Goal: Task Accomplishment & Management: Use online tool/utility

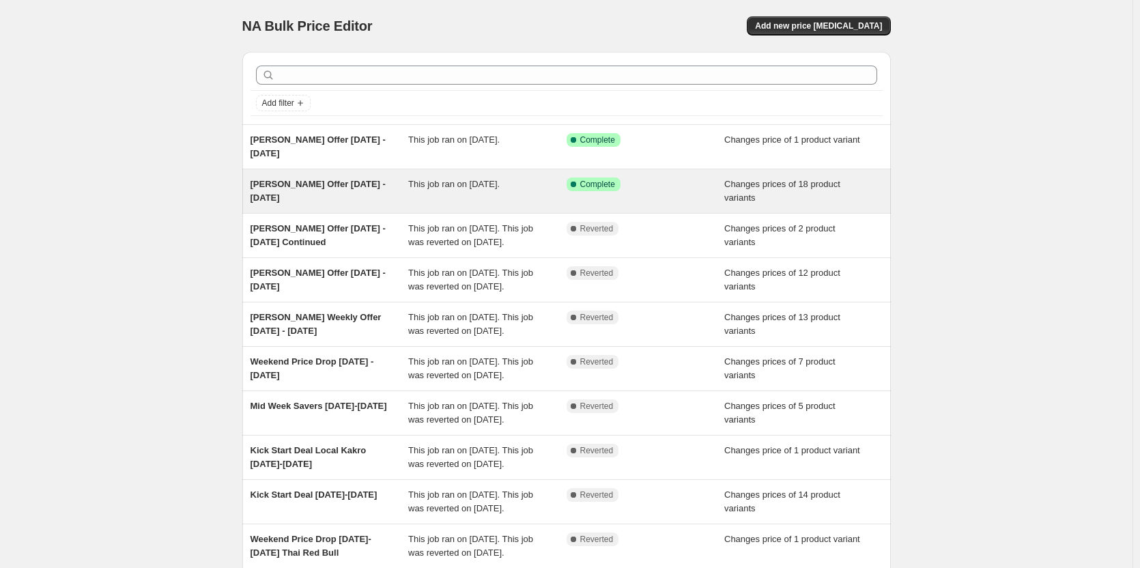
click at [345, 186] on span "[PERSON_NAME] Offer [DATE] - [DATE]" at bounding box center [318, 191] width 135 height 24
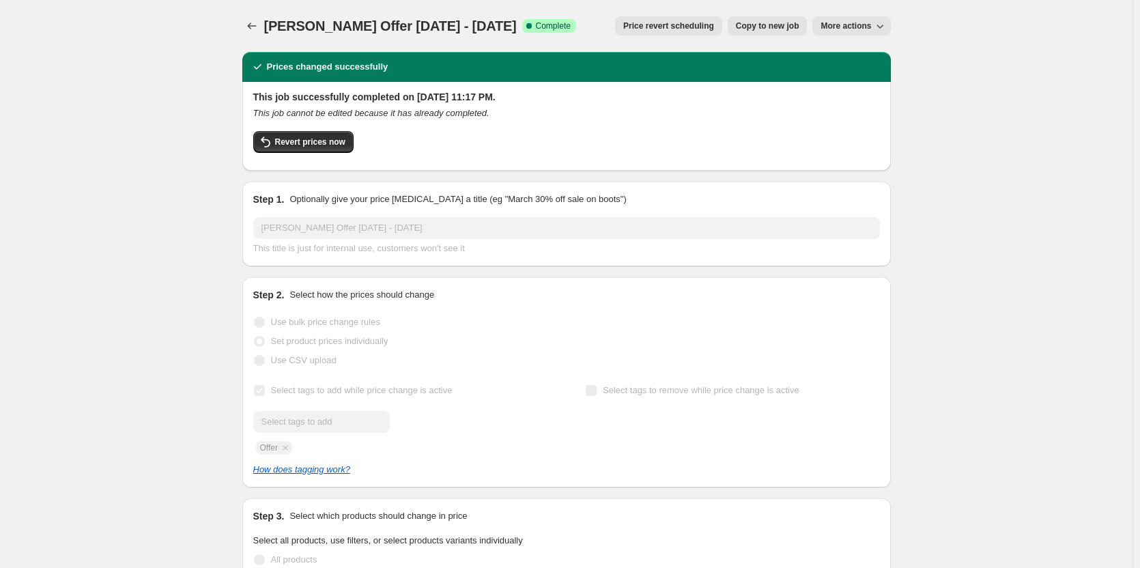
click at [677, 26] on span "Price revert scheduling" at bounding box center [668, 25] width 91 height 11
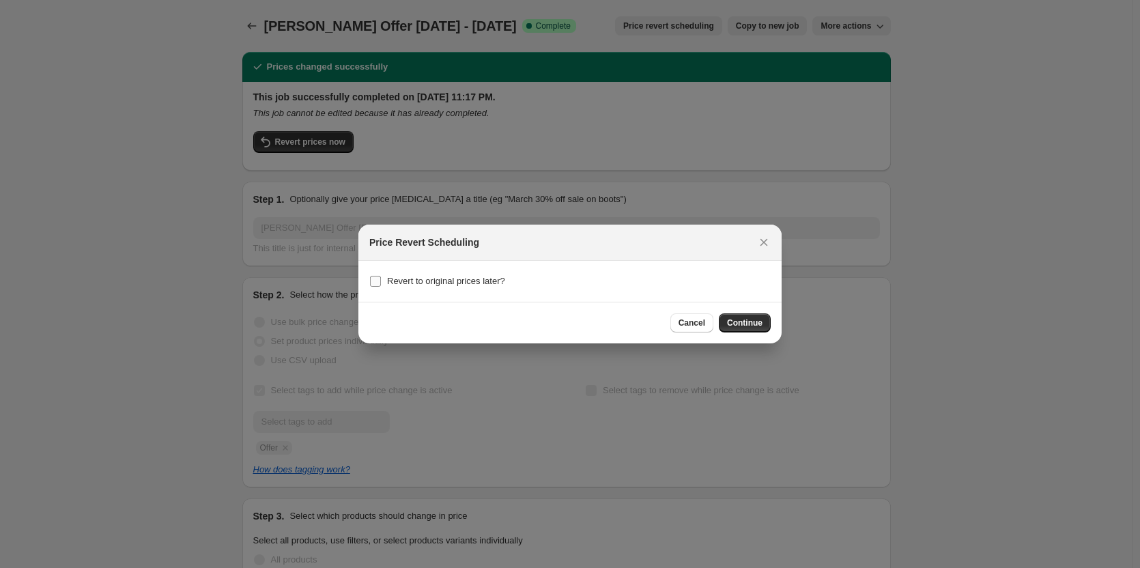
click at [436, 279] on span "Revert to original prices later?" at bounding box center [446, 281] width 118 height 10
click at [381, 279] on input "Revert to original prices later?" at bounding box center [375, 281] width 11 height 11
checkbox input "true"
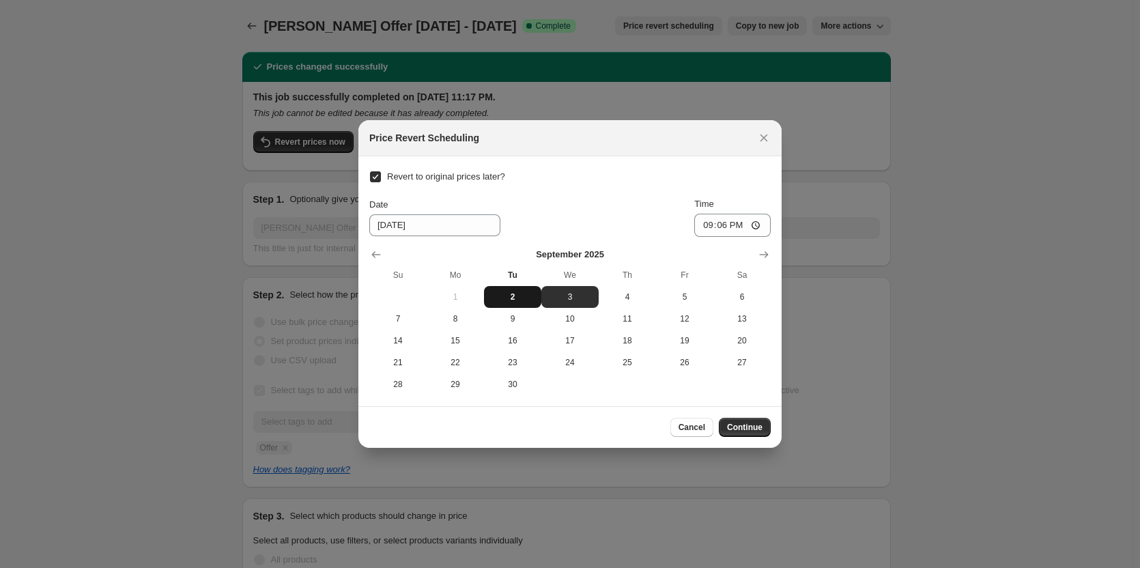
click at [507, 302] on button "2" at bounding box center [512, 297] width 57 height 22
type input "[DATE]"
click at [705, 220] on input "21:06" at bounding box center [732, 225] width 76 height 23
type input "22:00"
click at [758, 431] on span "Continue" at bounding box center [744, 427] width 35 height 11
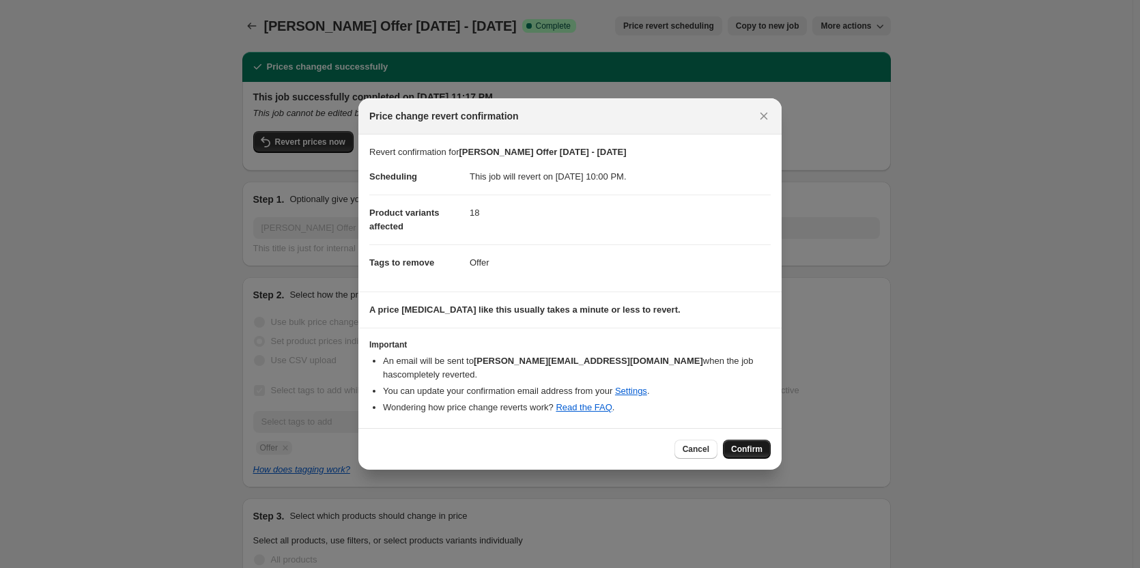
click at [750, 445] on span "Confirm" at bounding box center [746, 449] width 31 height 11
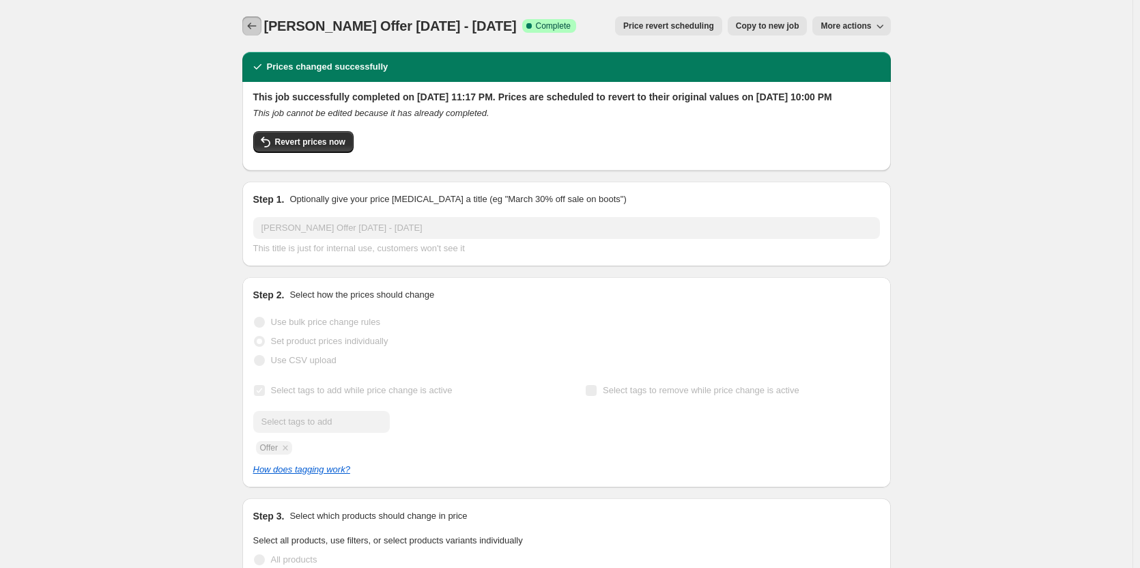
click at [252, 22] on icon "Price change jobs" at bounding box center [252, 26] width 14 height 14
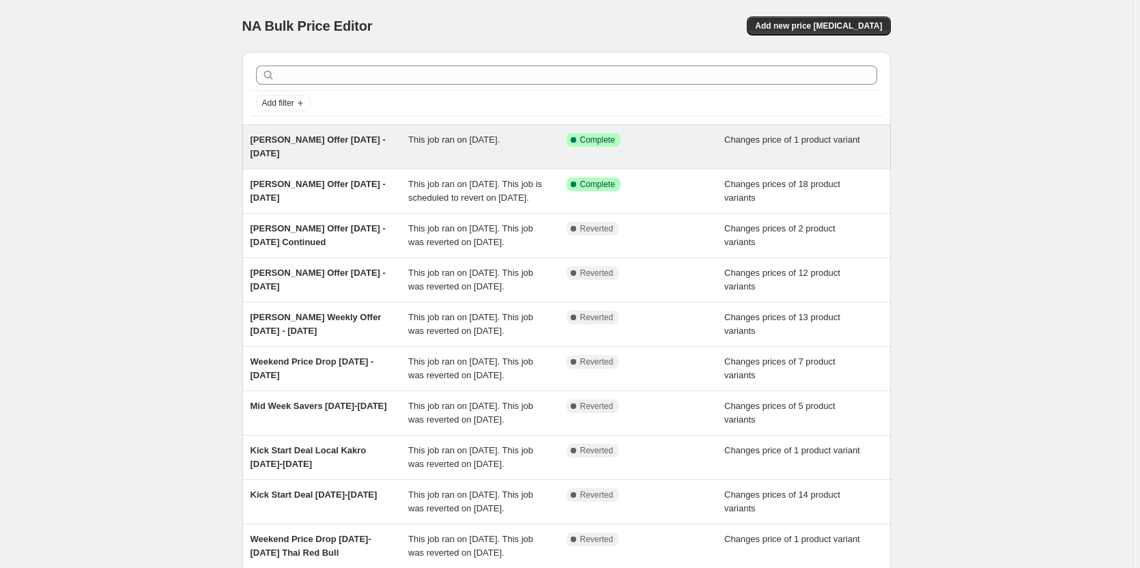
click at [354, 141] on span "[PERSON_NAME] Offer [DATE] - [DATE]" at bounding box center [318, 146] width 135 height 24
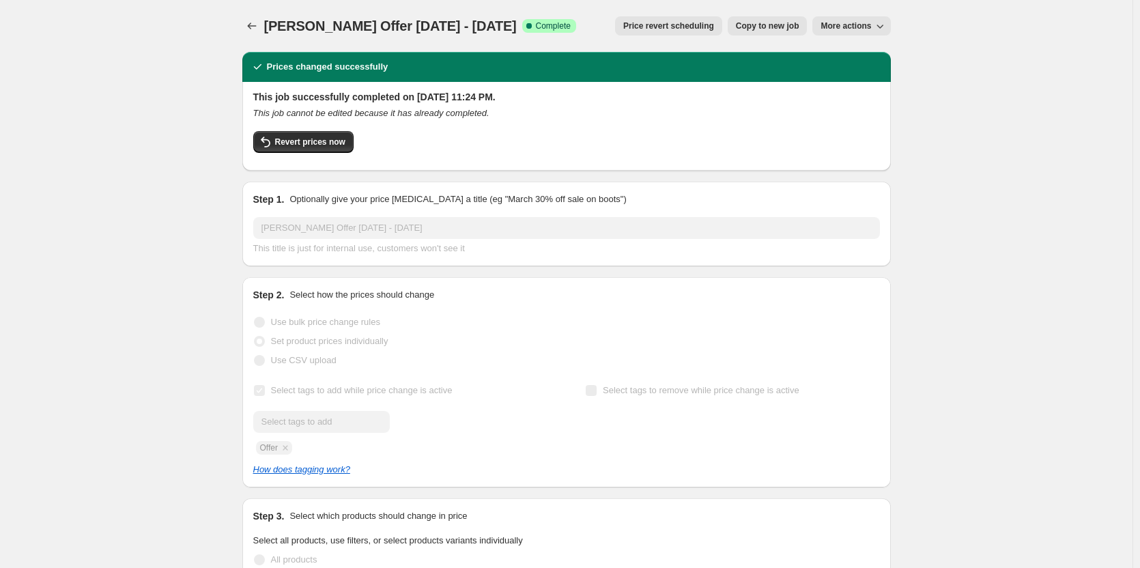
click at [683, 25] on span "Price revert scheduling" at bounding box center [668, 25] width 91 height 11
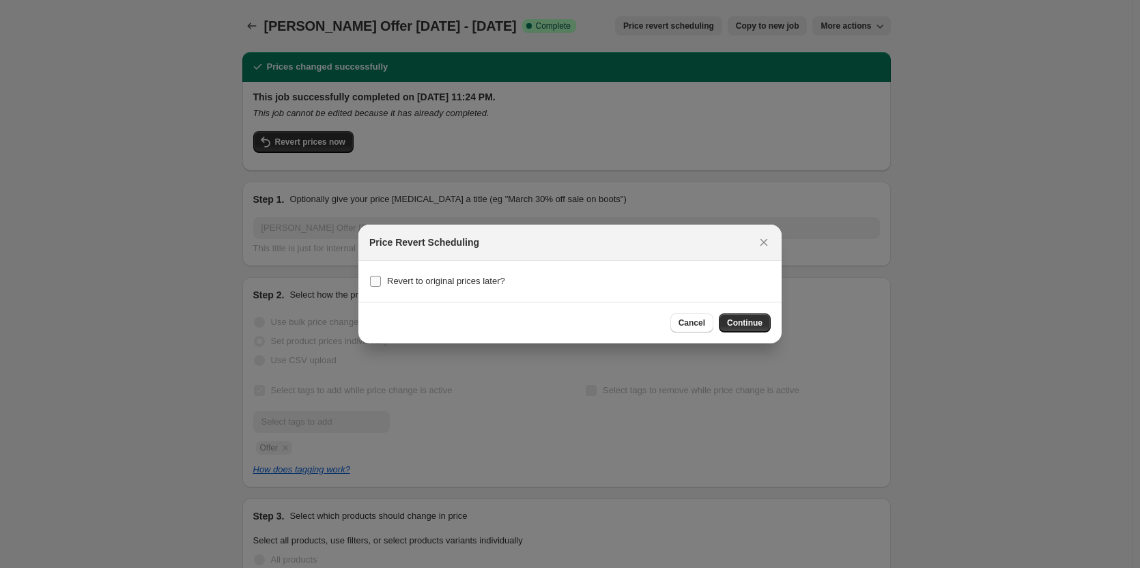
click at [411, 281] on span "Revert to original prices later?" at bounding box center [446, 281] width 118 height 10
click at [381, 281] on input "Revert to original prices later?" at bounding box center [375, 281] width 11 height 11
checkbox input "true"
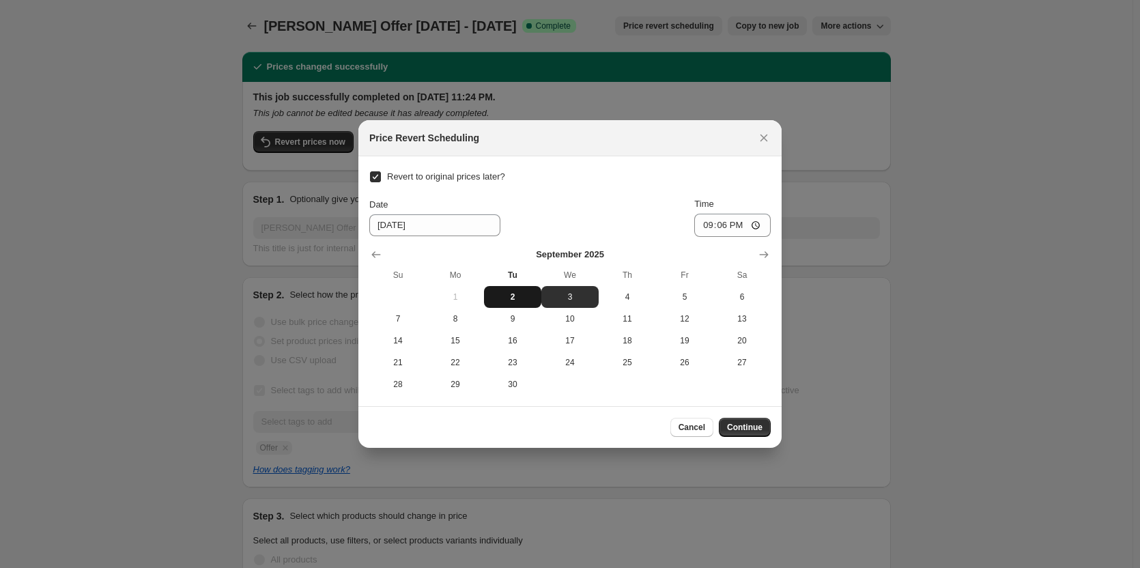
click at [513, 297] on span "2" at bounding box center [512, 297] width 46 height 11
type input "[DATE]"
click at [704, 225] on input "21:06" at bounding box center [732, 225] width 76 height 23
type input "22:00"
click at [732, 426] on span "Continue" at bounding box center [744, 427] width 35 height 11
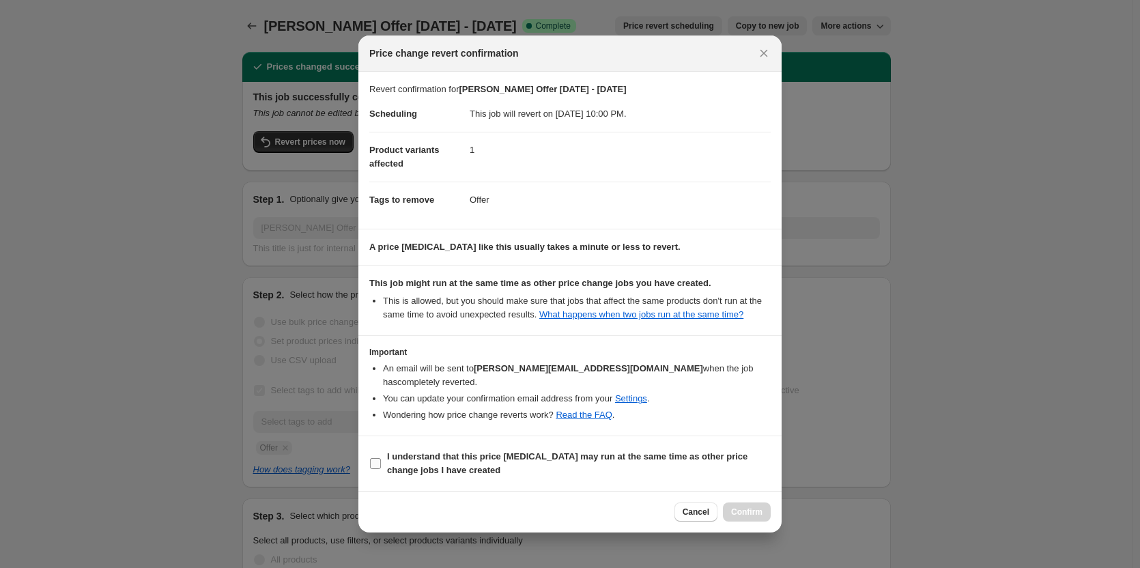
click at [454, 451] on b "I understand that this price [MEDICAL_DATA] may run at the same time as other p…" at bounding box center [567, 463] width 360 height 24
click at [381, 458] on input "I understand that this price [MEDICAL_DATA] may run at the same time as other p…" at bounding box center [375, 463] width 11 height 11
checkbox input "true"
click at [754, 507] on span "Confirm" at bounding box center [746, 512] width 31 height 11
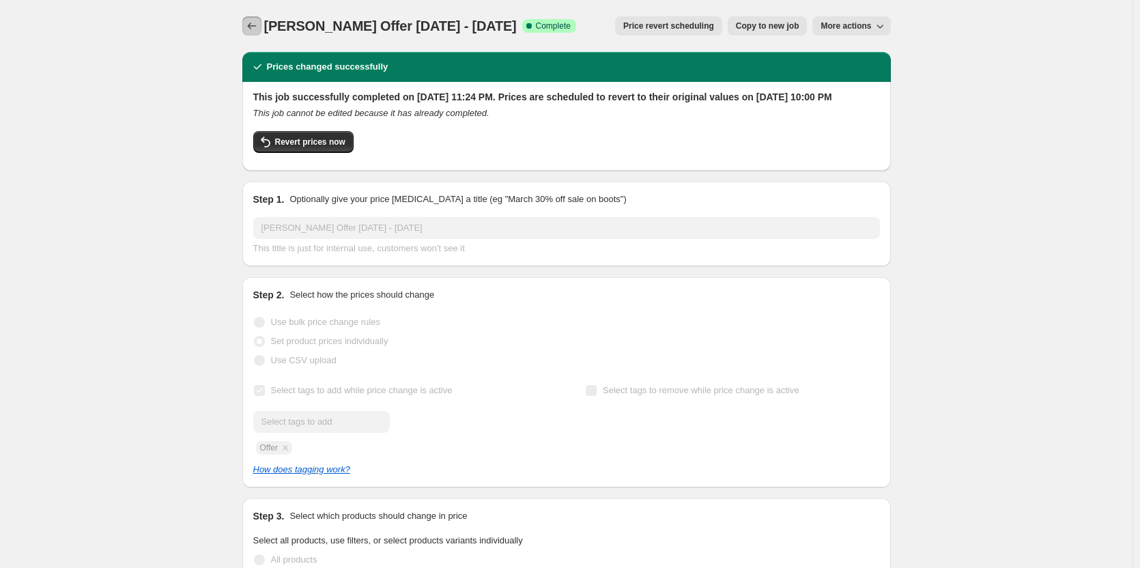
click at [255, 29] on icon "Price change jobs" at bounding box center [252, 26] width 14 height 14
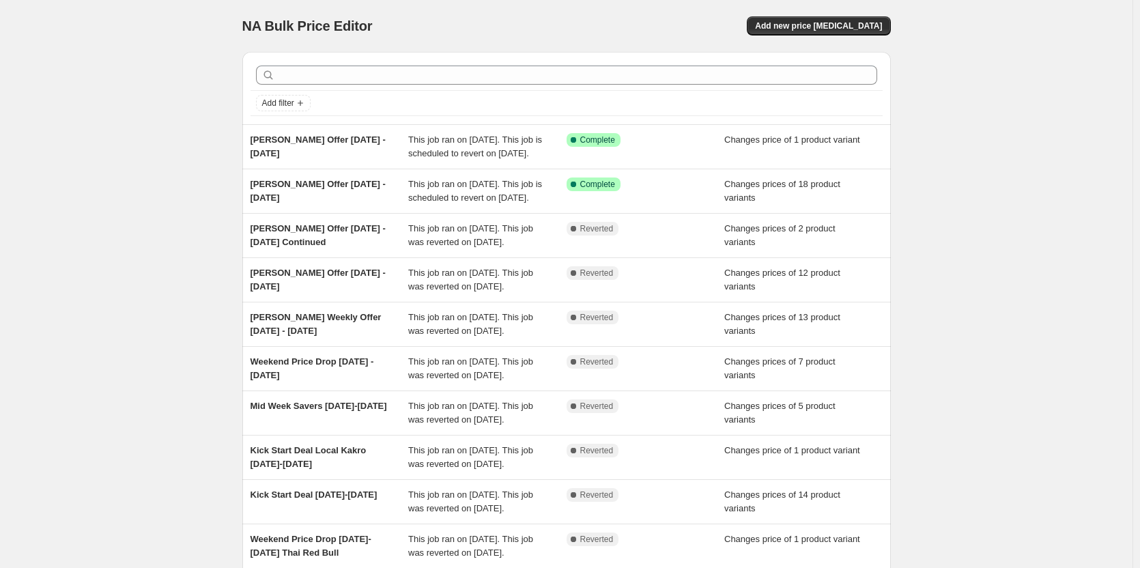
click at [830, 35] on div "NA Bulk Price Editor. This page is ready NA Bulk Price Editor Add new price [ME…" at bounding box center [566, 26] width 649 height 52
click at [832, 25] on span "Add new price [MEDICAL_DATA]" at bounding box center [818, 25] width 127 height 11
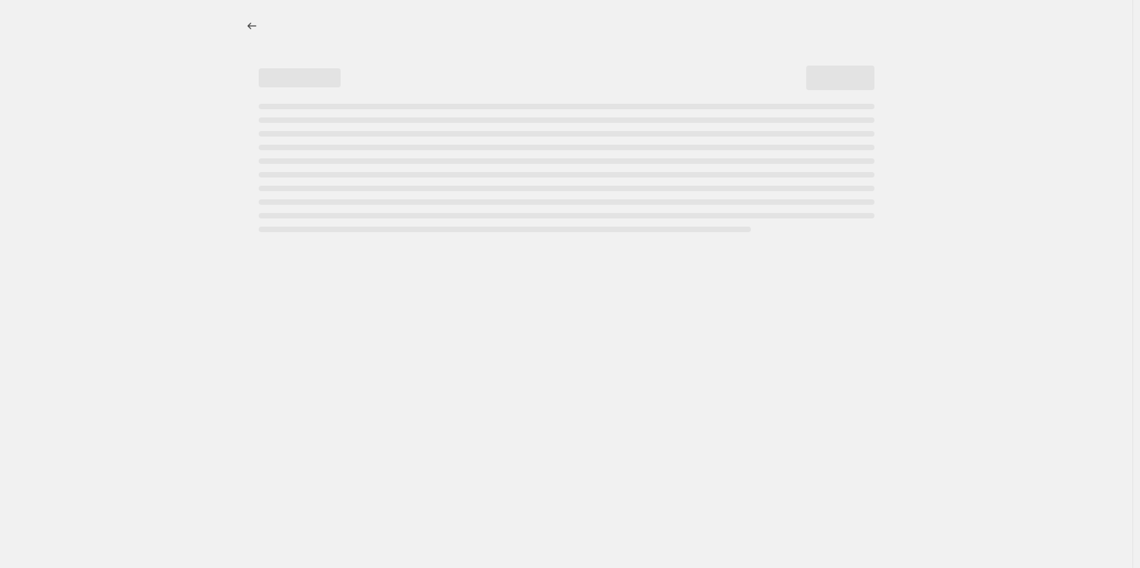
select select "percentage"
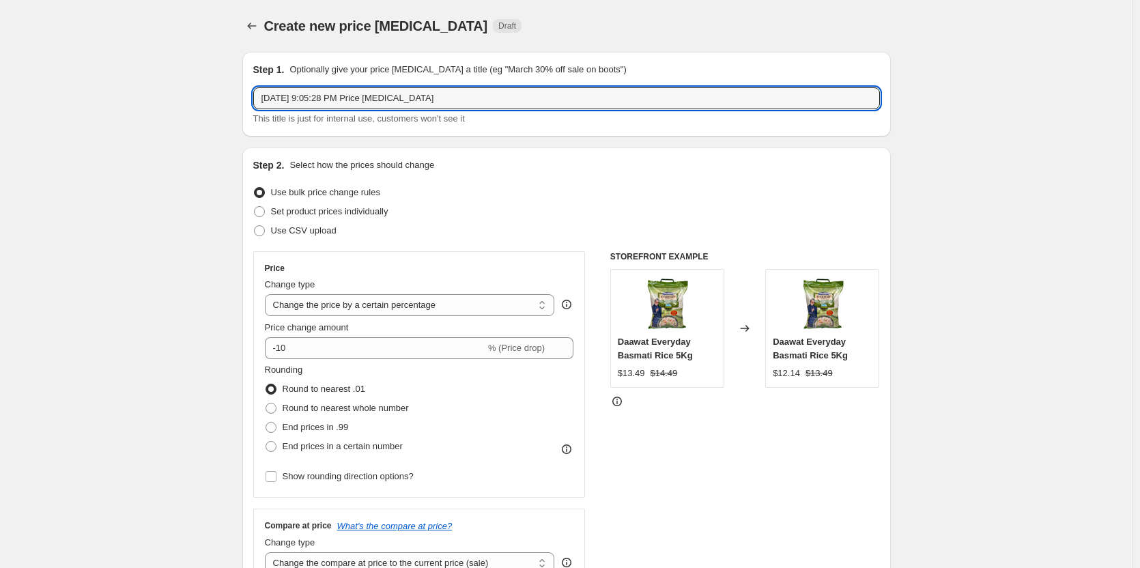
drag, startPoint x: 442, startPoint y: 96, endPoint x: 159, endPoint y: 96, distance: 283.3
type input "[PERSON_NAME] Offer [DATE] -[DATE]"
click at [549, 195] on div "Use bulk price change rules" at bounding box center [566, 192] width 627 height 19
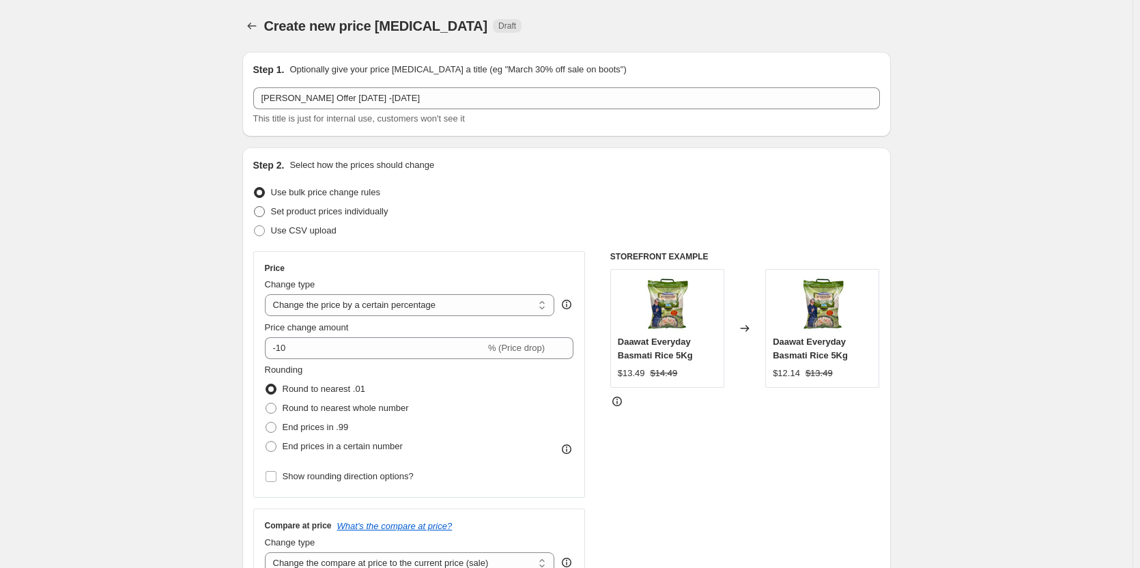
click at [312, 212] on span "Set product prices individually" at bounding box center [329, 211] width 117 height 10
click at [255, 207] on input "Set product prices individually" at bounding box center [254, 206] width 1 height 1
radio input "true"
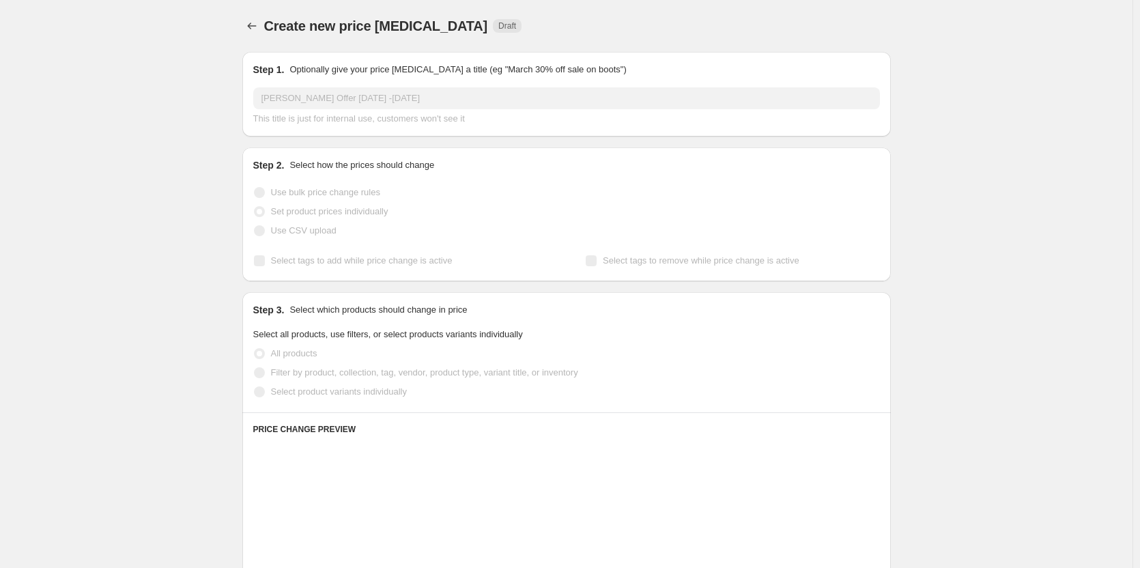
scroll to position [68, 0]
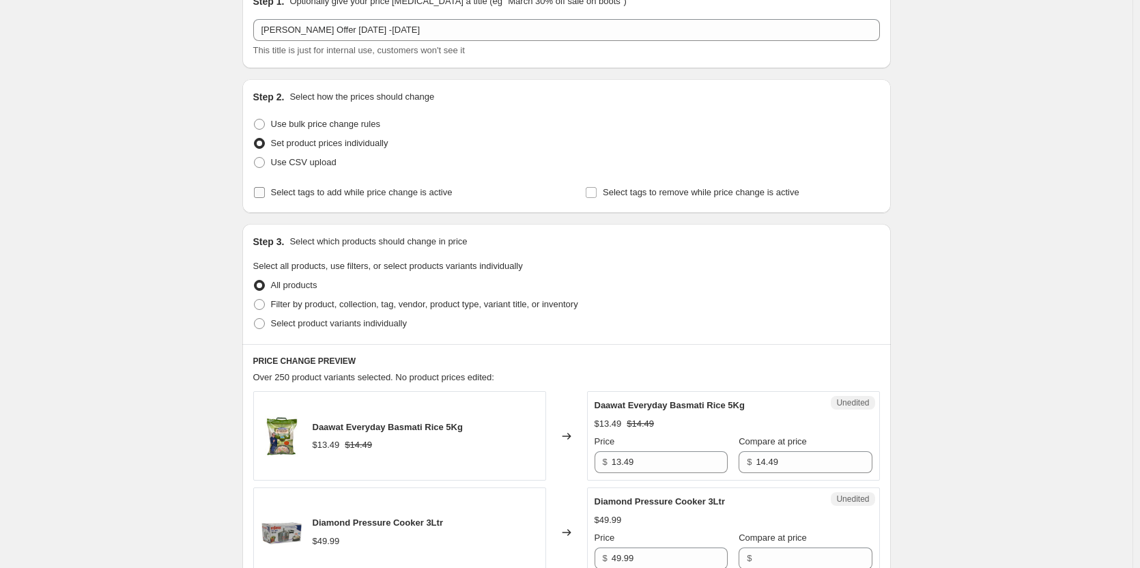
click at [350, 191] on span "Select tags to add while price change is active" at bounding box center [362, 192] width 182 height 10
click at [265, 191] on input "Select tags to add while price change is active" at bounding box center [259, 192] width 11 height 11
checkbox input "true"
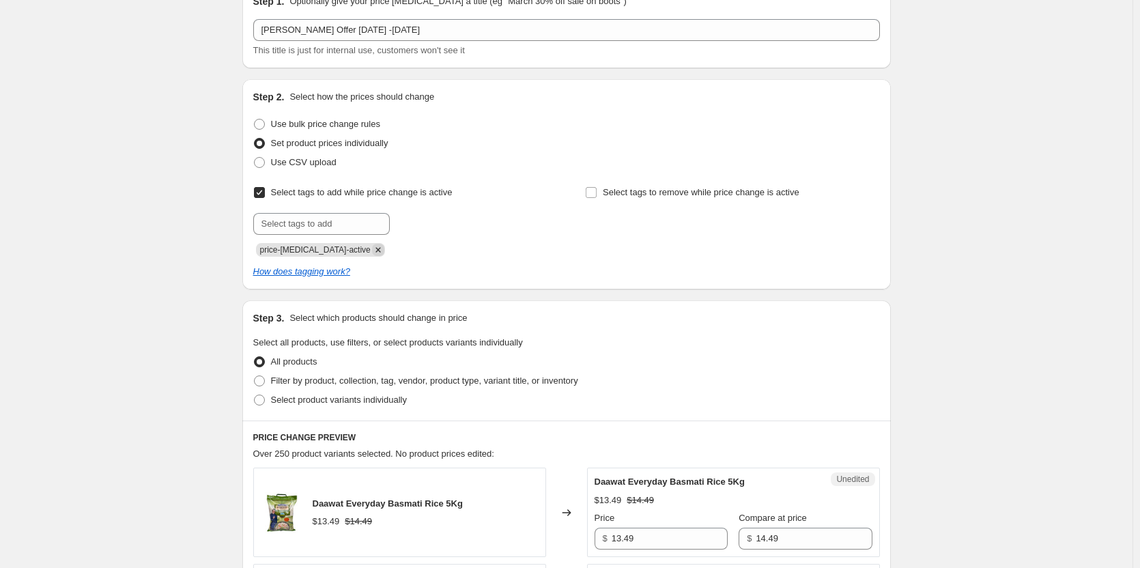
click at [375, 251] on icon "Remove price-change-job-active" at bounding box center [377, 249] width 5 height 5
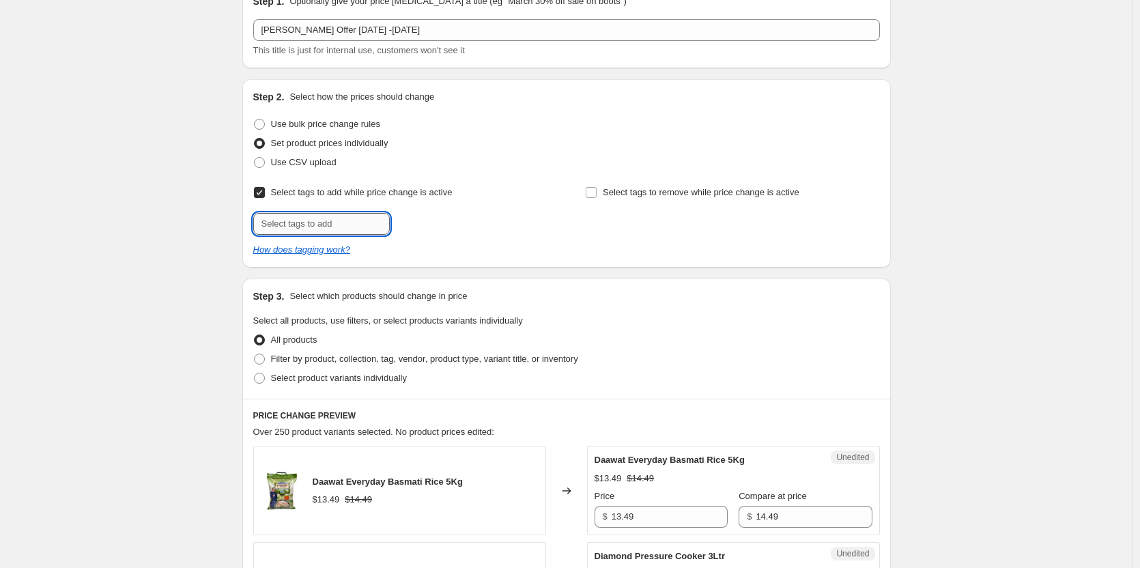
click at [337, 225] on input "text" at bounding box center [321, 224] width 137 height 22
type input "Offer"
click at [417, 223] on b "Add" at bounding box center [409, 223] width 16 height 10
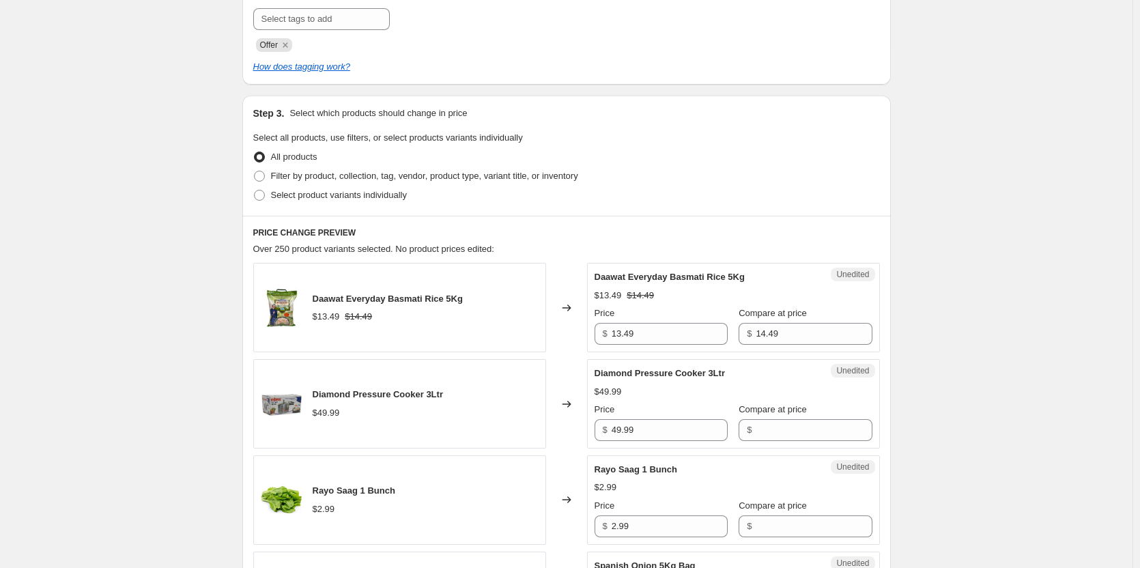
scroll to position [341, 0]
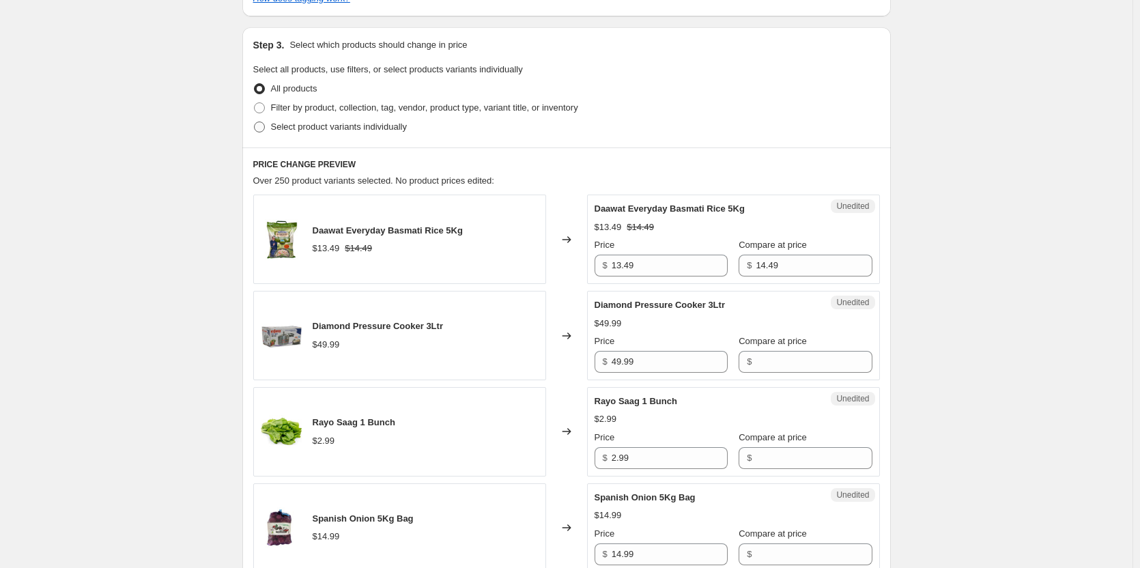
click at [291, 128] on span "Select product variants individually" at bounding box center [339, 127] width 136 height 10
click at [255, 122] on input "Select product variants individually" at bounding box center [254, 122] width 1 height 1
radio input "true"
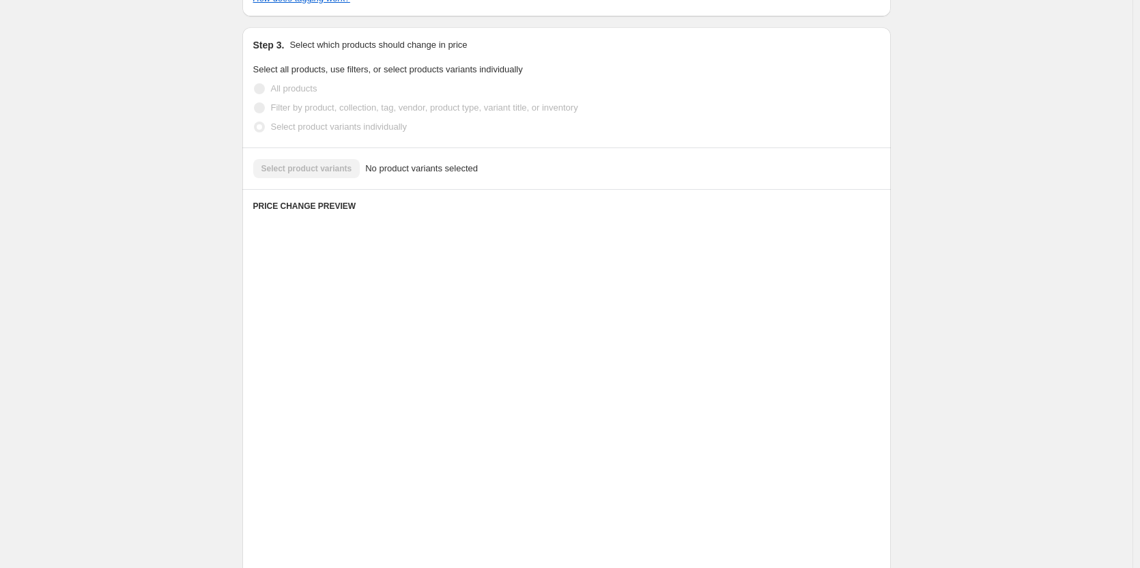
scroll to position [225, 0]
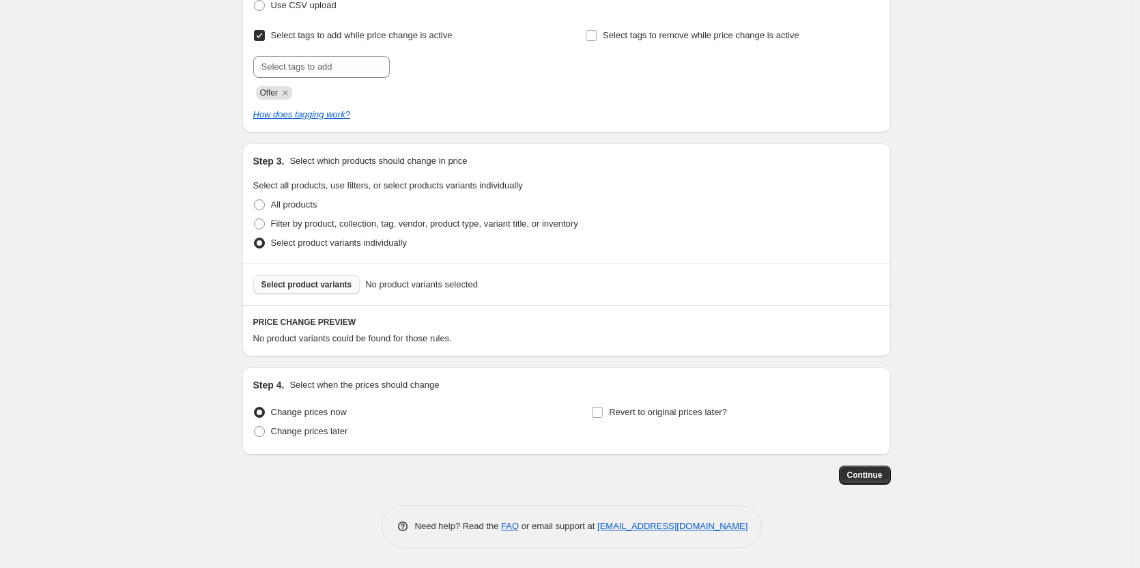
click at [302, 285] on span "Select product variants" at bounding box center [306, 284] width 91 height 11
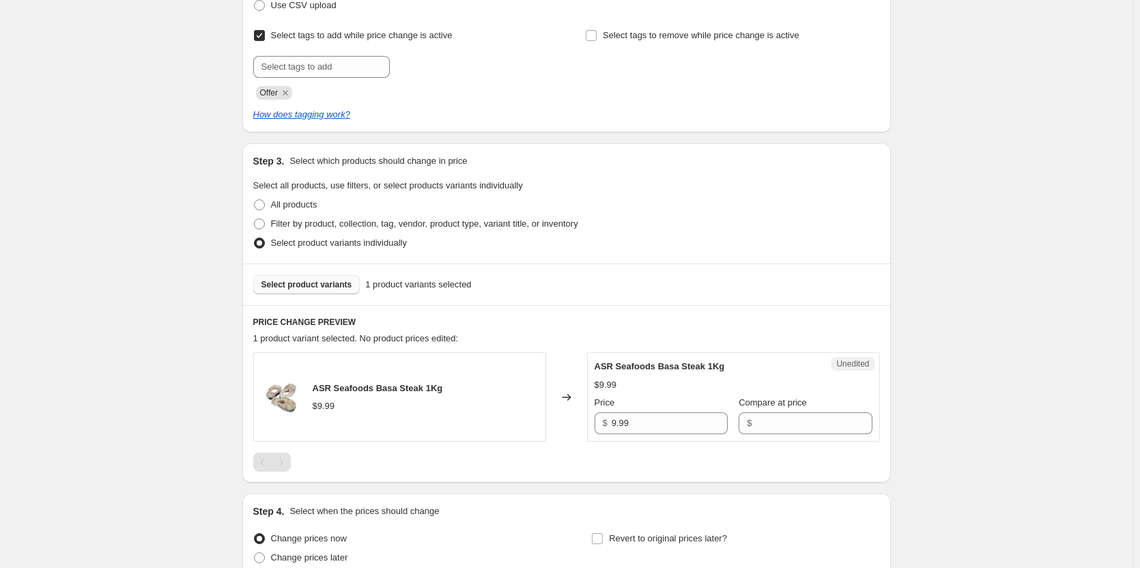
click at [320, 289] on span "Select product variants" at bounding box center [306, 284] width 91 height 11
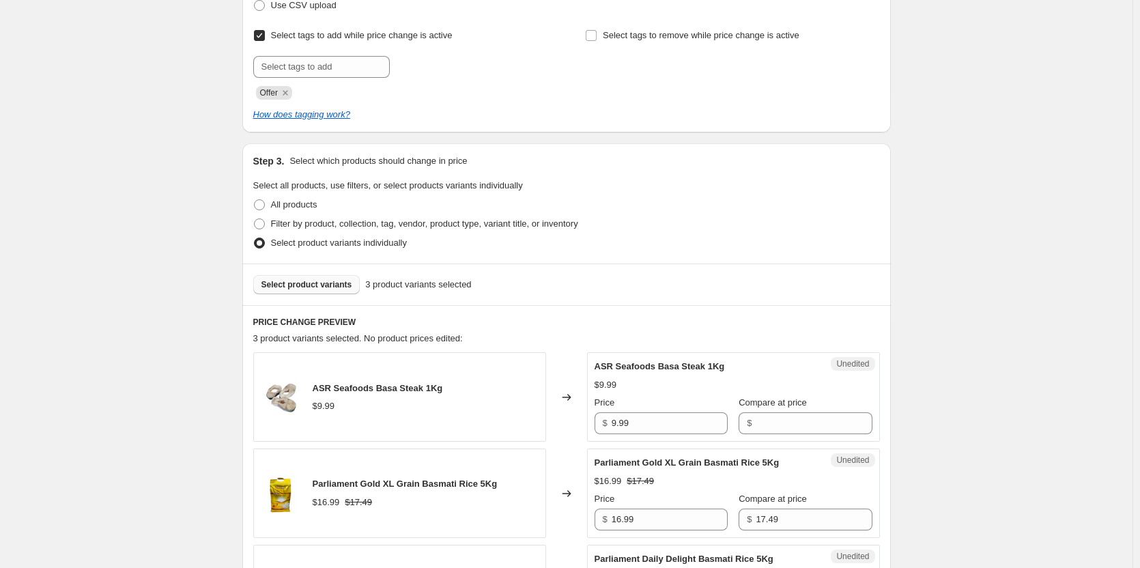
click at [311, 284] on span "Select product variants" at bounding box center [306, 284] width 91 height 11
click at [308, 282] on span "Select product variants" at bounding box center [306, 284] width 91 height 11
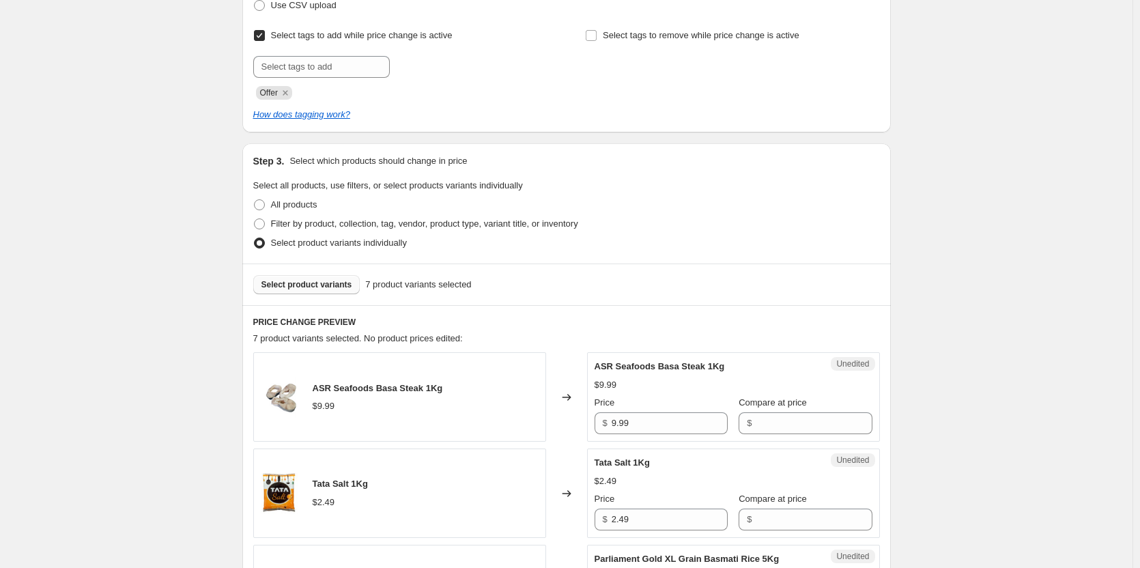
click at [317, 290] on button "Select product variants" at bounding box center [306, 284] width 107 height 19
click at [337, 279] on button "Select product variants" at bounding box center [306, 284] width 107 height 19
click at [345, 292] on button "Select product variants" at bounding box center [306, 284] width 107 height 19
click at [317, 285] on span "Select product variants" at bounding box center [306, 284] width 91 height 11
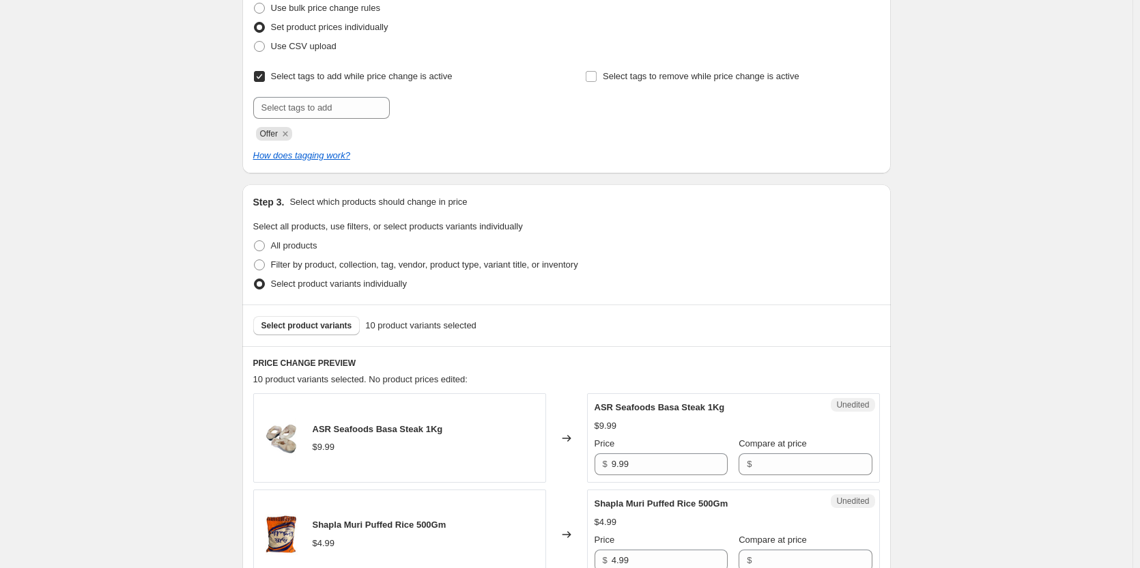
scroll to position [362, 0]
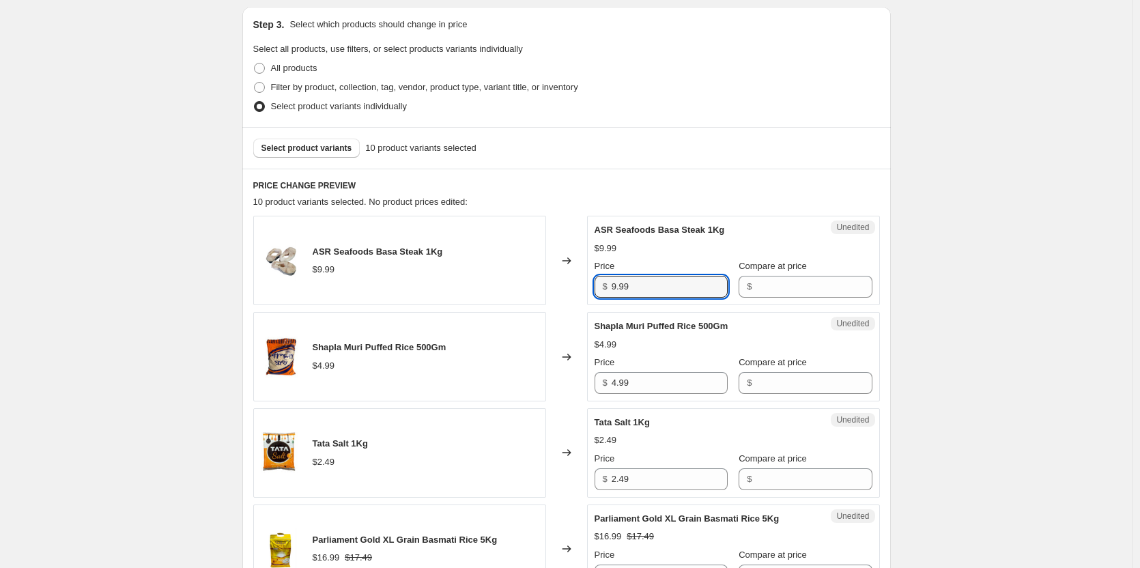
drag, startPoint x: 692, startPoint y: 296, endPoint x: 580, endPoint y: 287, distance: 112.4
click at [579, 288] on div "ASR Seafoods Basa Steak 1Kg $9.99 Changed to Unedited ASR Seafoods Basa Steak 1…" at bounding box center [566, 260] width 627 height 89
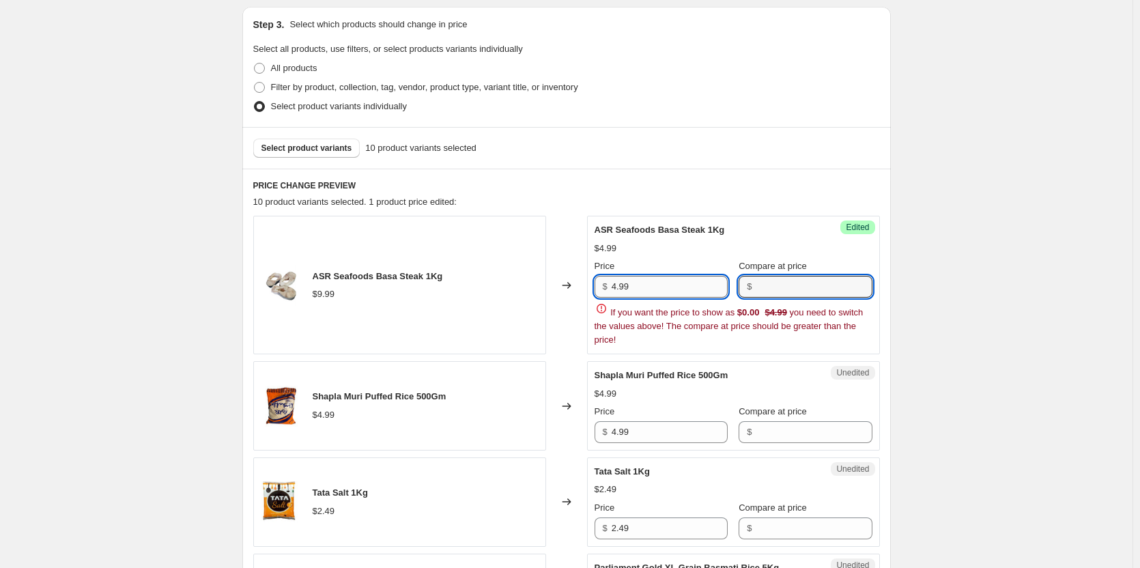
click at [660, 276] on input "4.99" at bounding box center [670, 287] width 116 height 22
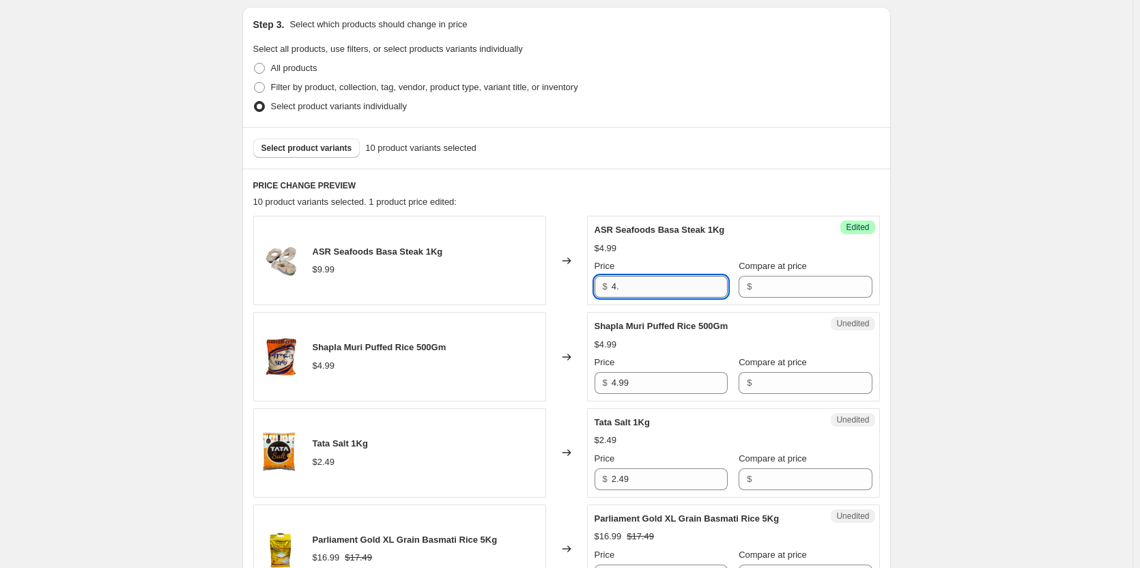
type input "4"
type input "4.99"
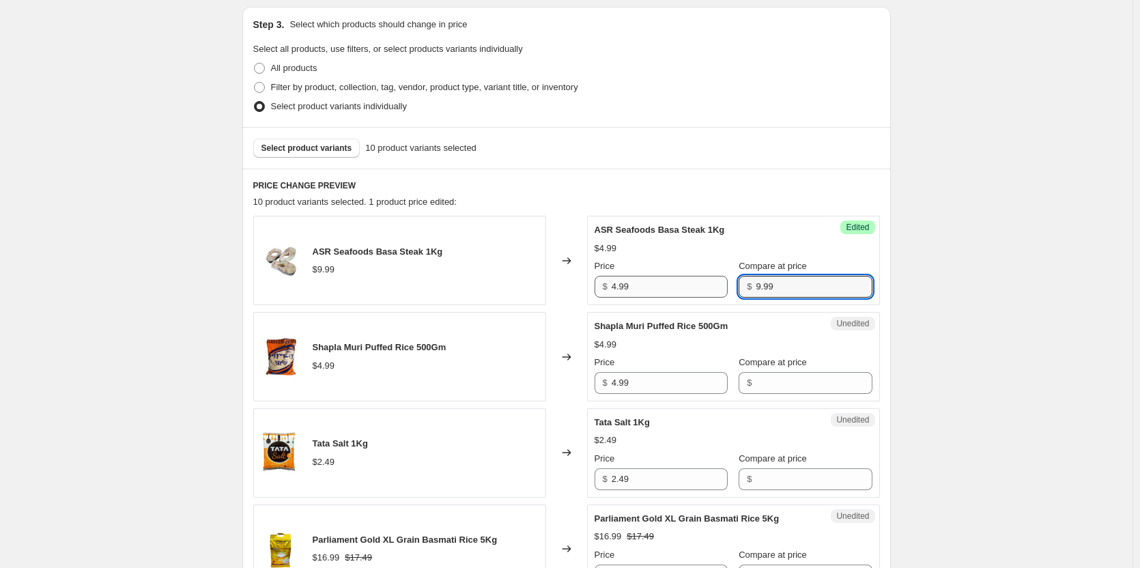
type input "9.99"
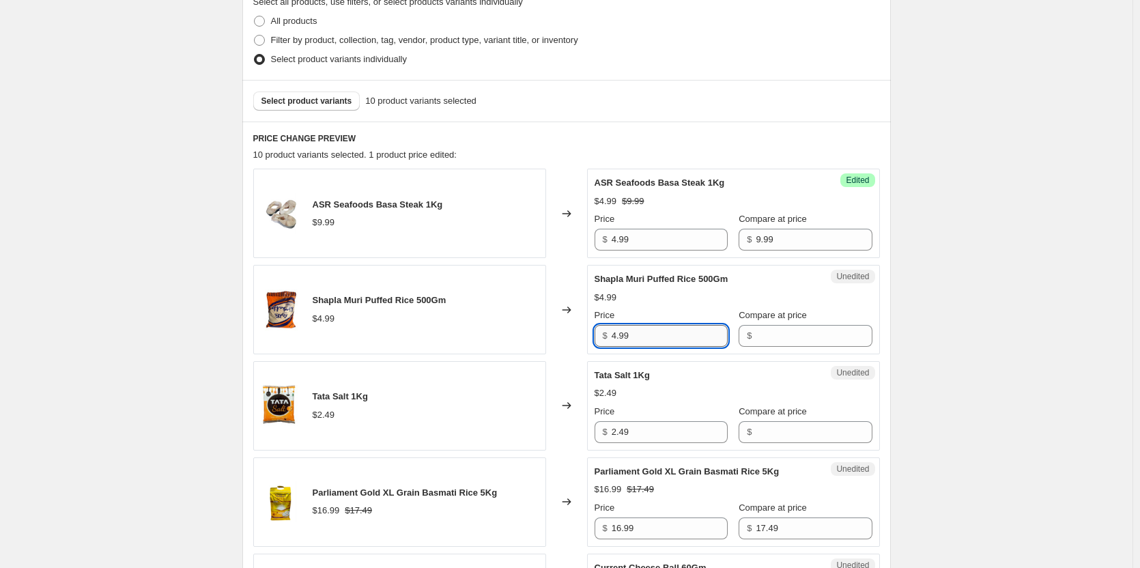
scroll to position [430, 0]
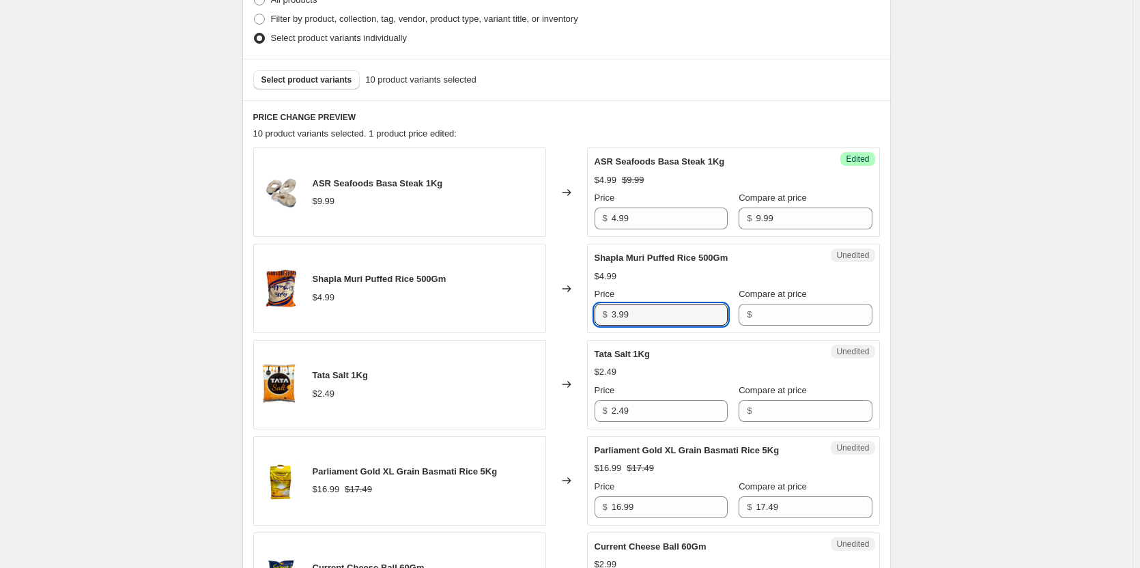
type input "3.99"
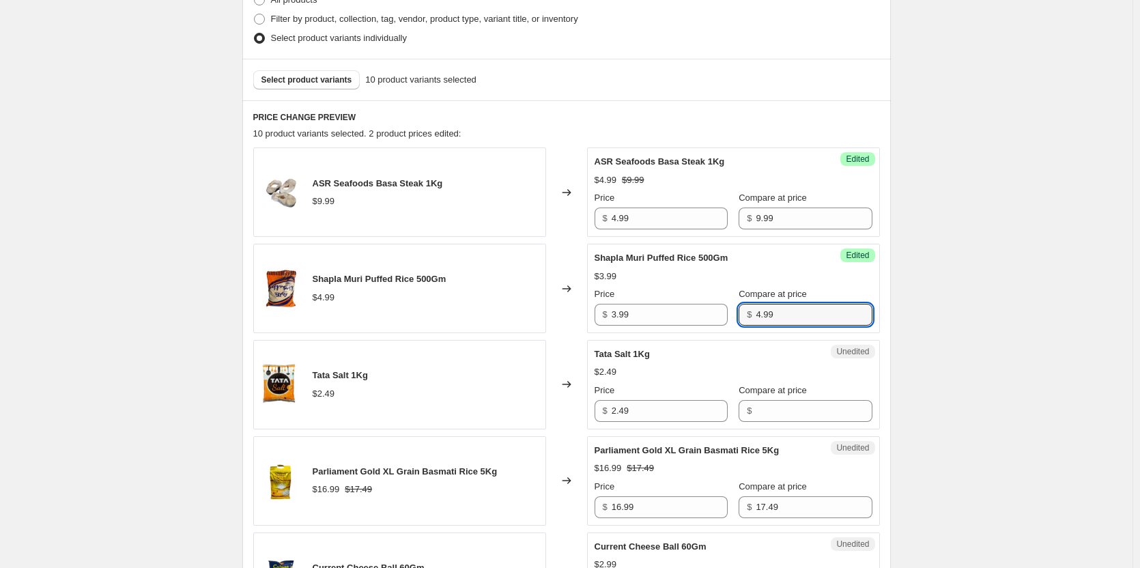
type input "4.99"
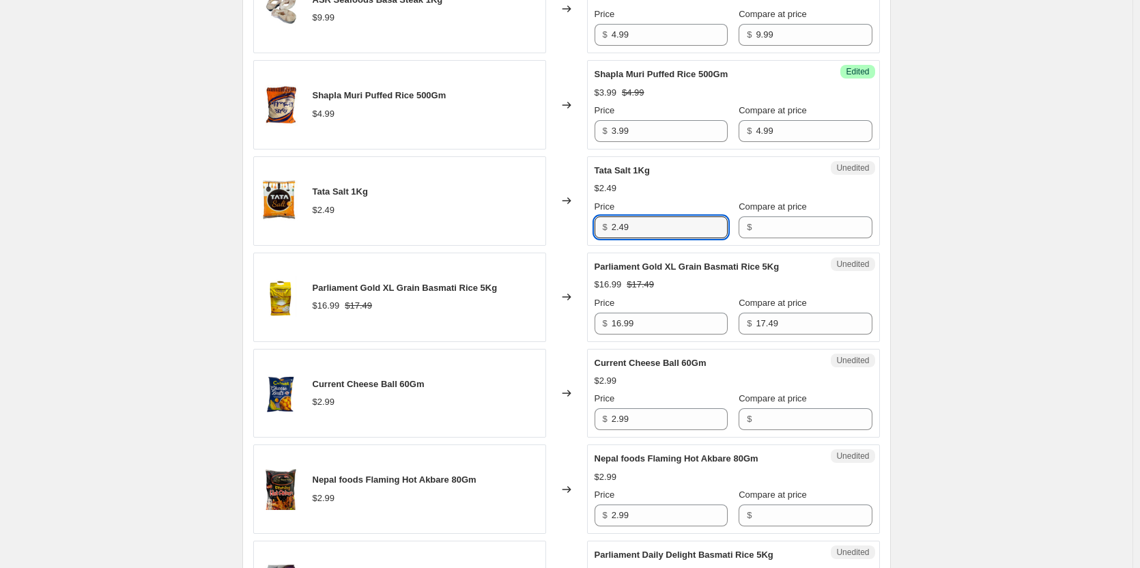
scroll to position [635, 0]
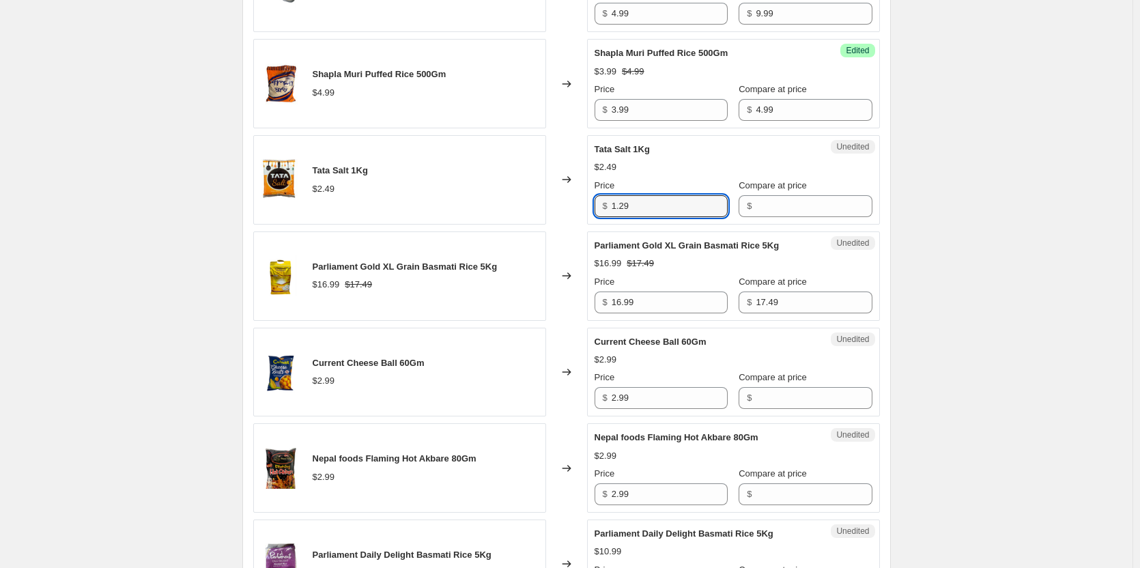
type input "1.29"
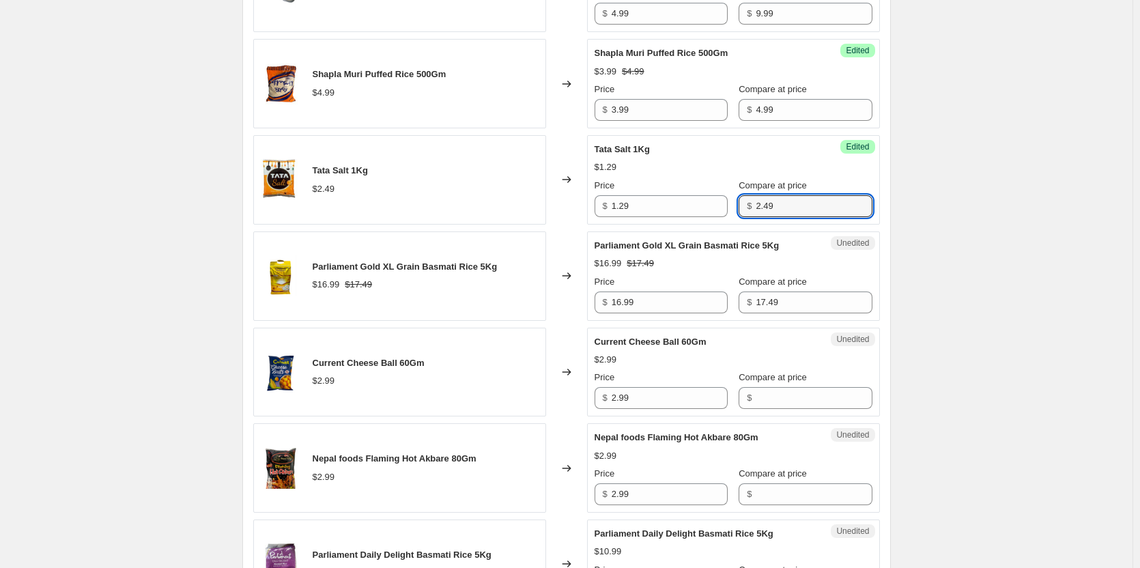
type input "2.49"
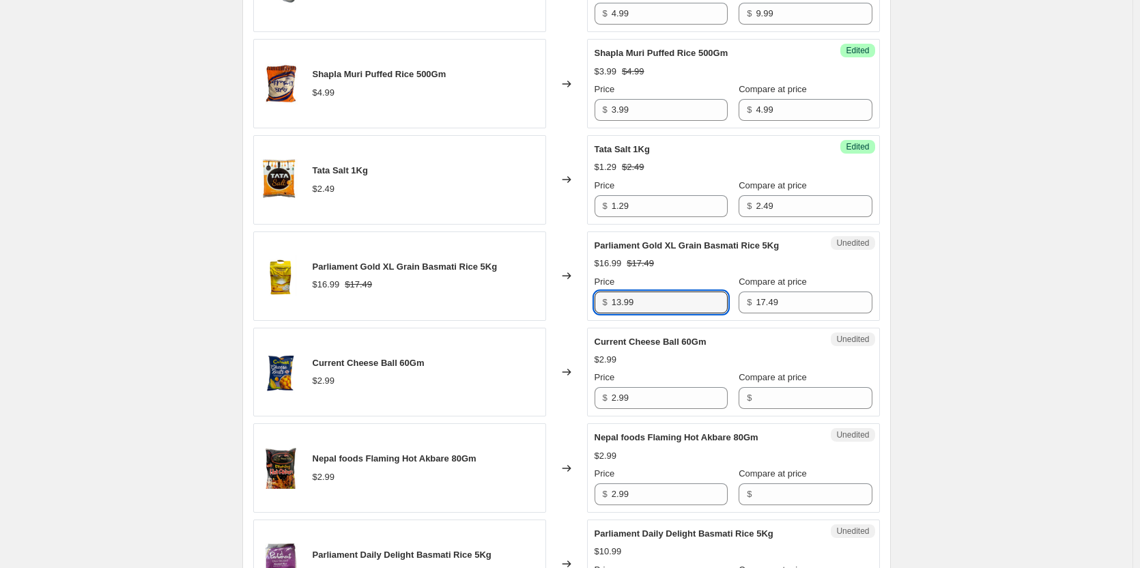
type input "13.99"
click at [1053, 283] on div "Create new price [MEDICAL_DATA]. This page is ready Create new price [MEDICAL_D…" at bounding box center [566, 257] width 1133 height 1785
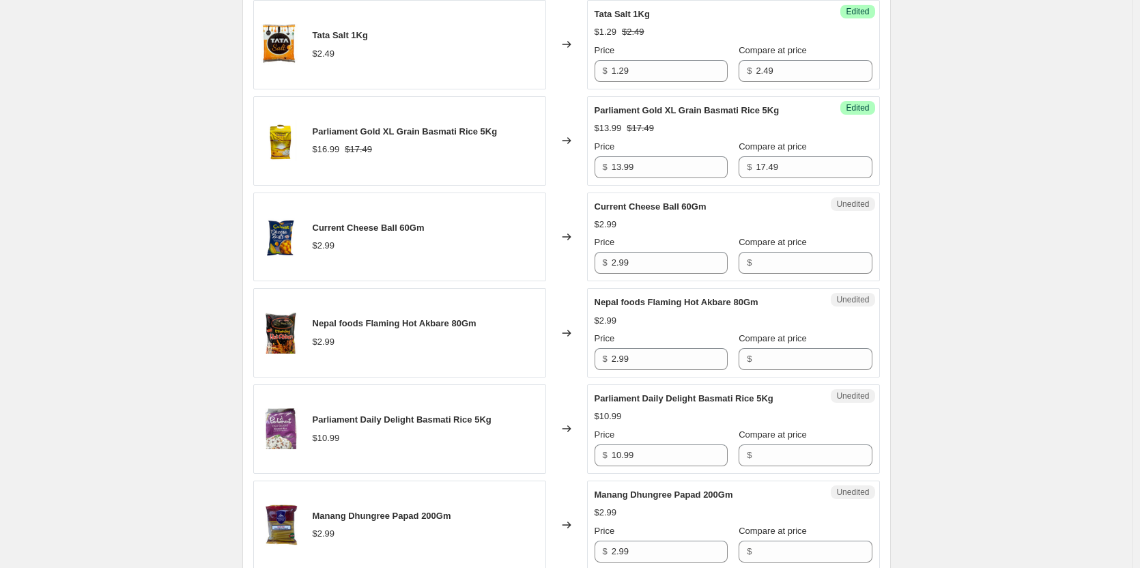
scroll to position [771, 0]
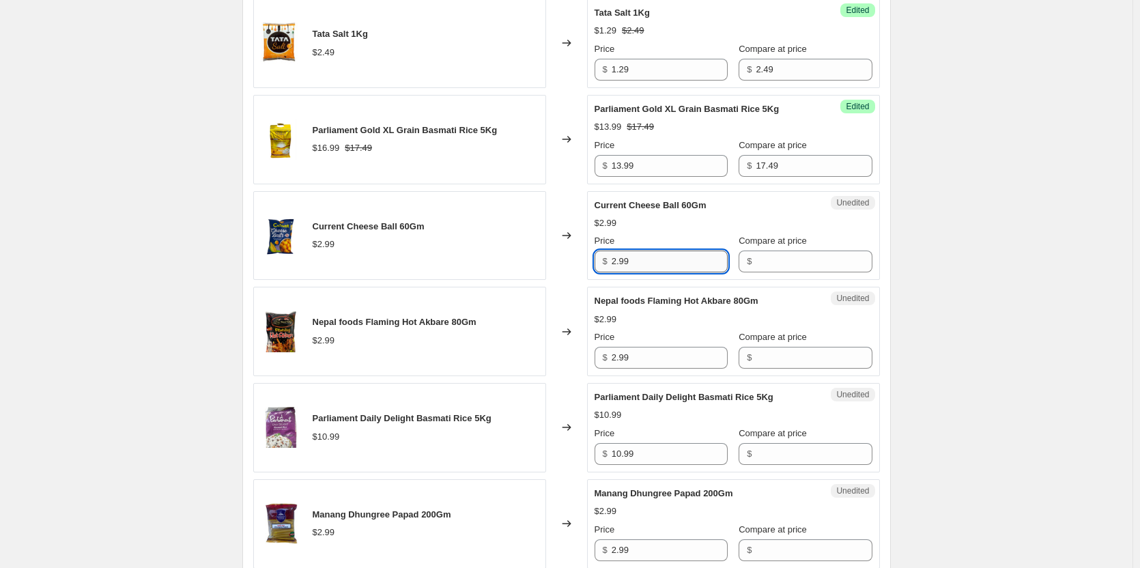
click at [661, 264] on input "2.99" at bounding box center [670, 262] width 116 height 22
type input "2"
type input "1.99"
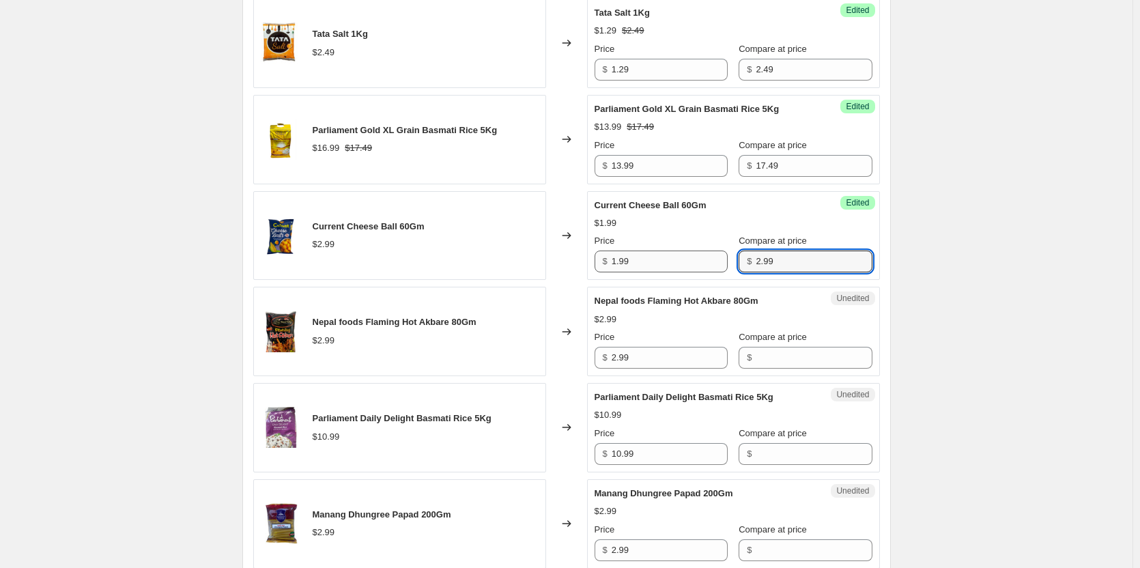
type input "2.99"
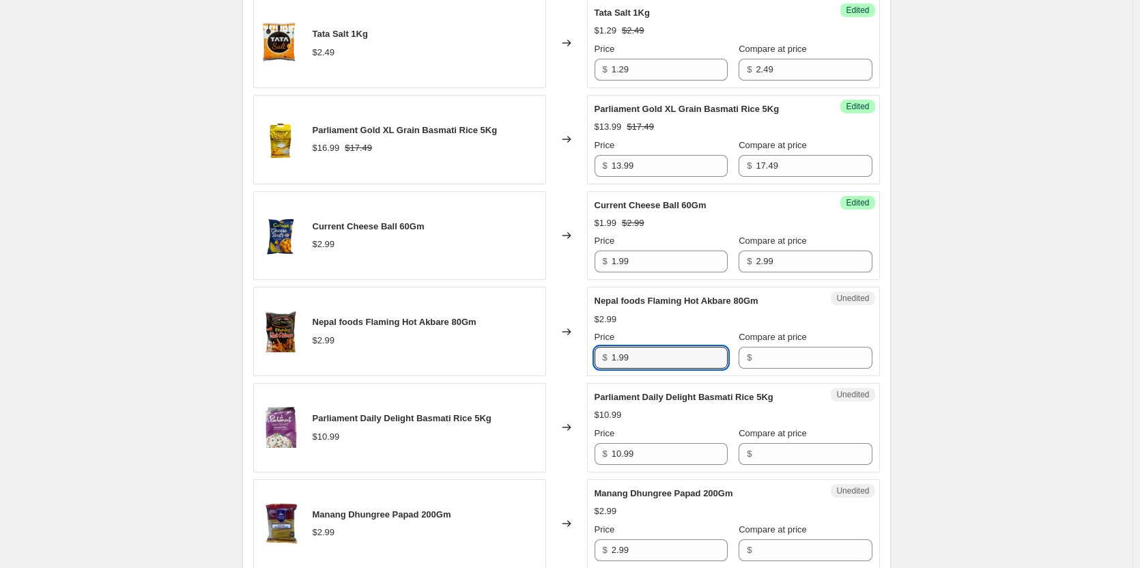
type input "1.99"
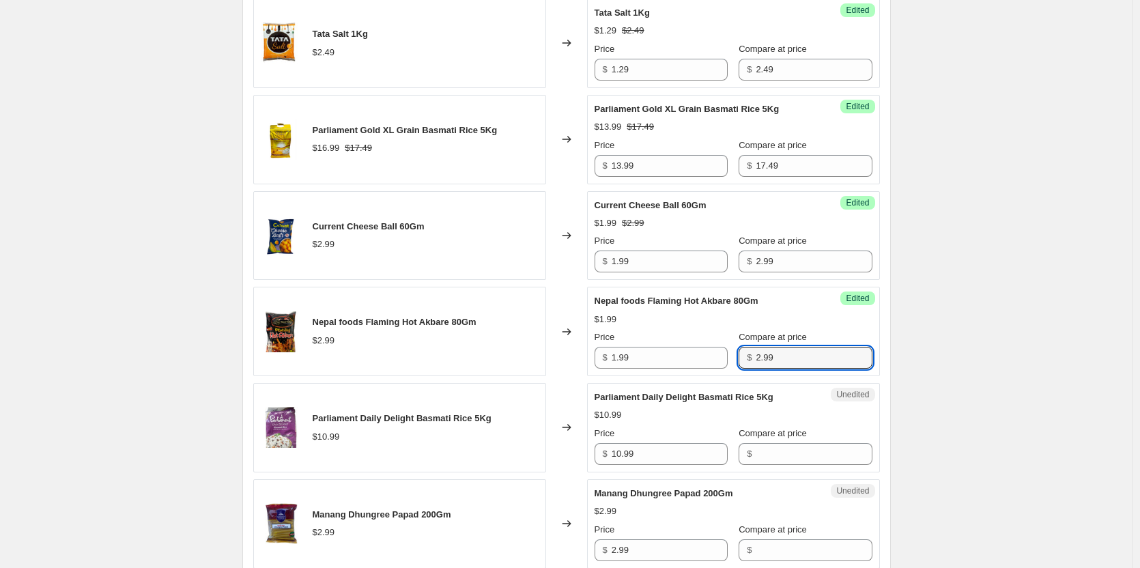
type input "2.99"
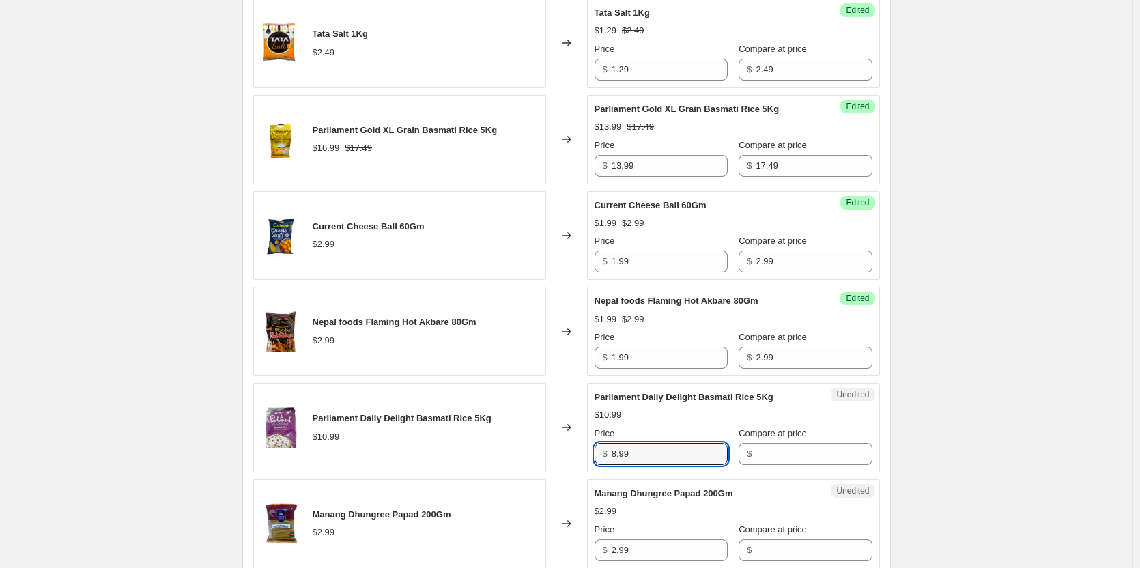
type input "8.99"
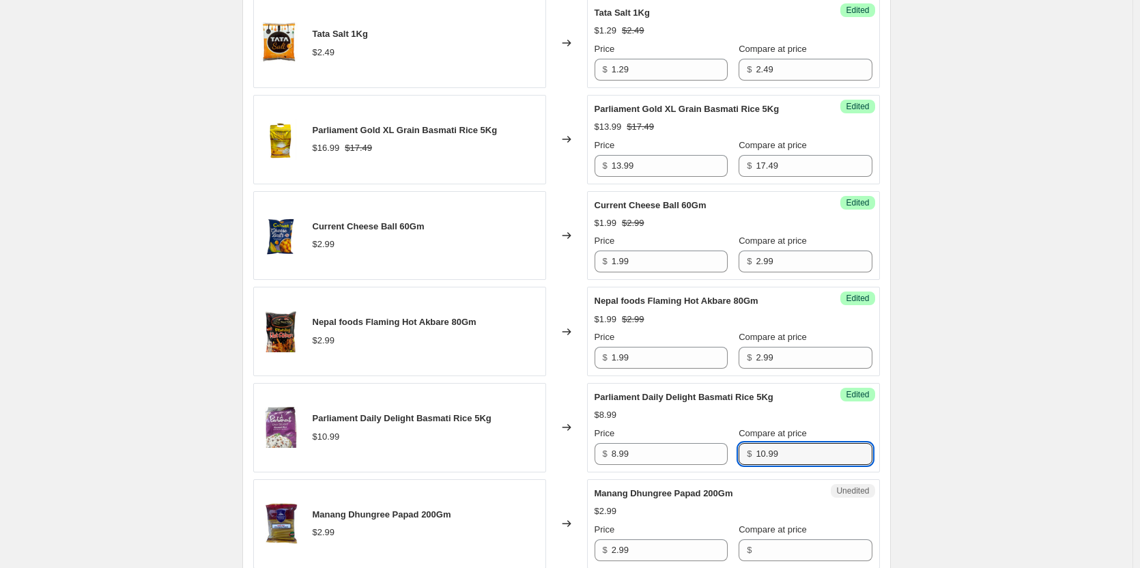
type input "10.99"
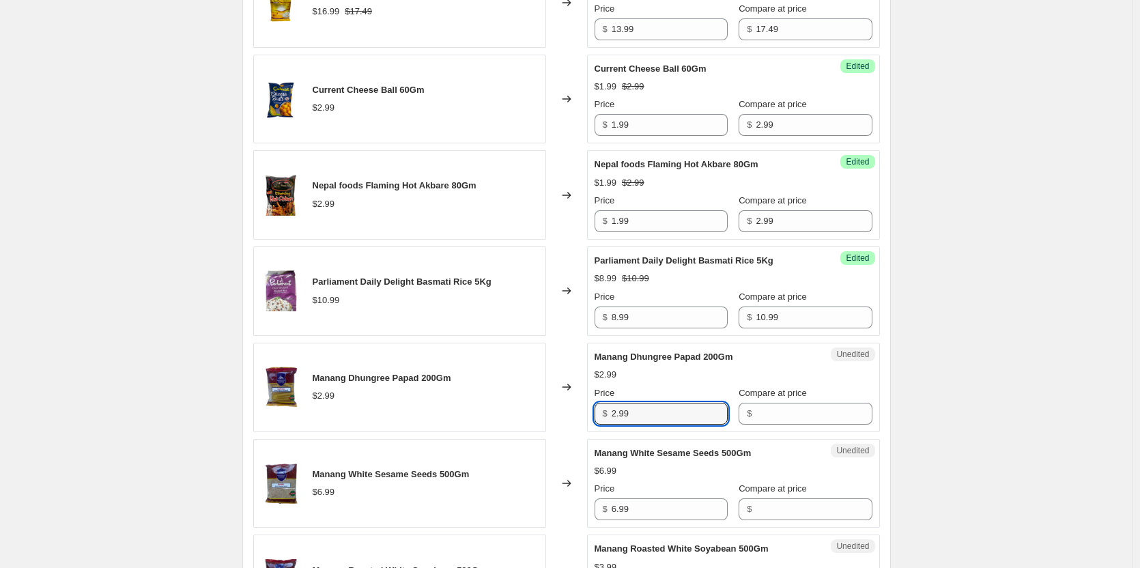
scroll to position [976, 0]
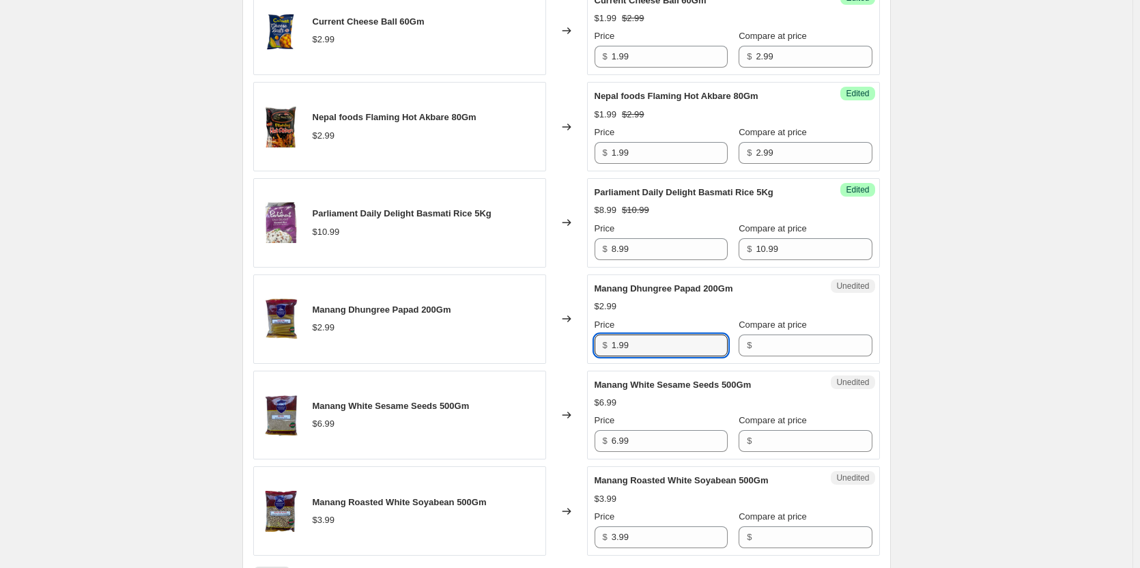
type input "1.99"
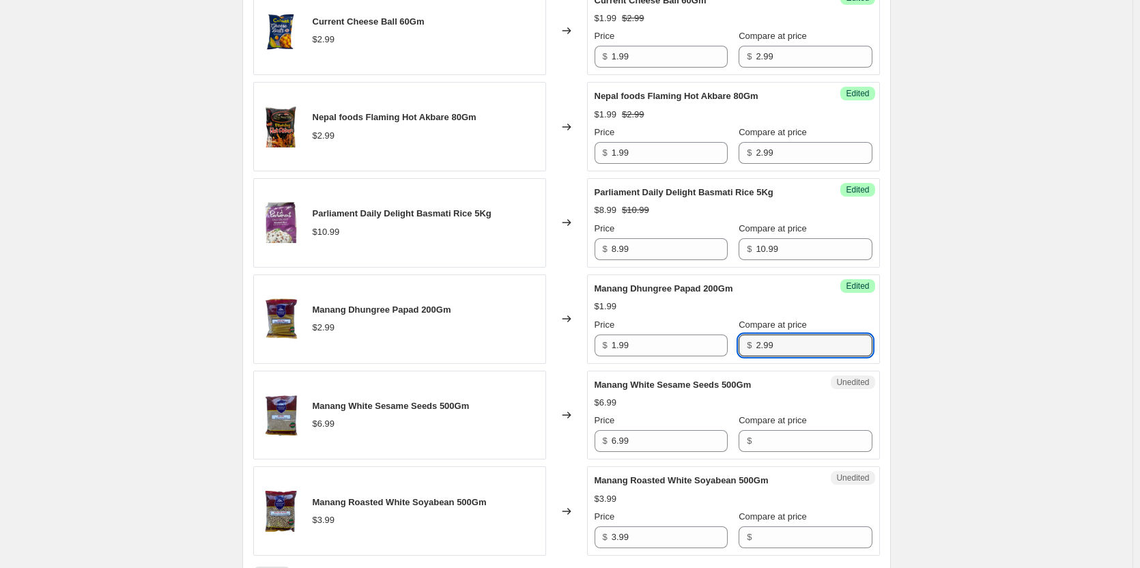
type input "2.99"
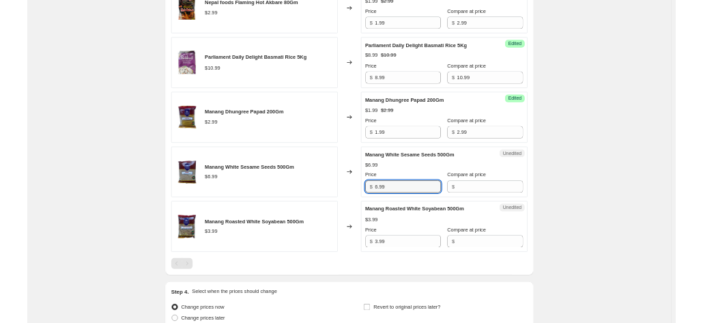
scroll to position [1113, 0]
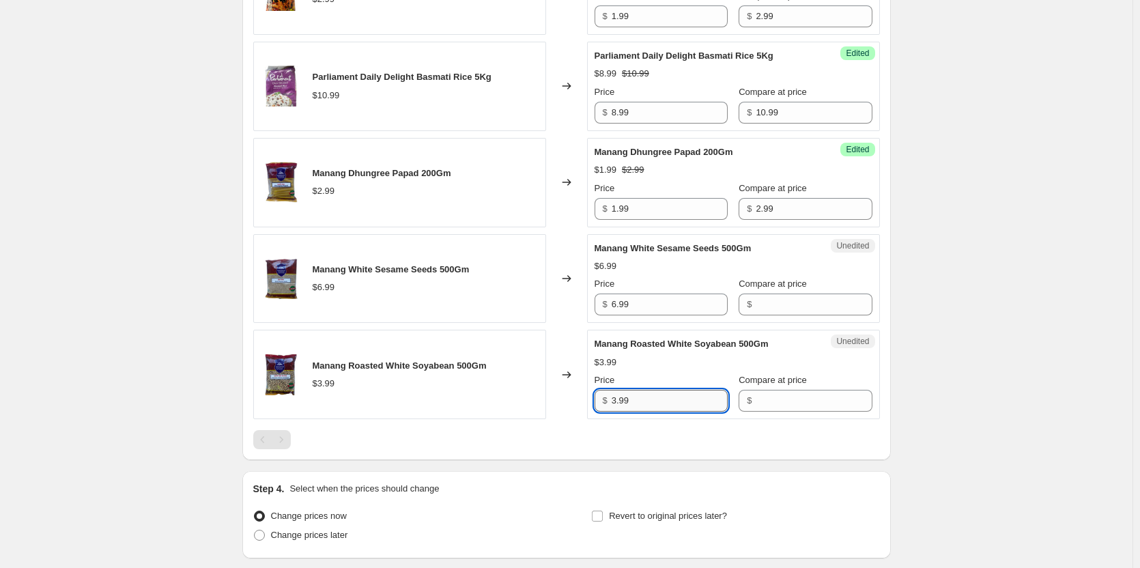
click at [642, 400] on input "3.99" at bounding box center [670, 401] width 116 height 22
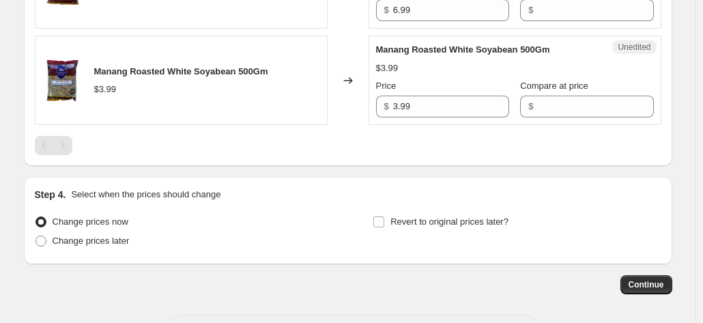
scroll to position [1319, 0]
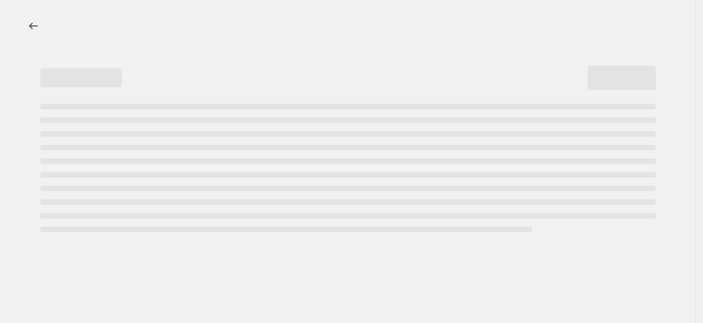
select select "percentage"
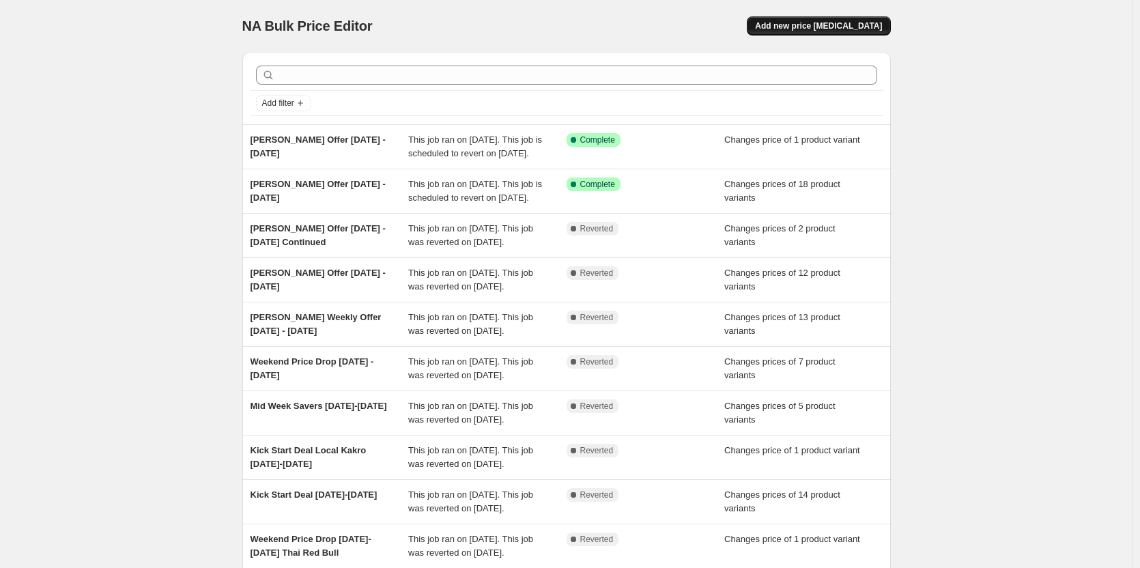
click at [843, 23] on span "Add new price [MEDICAL_DATA]" at bounding box center [818, 25] width 127 height 11
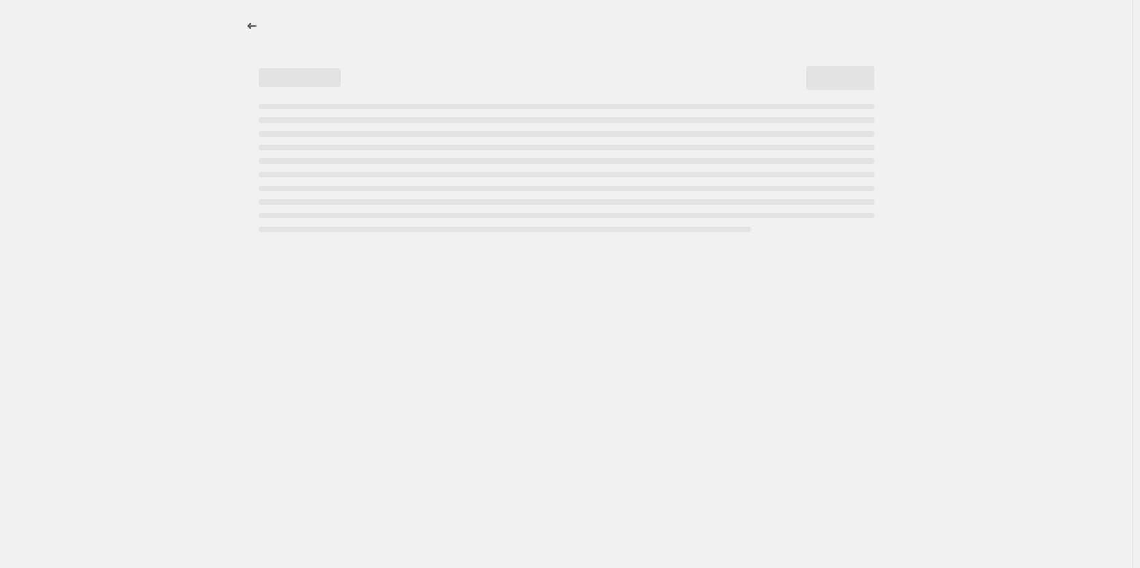
select select "percentage"
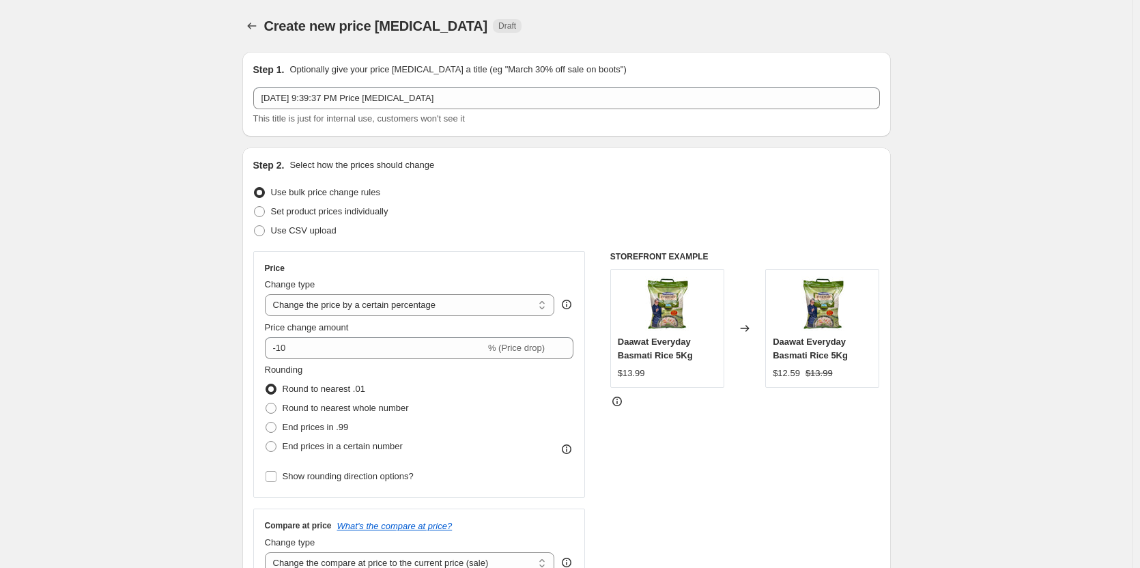
drag, startPoint x: 386, startPoint y: 85, endPoint x: 455, endPoint y: 115, distance: 75.5
click at [387, 85] on div "Step 1. Optionally give your price change job a title (eg "March 30% off sale o…" at bounding box center [566, 94] width 627 height 63
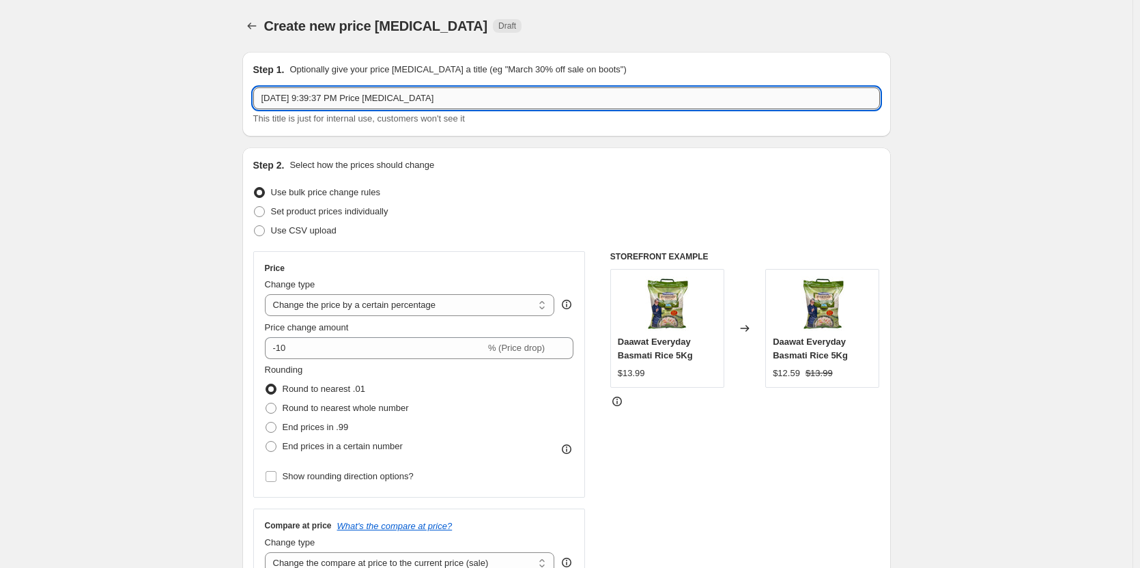
click at [436, 98] on input "Sep 2, 2025, 9:39:37 PM Price change job" at bounding box center [566, 98] width 627 height 22
drag, startPoint x: 436, startPoint y: 98, endPoint x: 257, endPoint y: 80, distance: 179.8
click at [264, 83] on div "Step 1. Optionally give your price change job a title (eg "March 30% off sale o…" at bounding box center [566, 94] width 627 height 63
type input "Katti Dherei Offer 3 Sep - 9 Sep 2025"
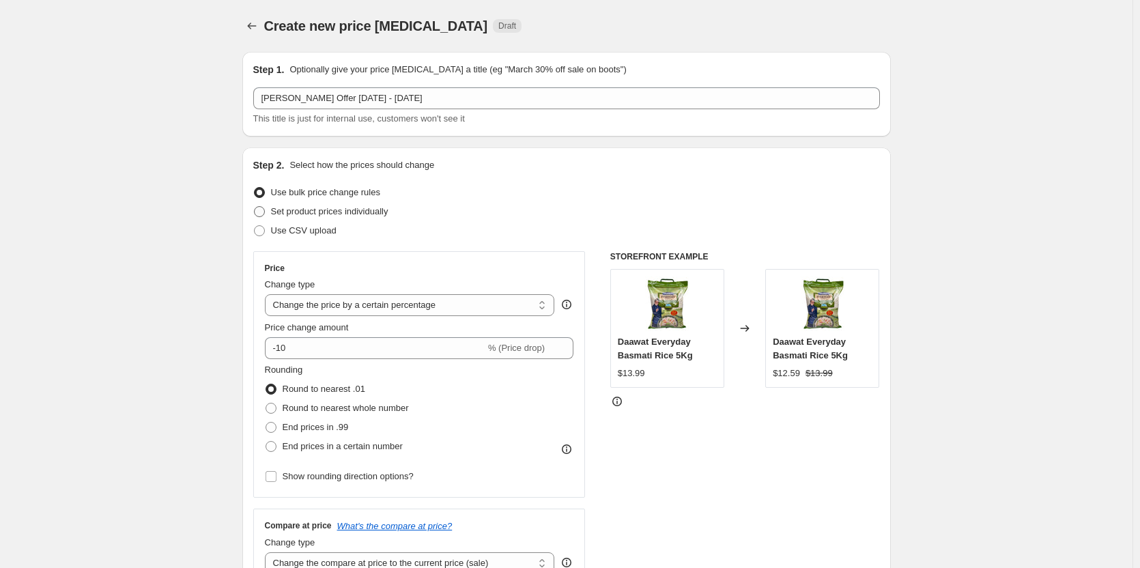
click at [345, 212] on span "Set product prices individually" at bounding box center [329, 211] width 117 height 10
click at [255, 207] on input "Set product prices individually" at bounding box center [254, 206] width 1 height 1
radio input "true"
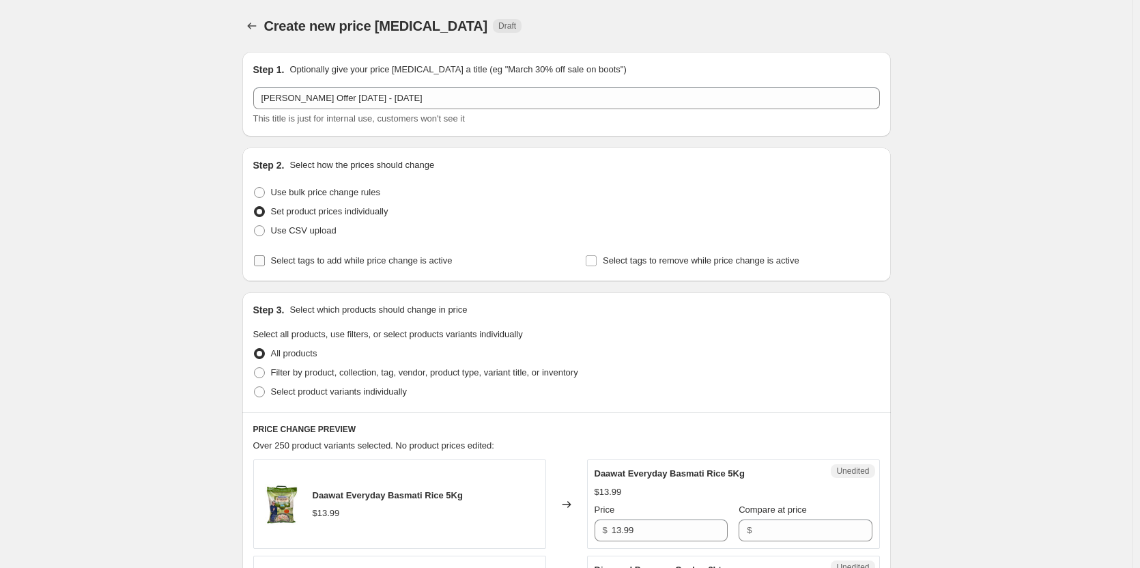
click at [337, 268] on label "Select tags to add while price change is active" at bounding box center [352, 260] width 199 height 19
click at [265, 266] on input "Select tags to add while price change is active" at bounding box center [259, 260] width 11 height 11
checkbox input "true"
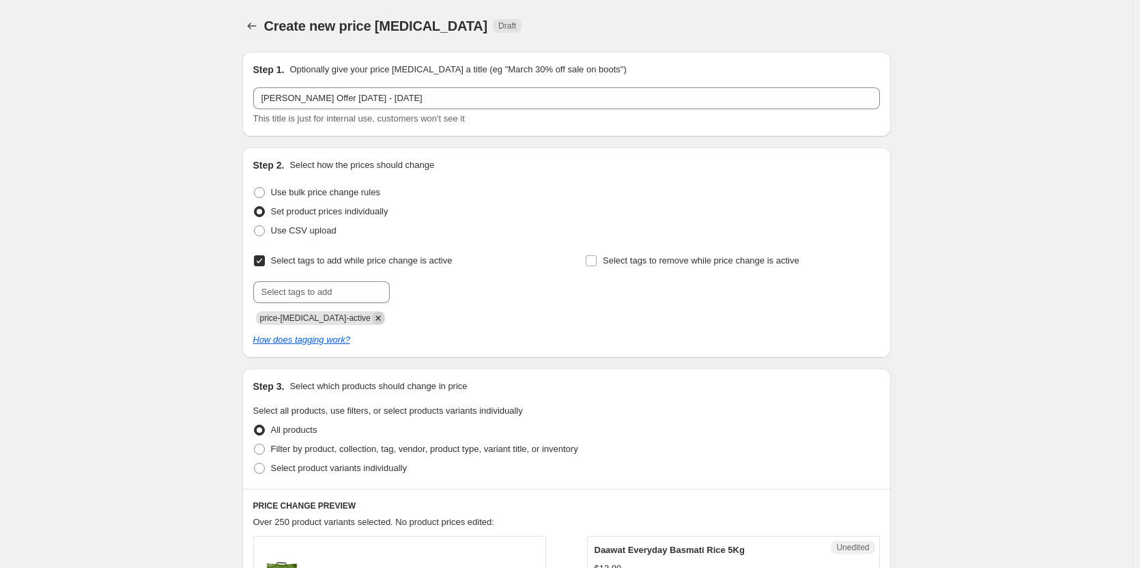
click at [372, 323] on icon "Remove price-change-job-active" at bounding box center [378, 318] width 12 height 12
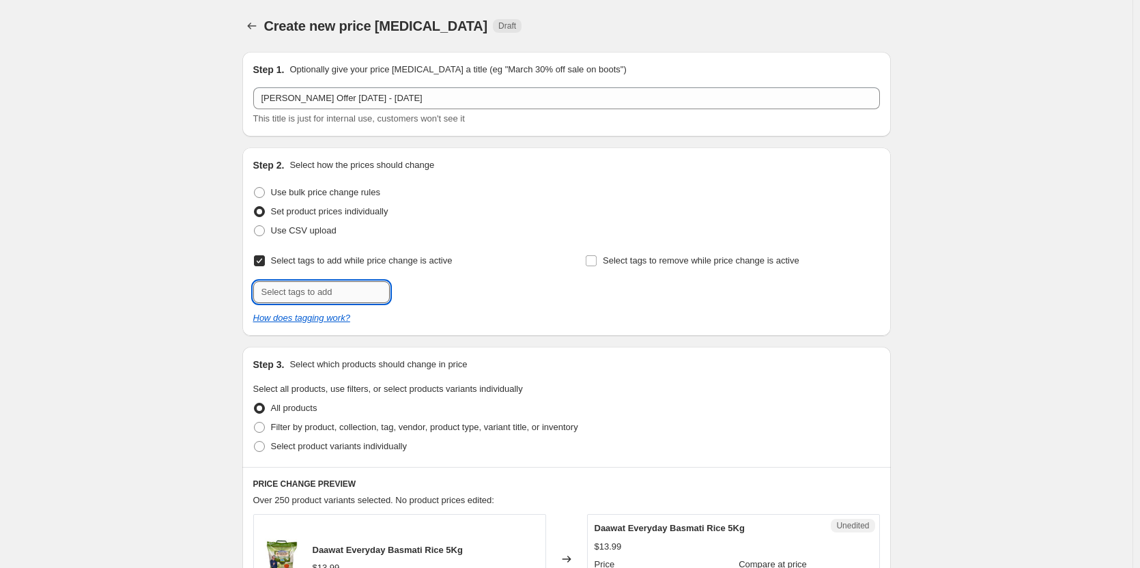
click at [332, 292] on input "text" at bounding box center [321, 292] width 137 height 22
type input "Offer"
click at [430, 290] on span "Offer" at bounding box center [429, 291] width 20 height 10
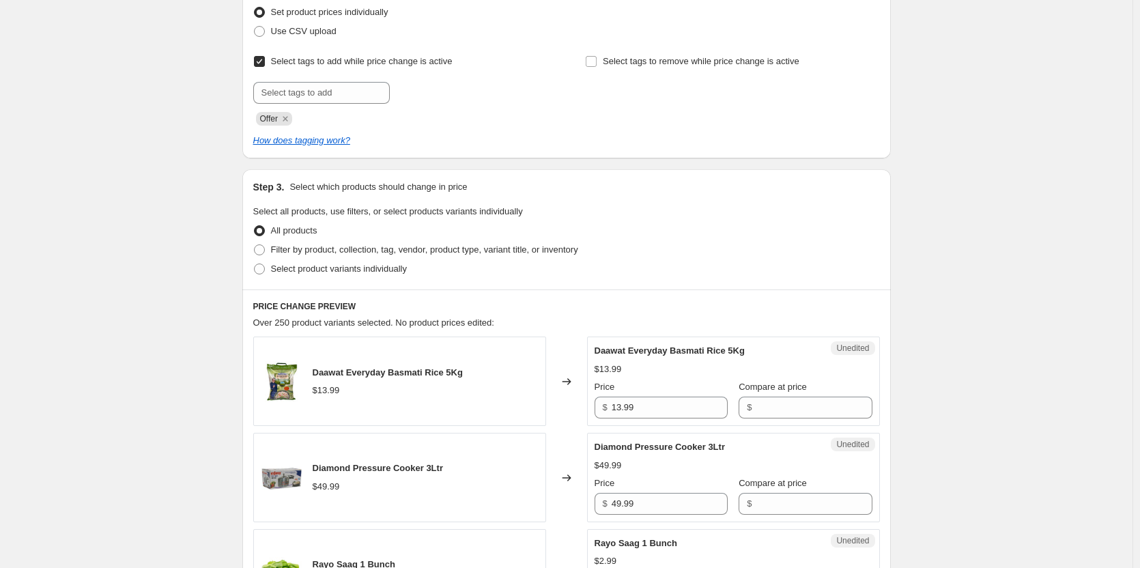
scroll to position [205, 0]
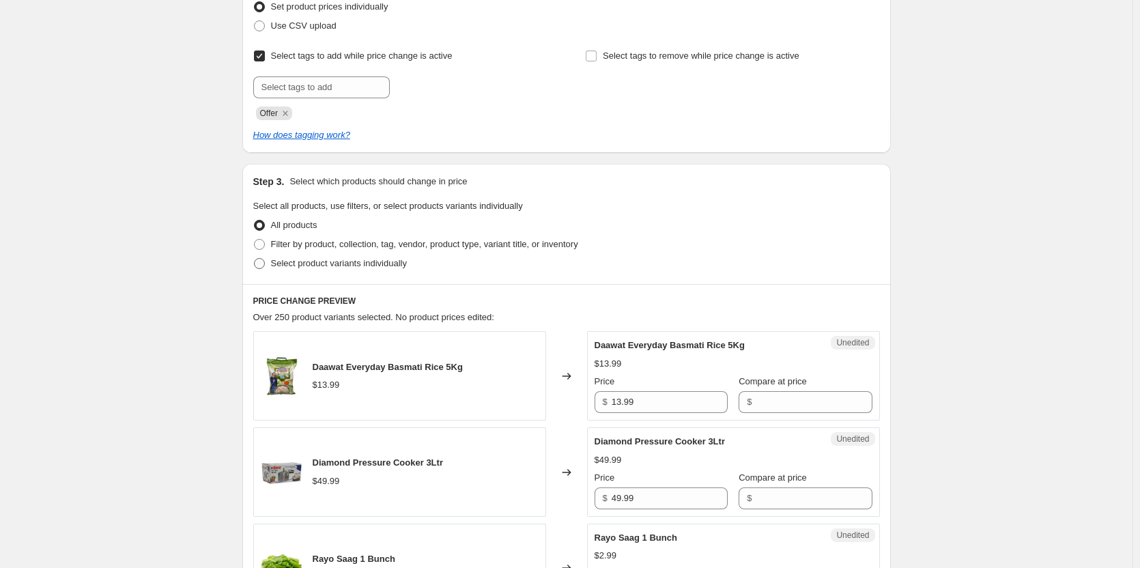
click at [336, 268] on span "Select product variants individually" at bounding box center [339, 263] width 136 height 10
click at [255, 259] on input "Select product variants individually" at bounding box center [254, 258] width 1 height 1
radio input "true"
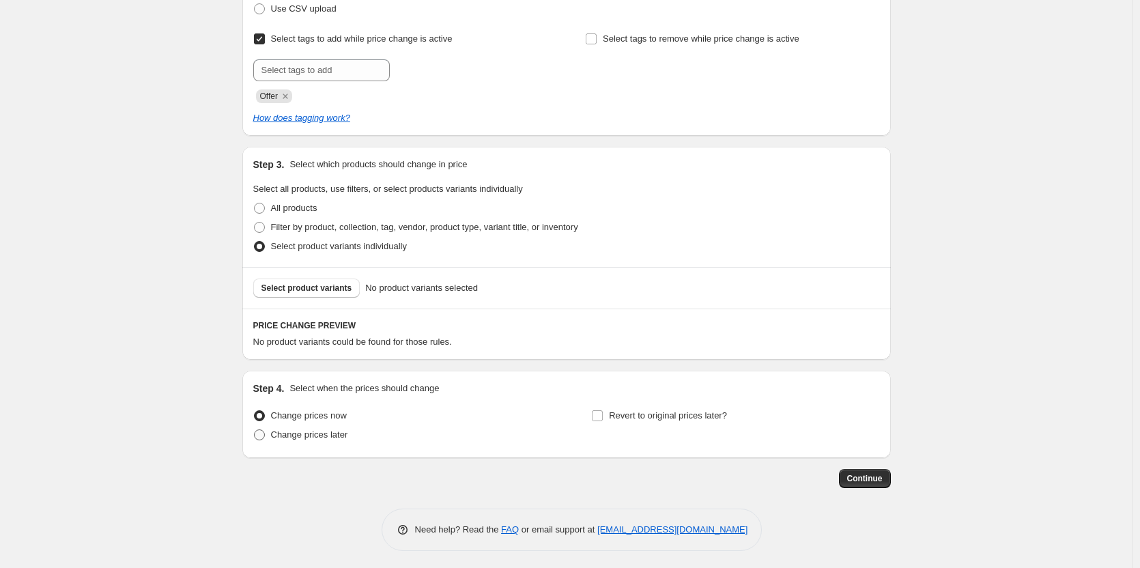
scroll to position [225, 0]
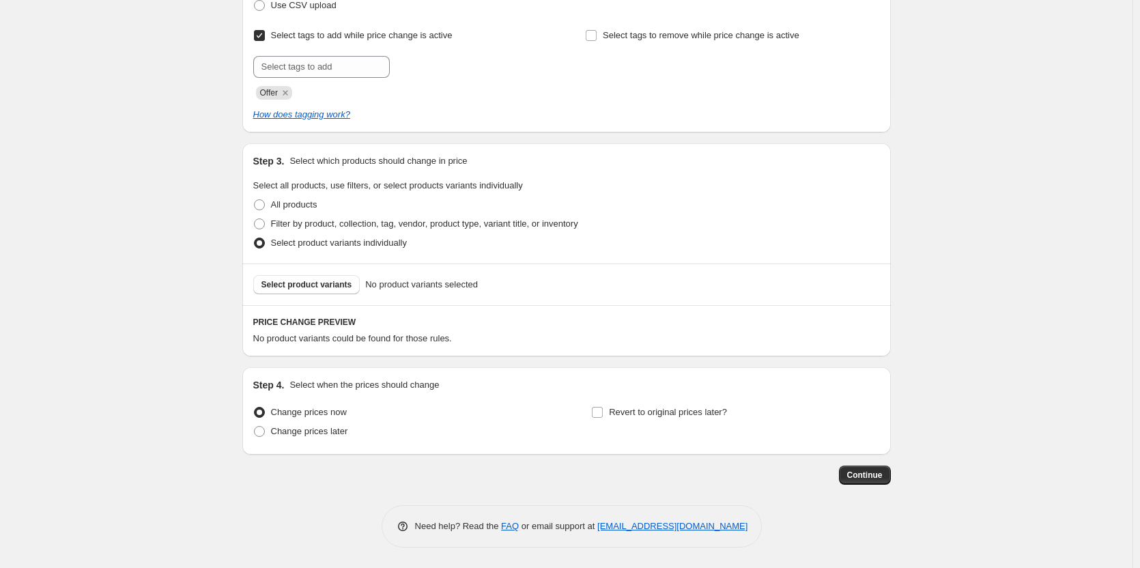
click at [319, 296] on div "Select product variants No product variants selected" at bounding box center [566, 285] width 649 height 42
click at [320, 295] on div "Select product variants No product variants selected" at bounding box center [566, 285] width 649 height 42
click at [324, 283] on span "Select product variants" at bounding box center [306, 284] width 91 height 11
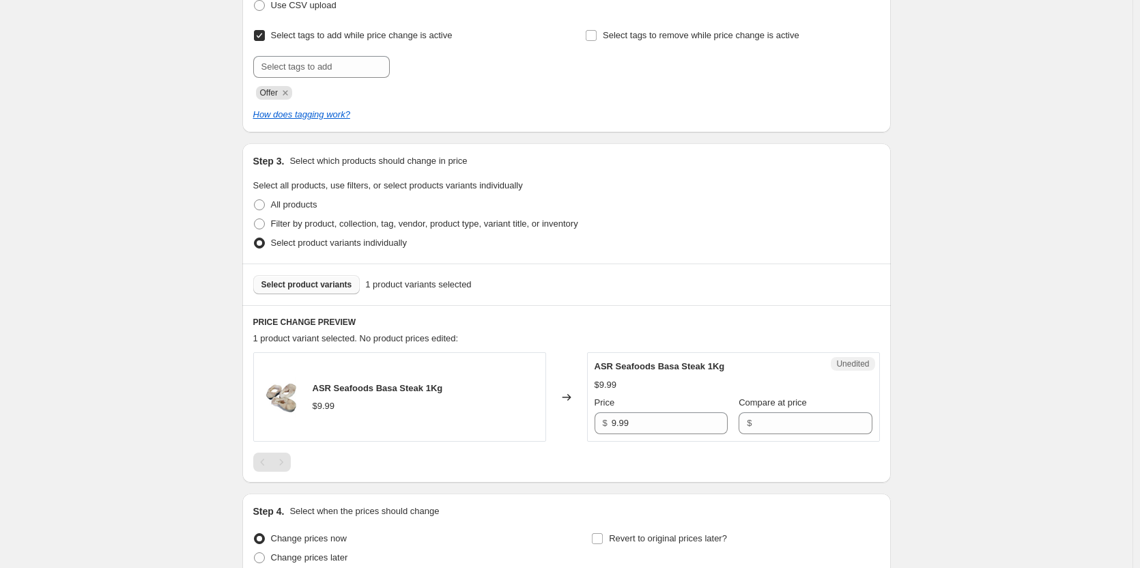
click at [322, 289] on span "Select product variants" at bounding box center [306, 284] width 91 height 11
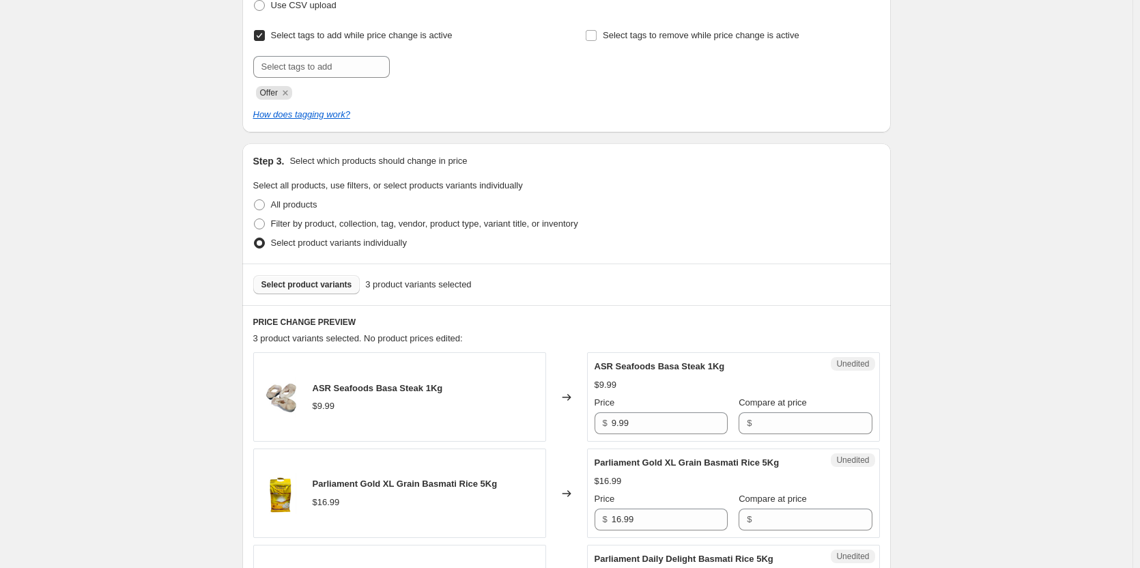
click at [315, 297] on div "Select product variants 3 product variants selected" at bounding box center [566, 285] width 649 height 42
click at [317, 283] on span "Select product variants" at bounding box center [306, 284] width 91 height 11
click at [319, 289] on span "Select product variants" at bounding box center [306, 284] width 91 height 11
click at [316, 285] on span "Select product variants" at bounding box center [306, 284] width 91 height 11
click at [316, 281] on span "Select product variants" at bounding box center [306, 284] width 91 height 11
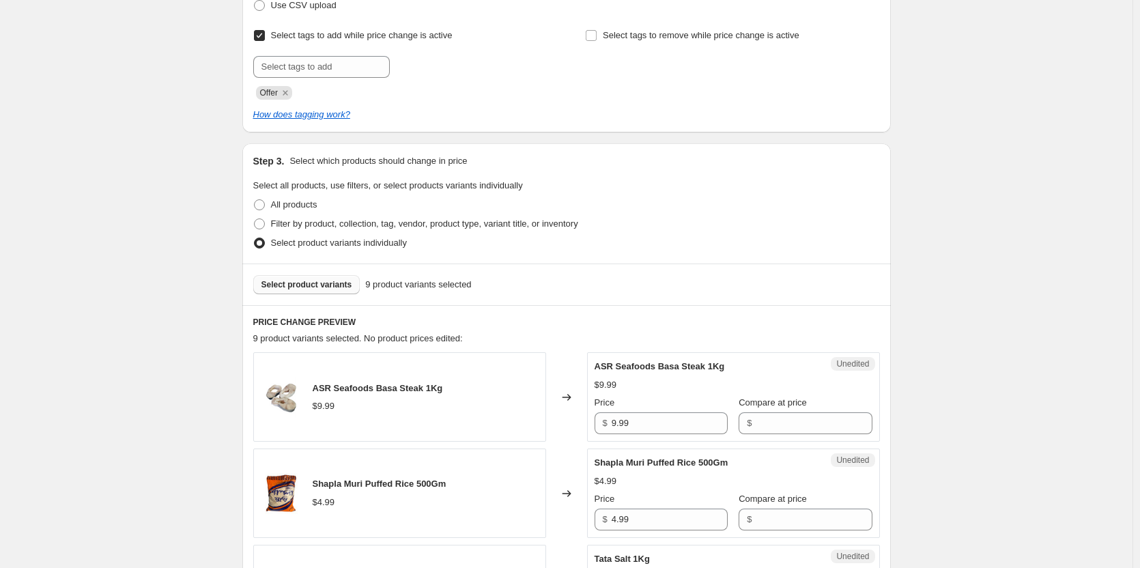
click at [306, 283] on span "Select product variants" at bounding box center [306, 284] width 91 height 11
click at [337, 284] on span "Select product variants" at bounding box center [306, 284] width 91 height 11
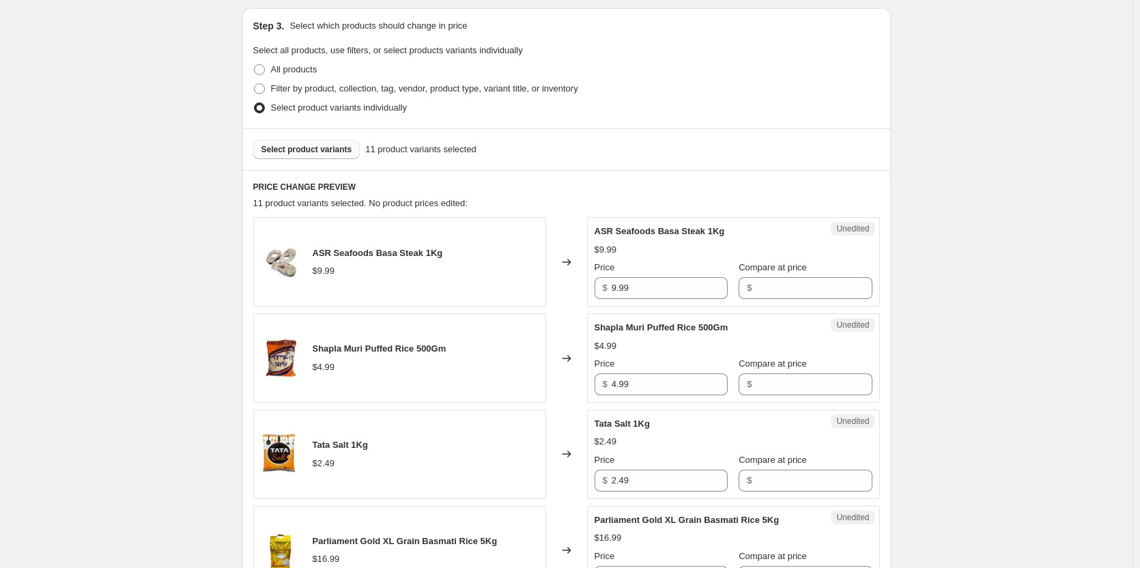
scroll to position [362, 0]
click at [657, 289] on input "9.99" at bounding box center [670, 287] width 116 height 22
type input "9"
type input "4.99"
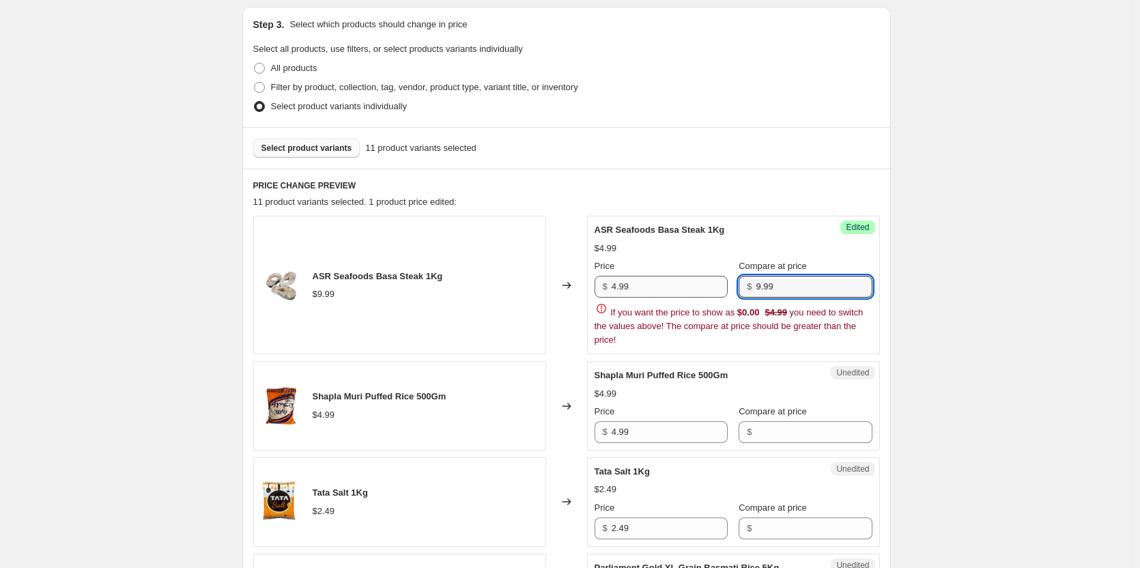
type input "9.99"
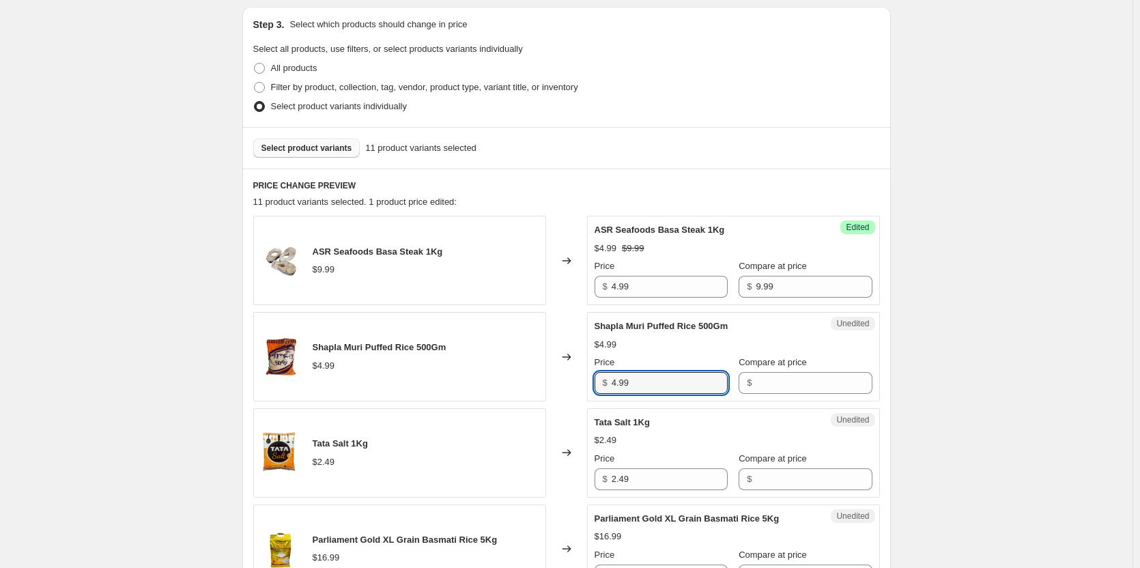
scroll to position [430, 0]
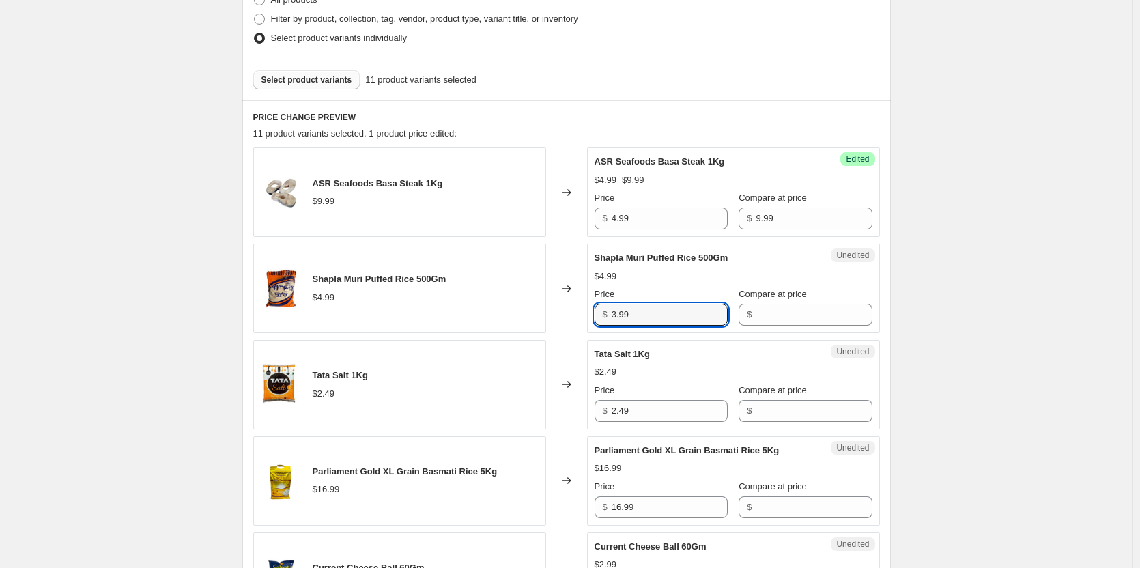
type input "3.99"
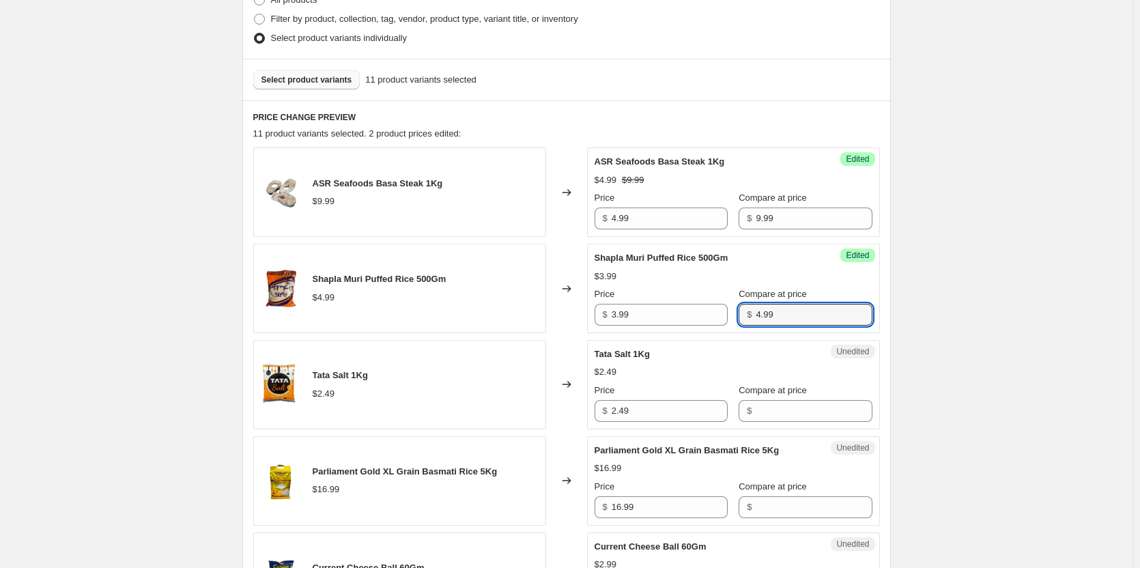
type input "4.99"
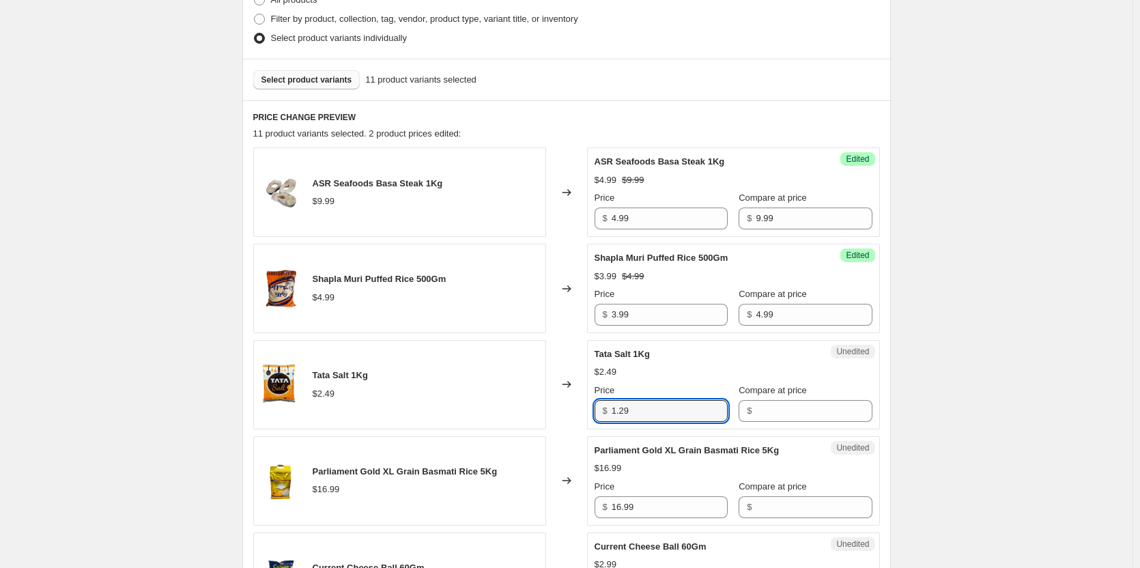
type input "1.29"
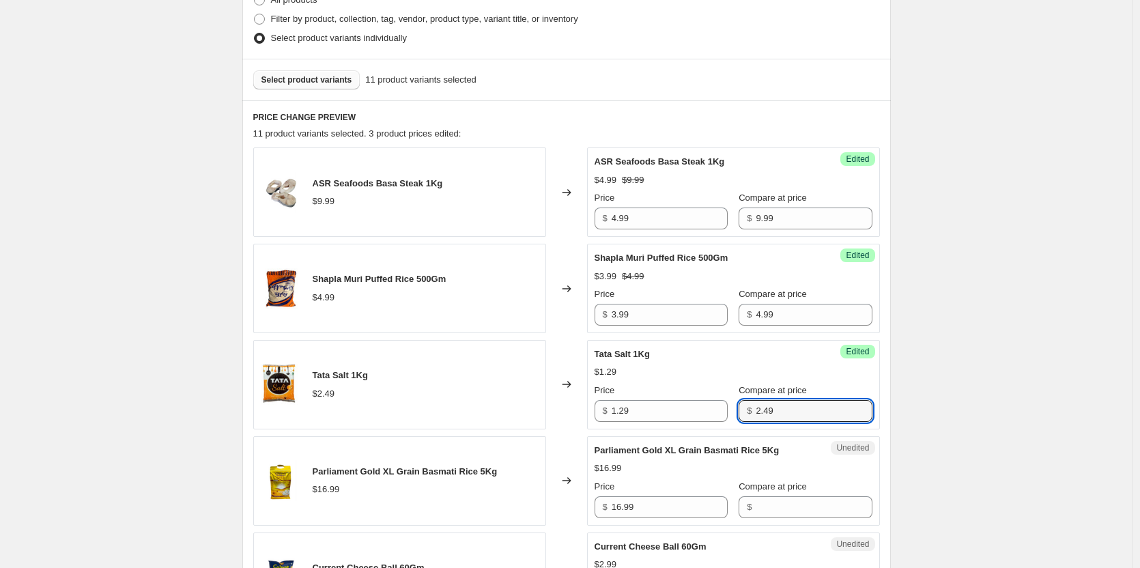
type input "2.49"
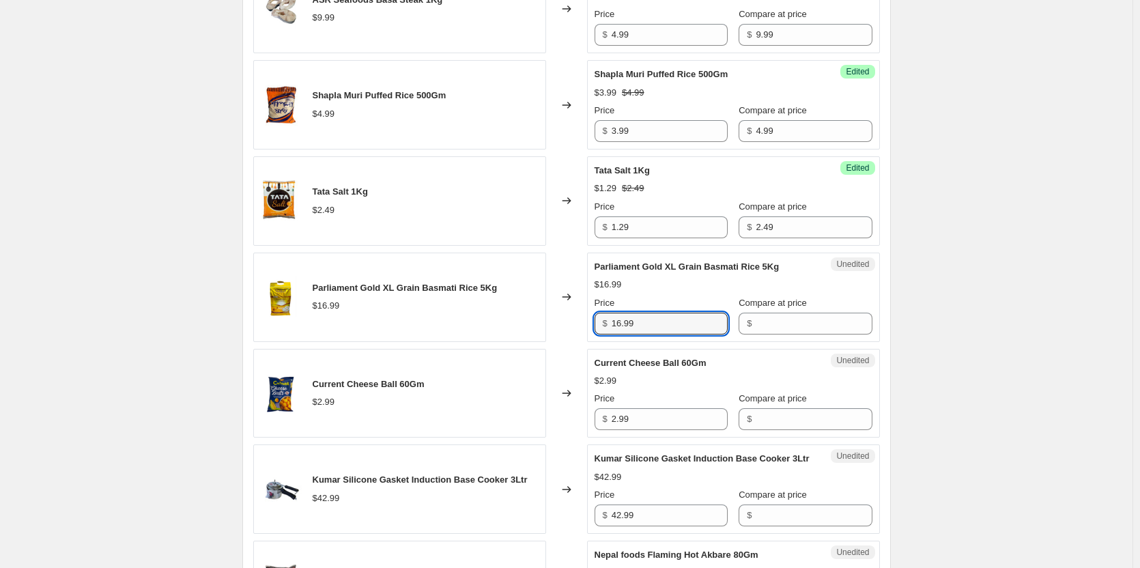
scroll to position [635, 0]
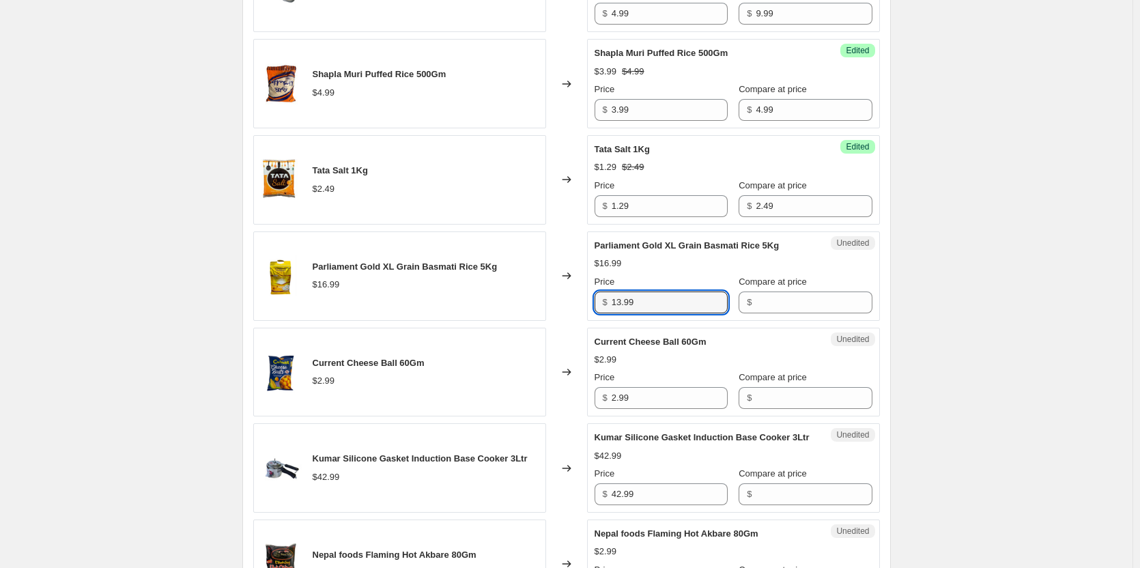
type input "13.99"
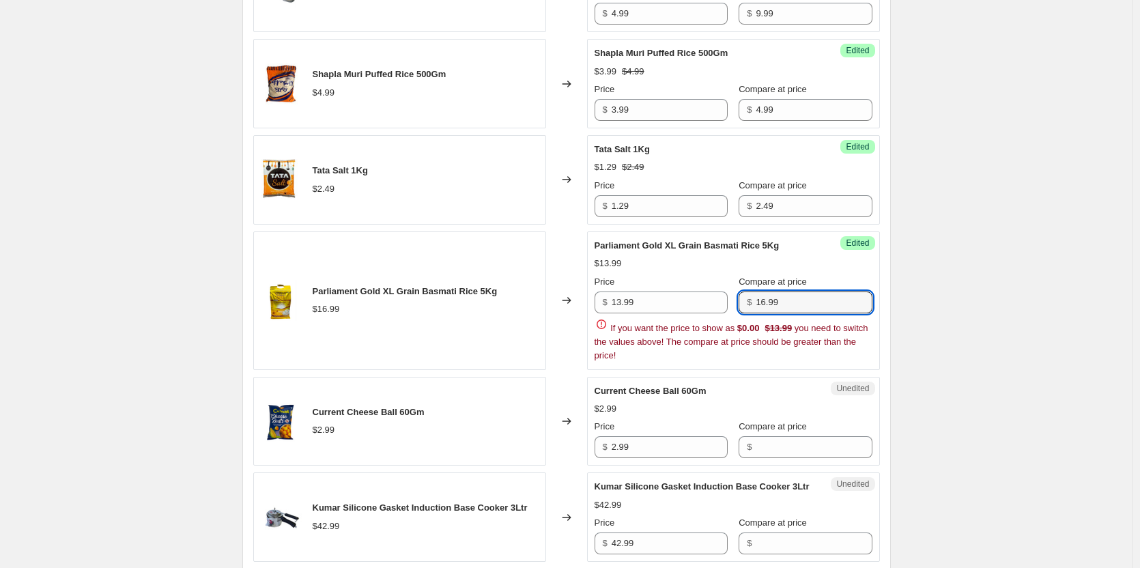
type input "16.99"
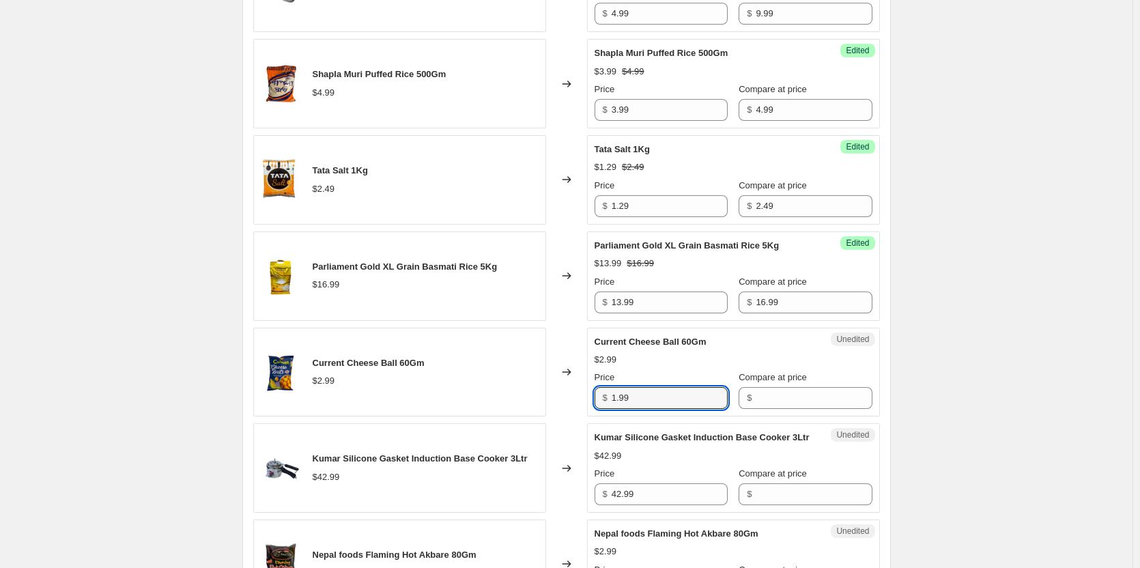
type input "1.99"
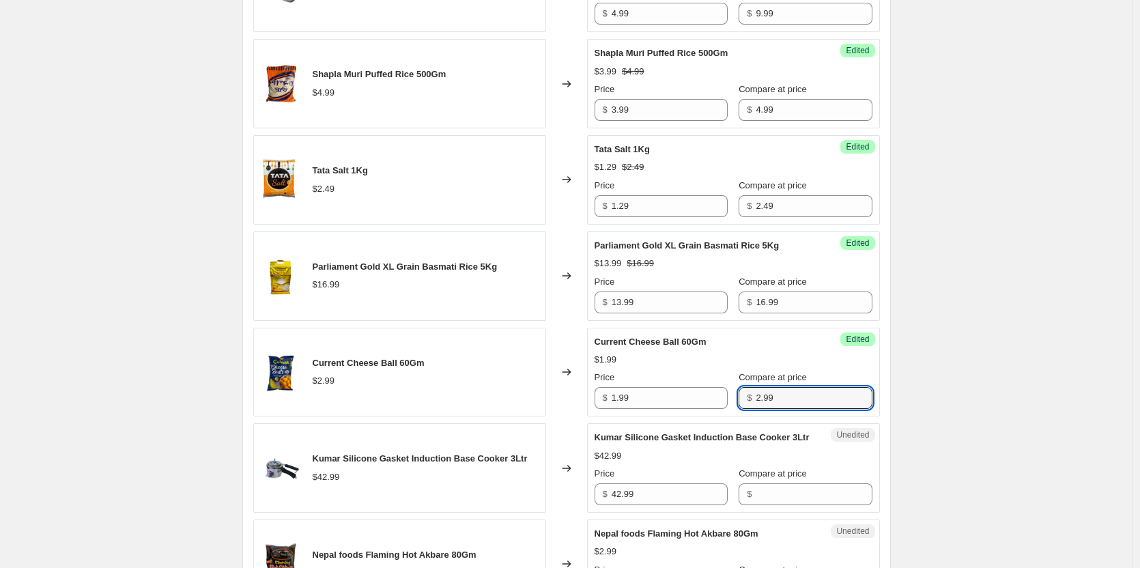
type input "2.99"
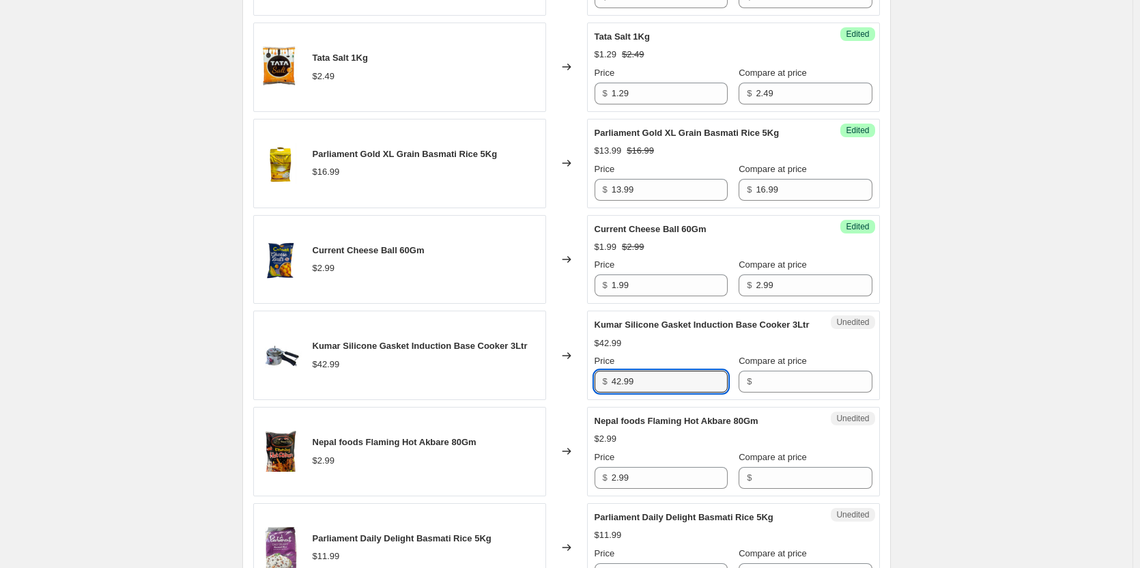
scroll to position [771, 0]
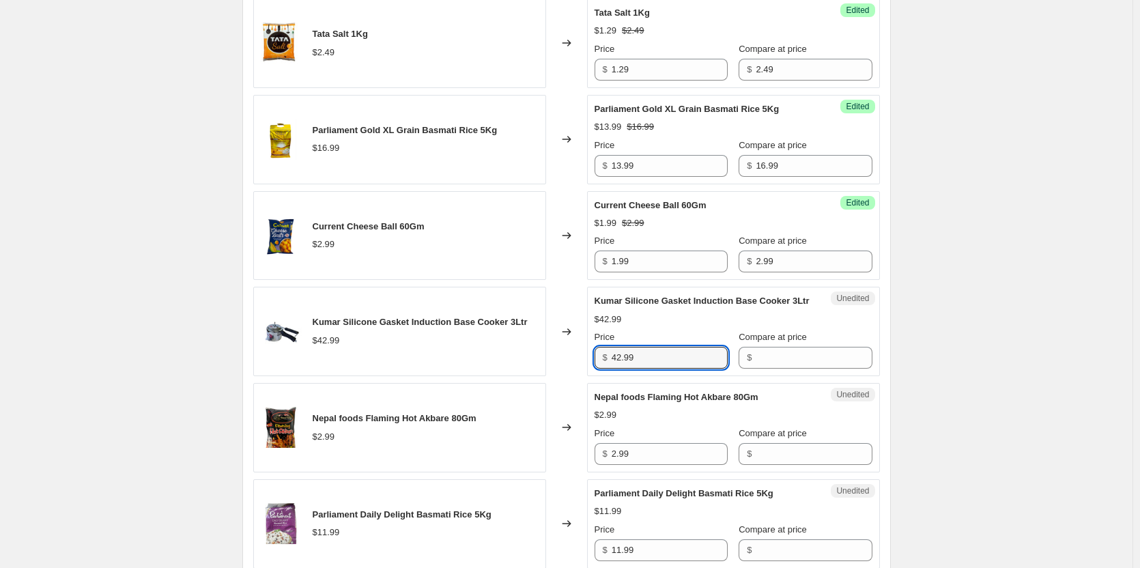
type input "1"
type input "29.99"
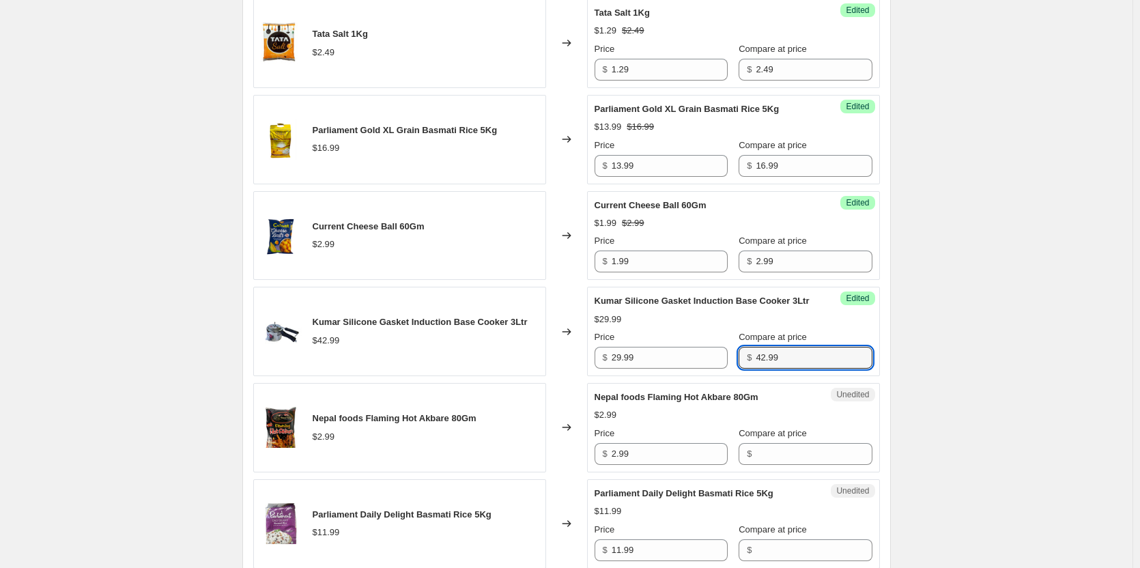
type input "42.99"
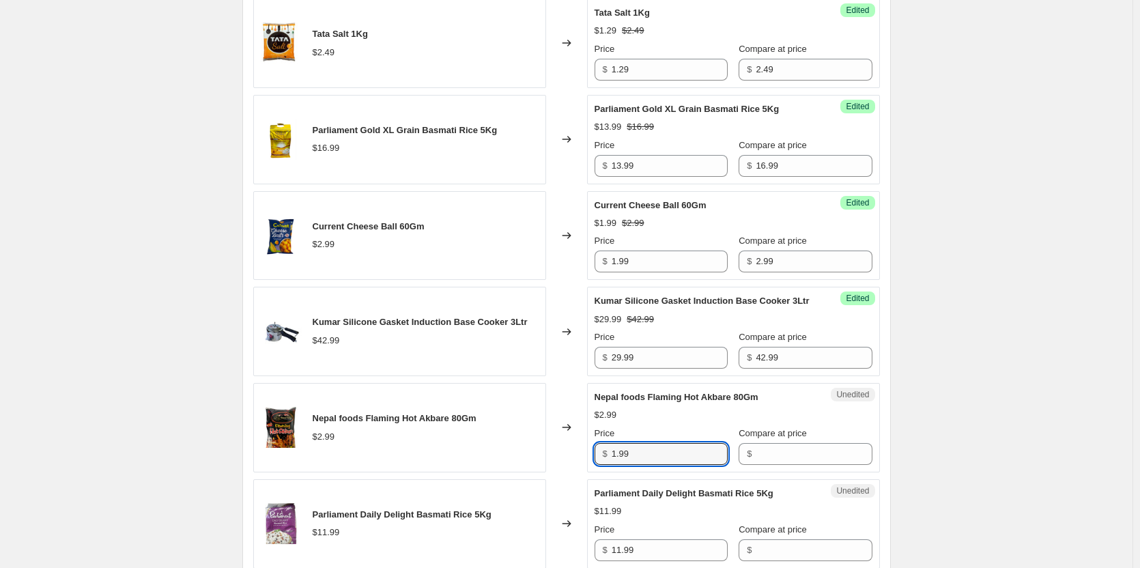
type input "1.99"
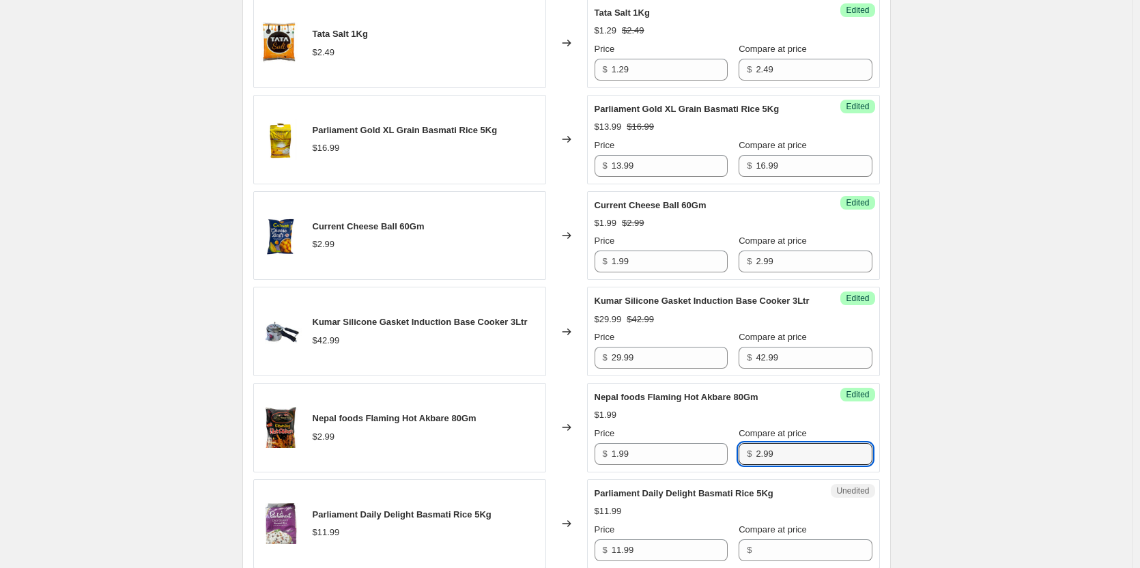
type input "2.99"
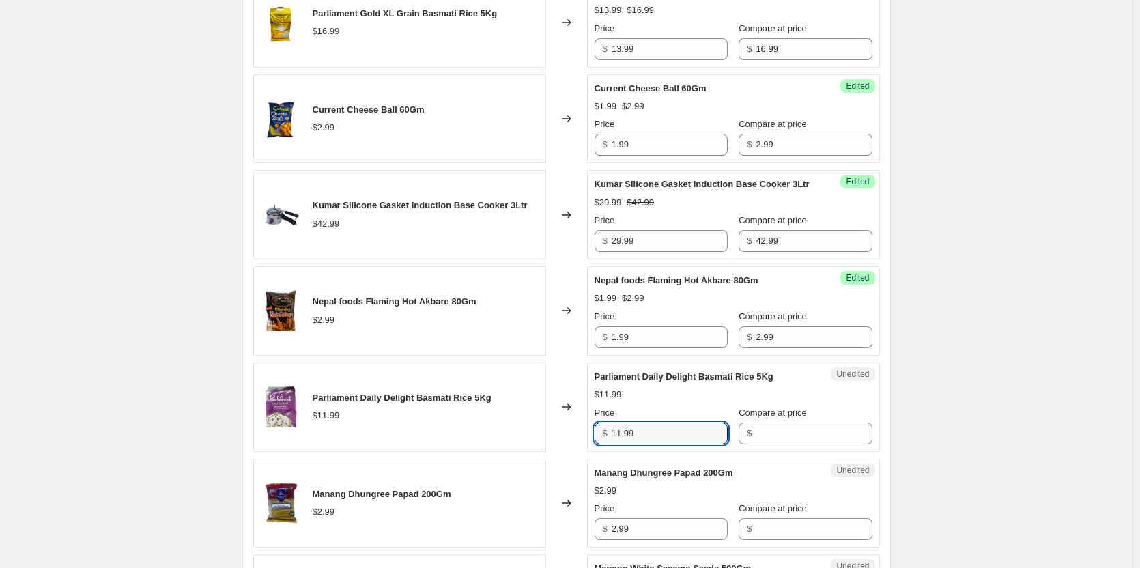
scroll to position [915, 0]
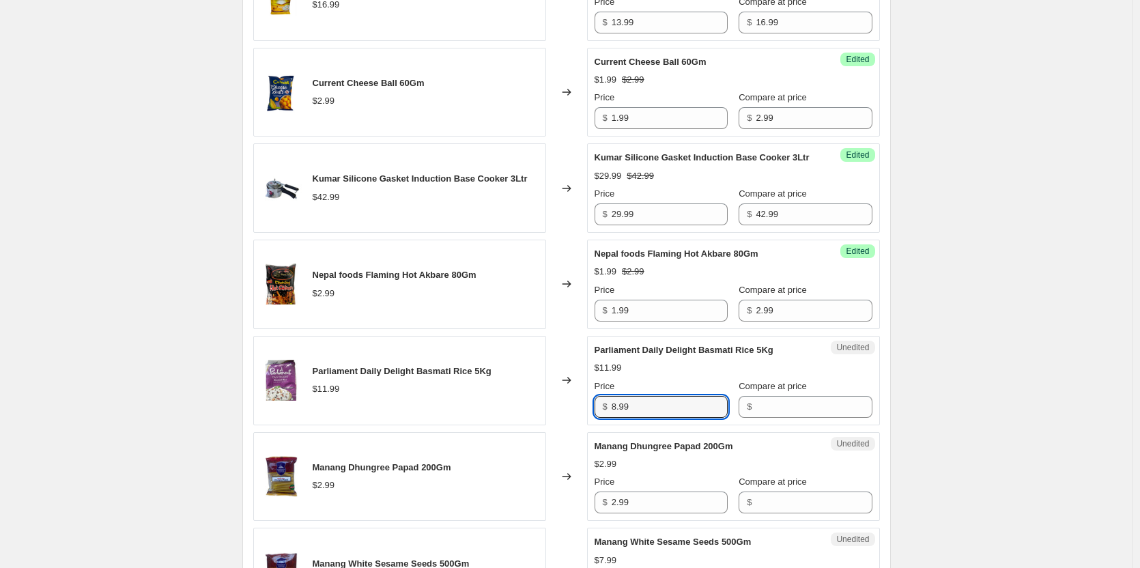
type input "8.99"
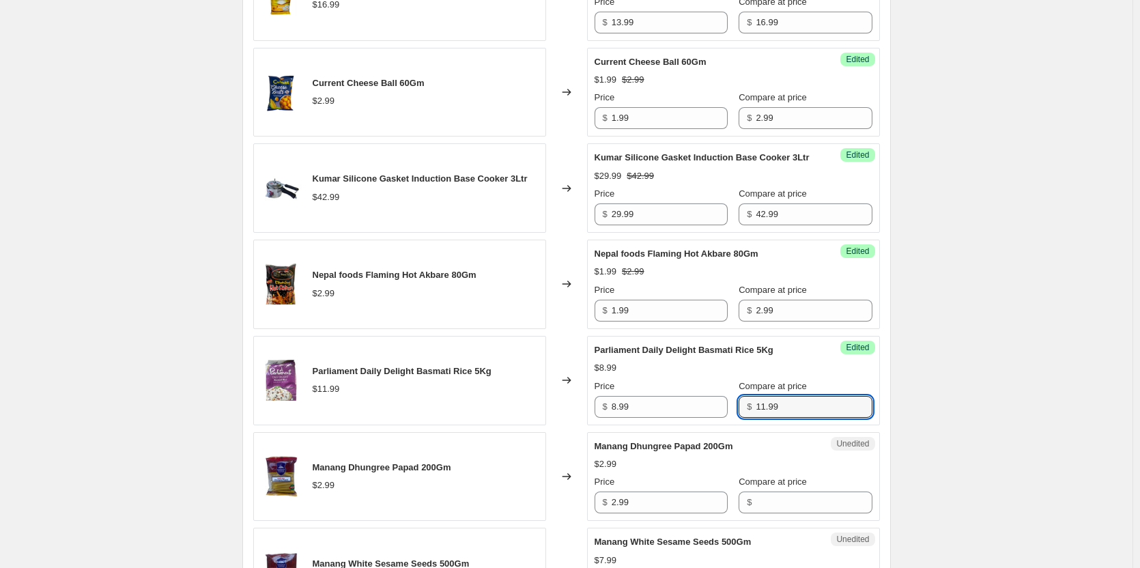
type input "11.99"
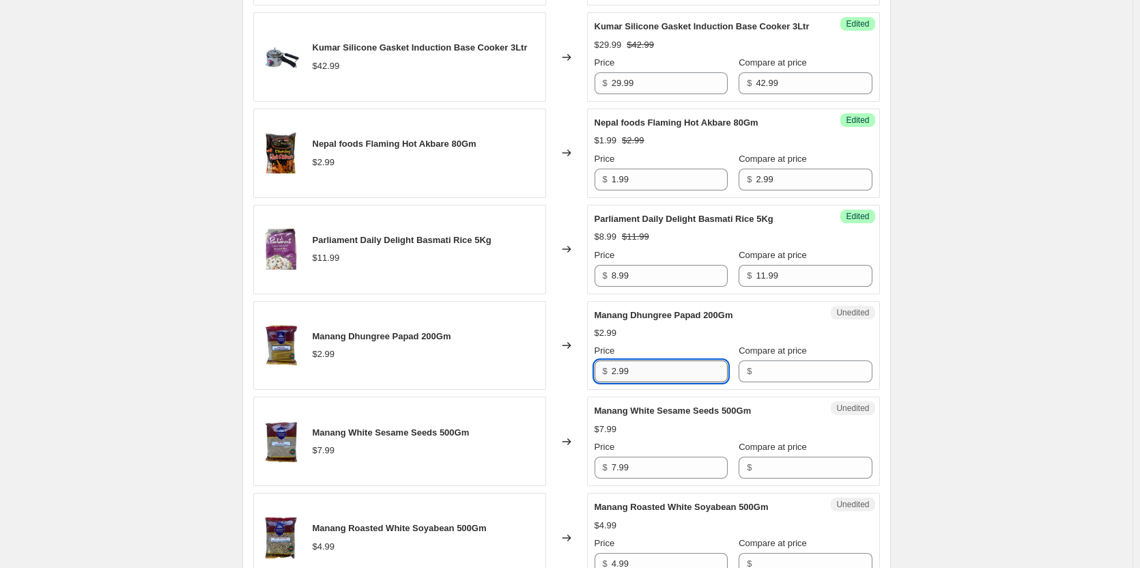
scroll to position [1051, 0]
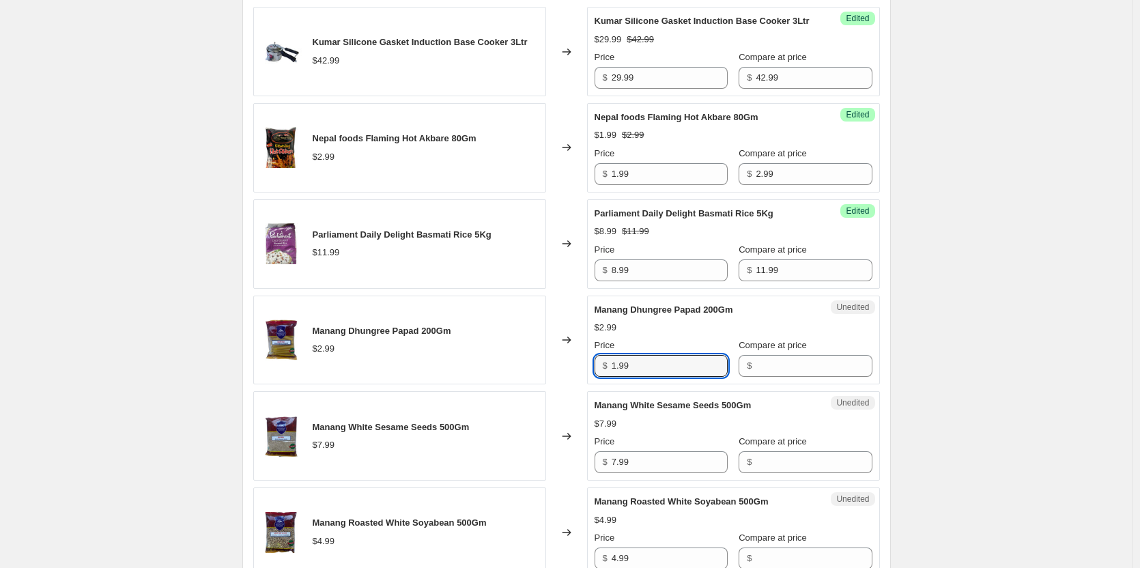
type input "1.99"
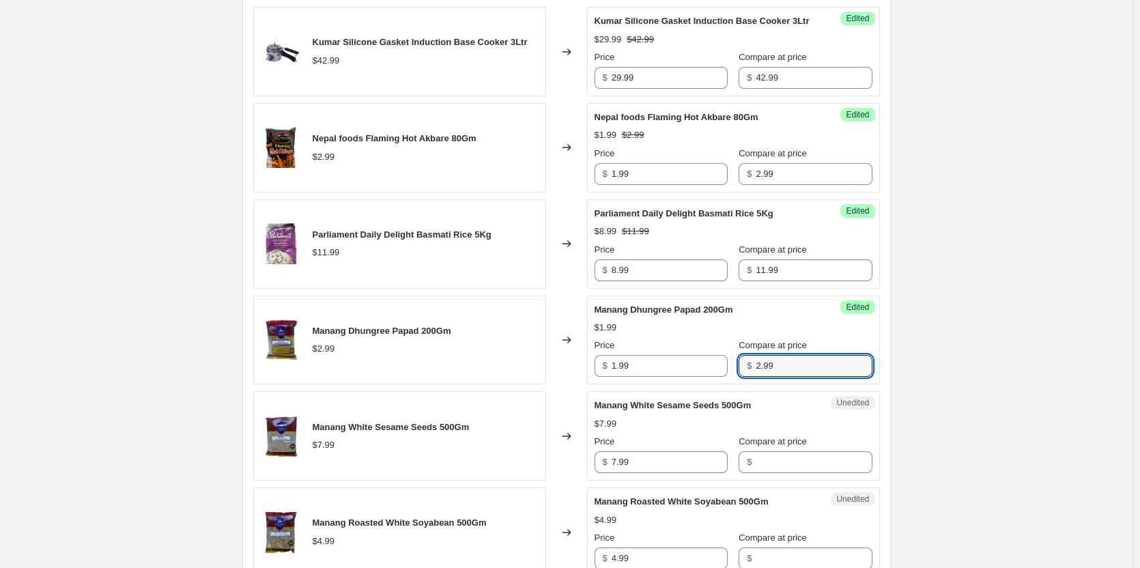
type input "2.99"
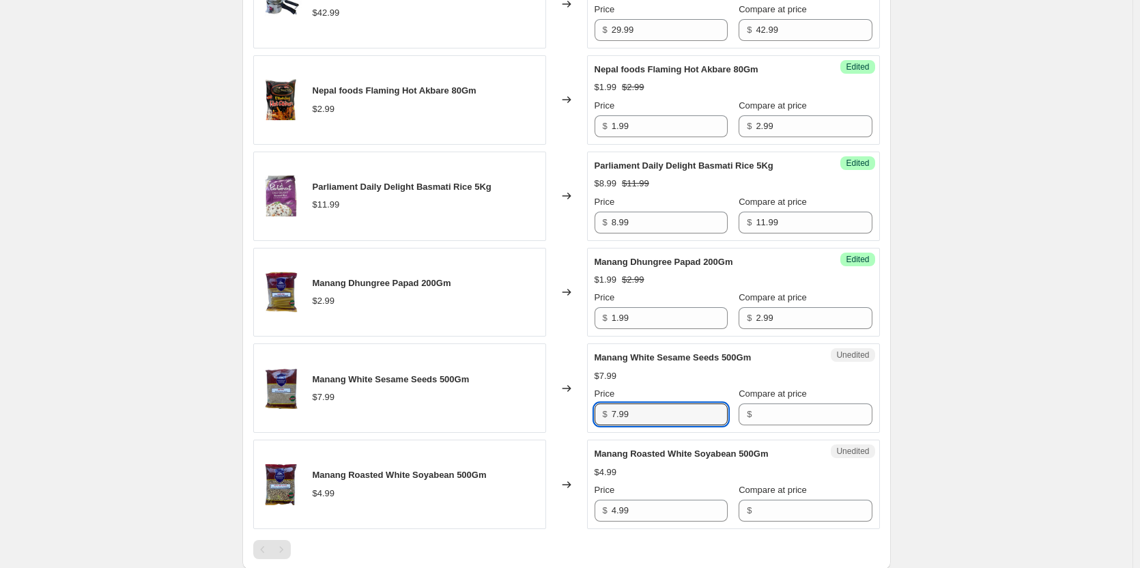
scroll to position [1120, 0]
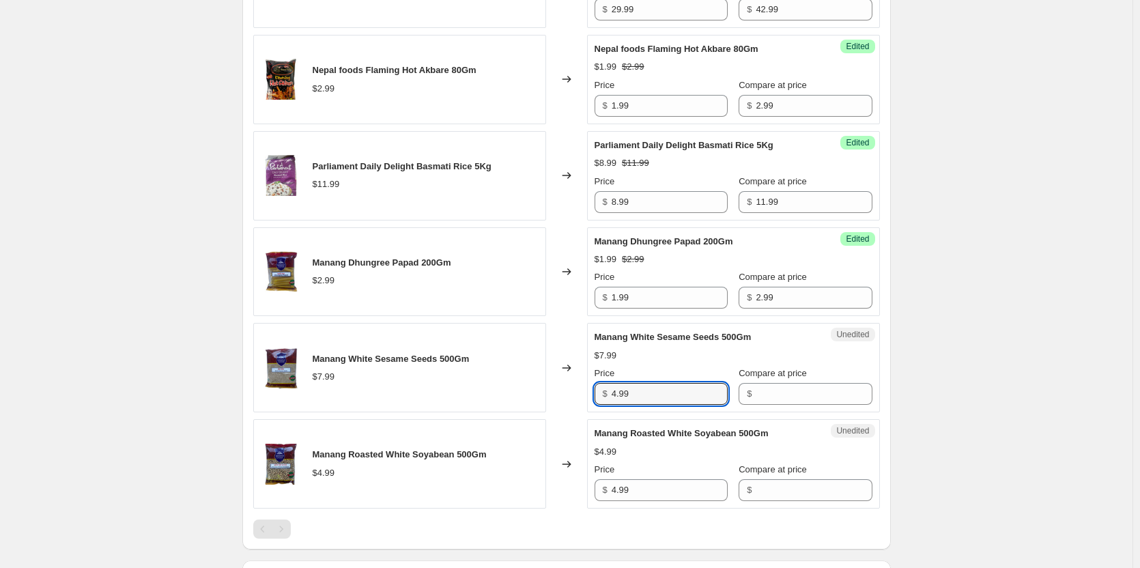
type input "4.99"
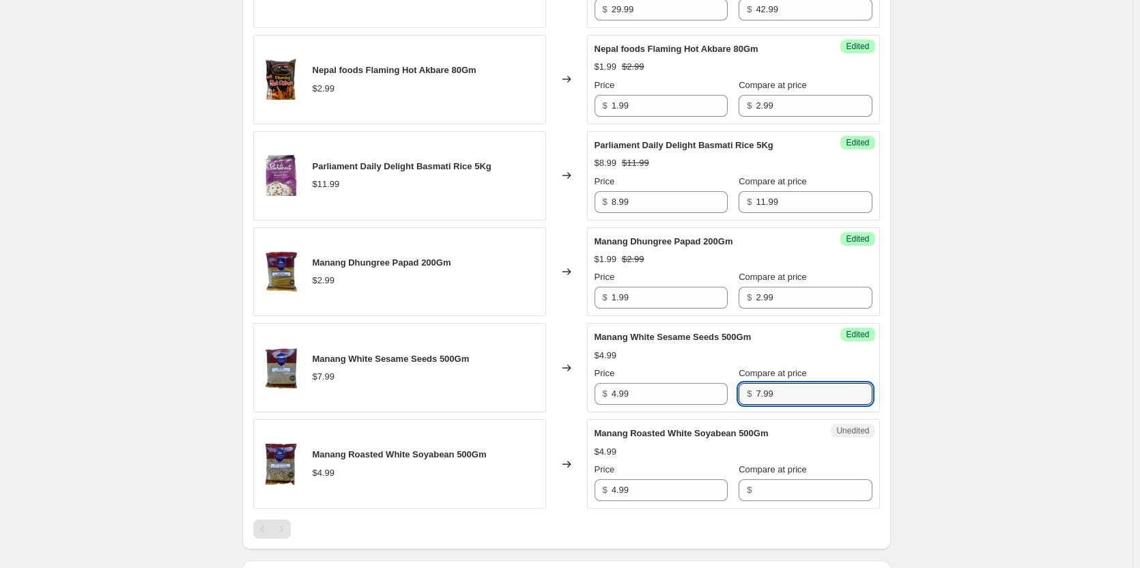
type input "7.99"
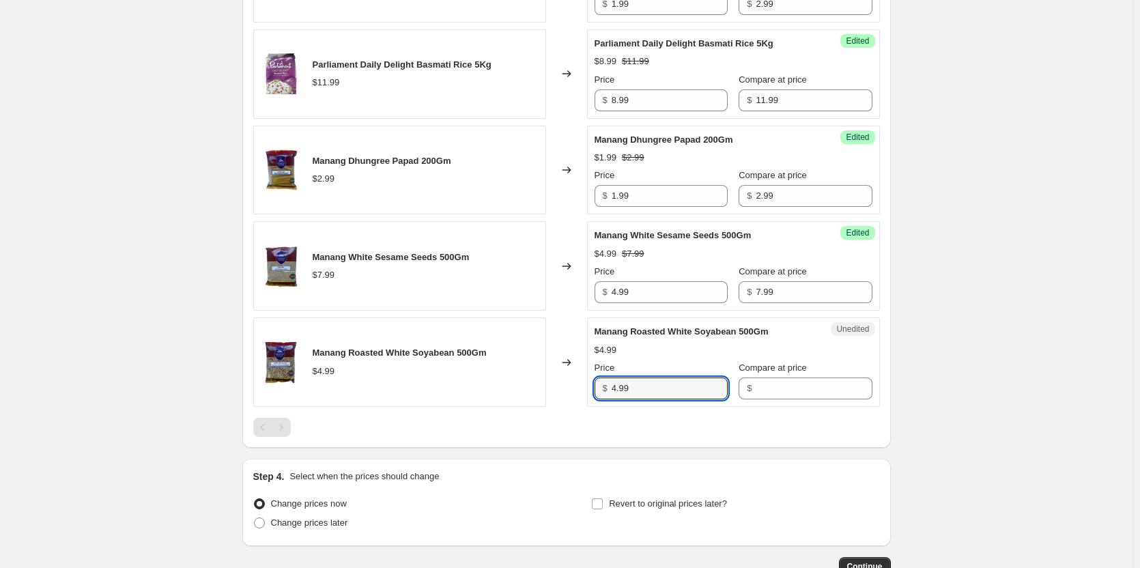
scroll to position [1256, 0]
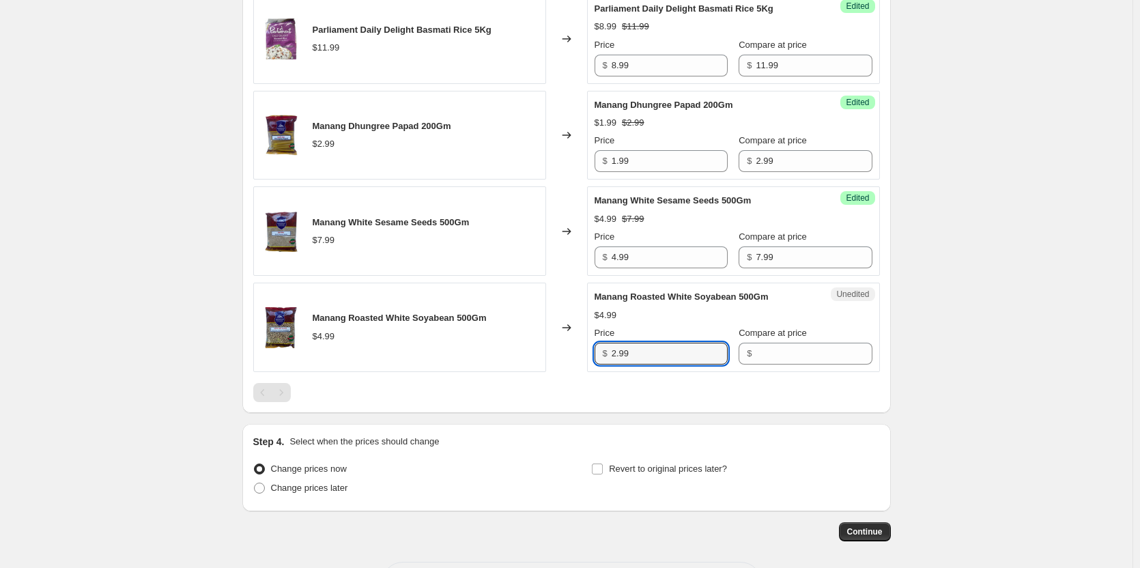
type input "2.99"
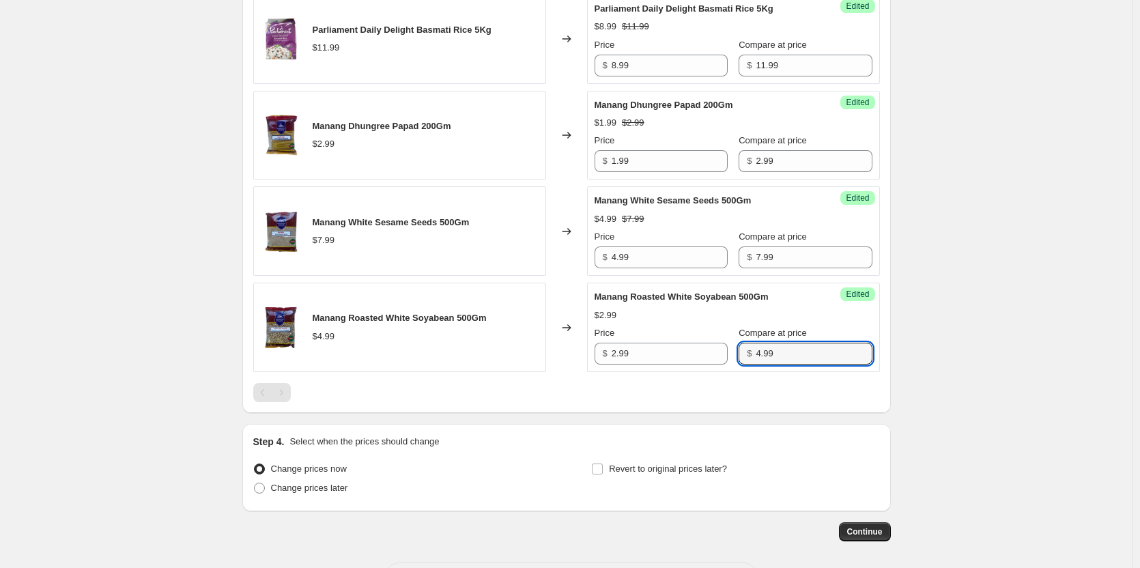
type input "4.99"
drag, startPoint x: 1080, startPoint y: 350, endPoint x: 1066, endPoint y: 351, distance: 13.7
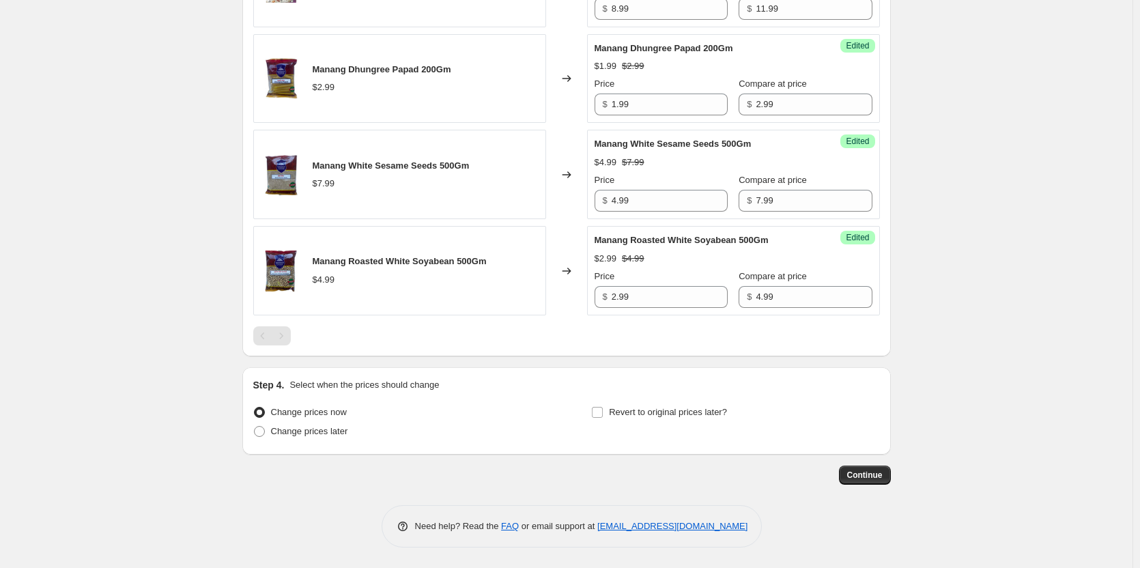
scroll to position [1326, 0]
click at [341, 433] on span "Change prices later" at bounding box center [309, 431] width 77 height 10
click at [255, 427] on input "Change prices later" at bounding box center [254, 426] width 1 height 1
radio input "true"
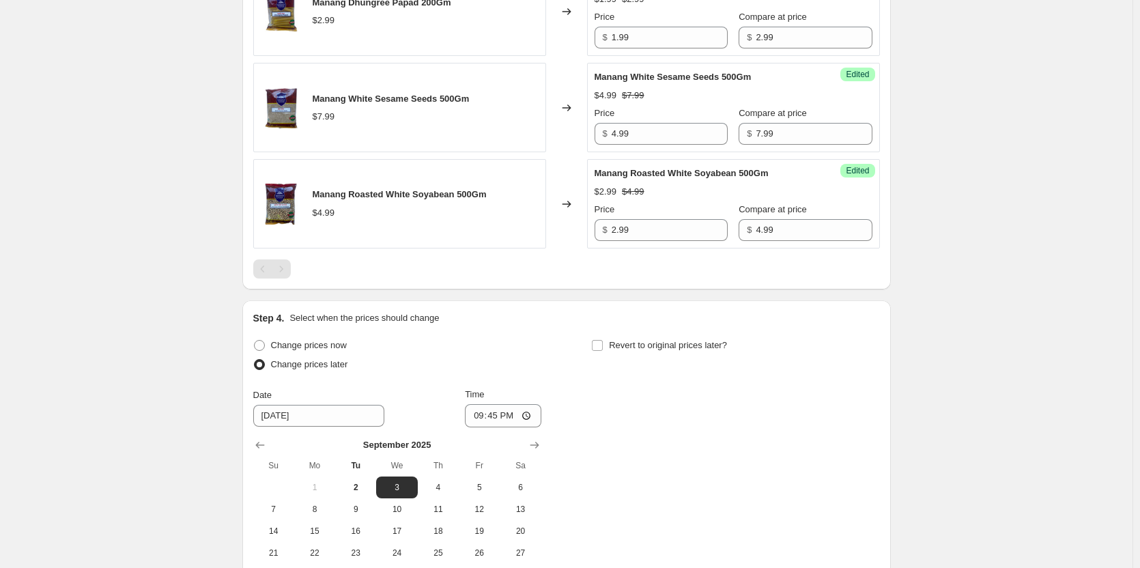
scroll to position [1463, 0]
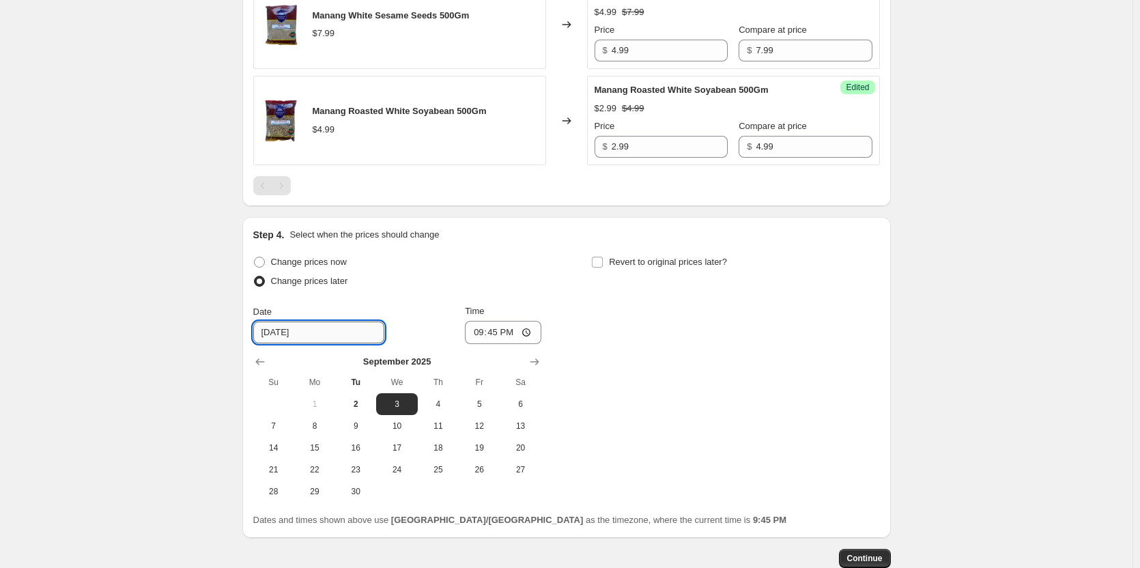
drag, startPoint x: 332, startPoint y: 342, endPoint x: 325, endPoint y: 352, distance: 12.3
click at [330, 342] on input "[DATE]" at bounding box center [318, 333] width 131 height 22
click at [357, 410] on span "2" at bounding box center [356, 404] width 30 height 11
type input "[DATE]"
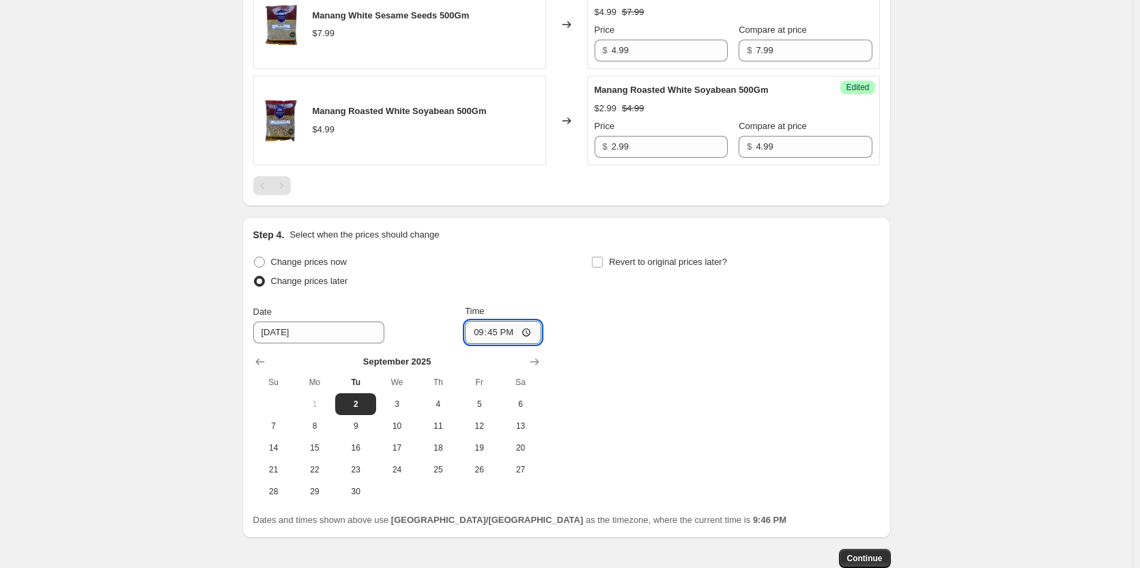
click at [483, 344] on input "21:45" at bounding box center [503, 332] width 76 height 23
type input "10:00"
click at [711, 365] on div "Change prices now Change prices later Date 9/2/2025 Time 10:00 September 2025 S…" at bounding box center [566, 378] width 627 height 250
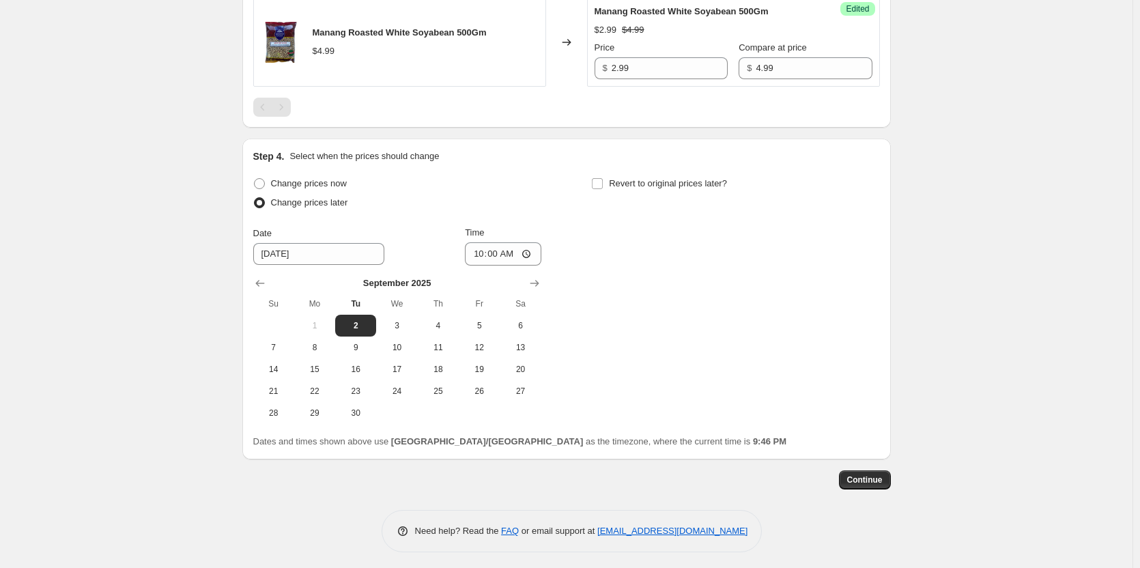
scroll to position [1560, 0]
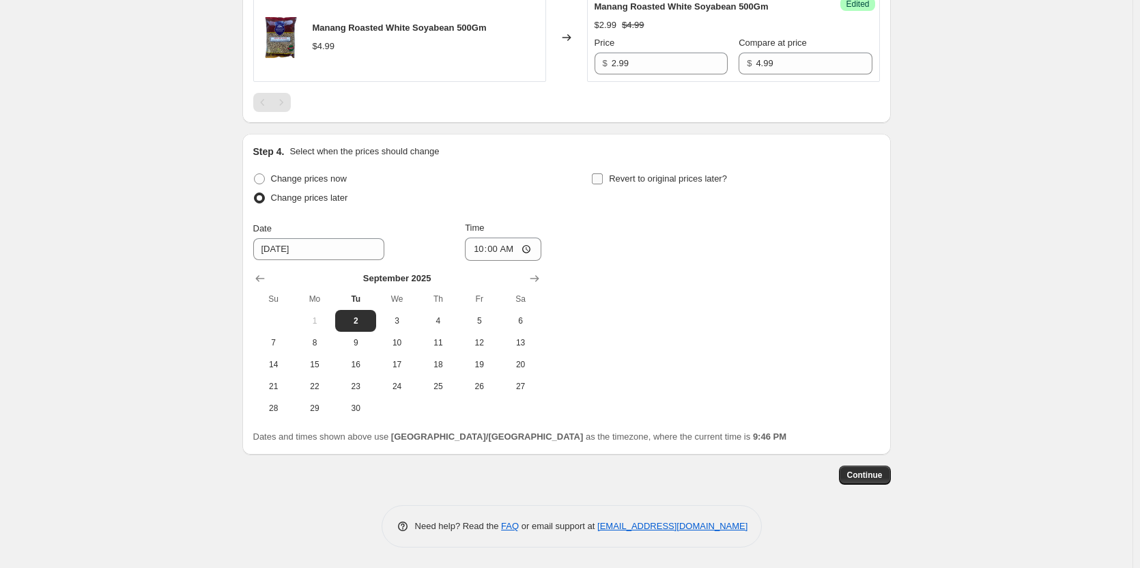
click at [683, 182] on span "Revert to original prices later?" at bounding box center [668, 178] width 118 height 10
click at [603, 182] on input "Revert to original prices later?" at bounding box center [597, 178] width 11 height 11
checkbox input "true"
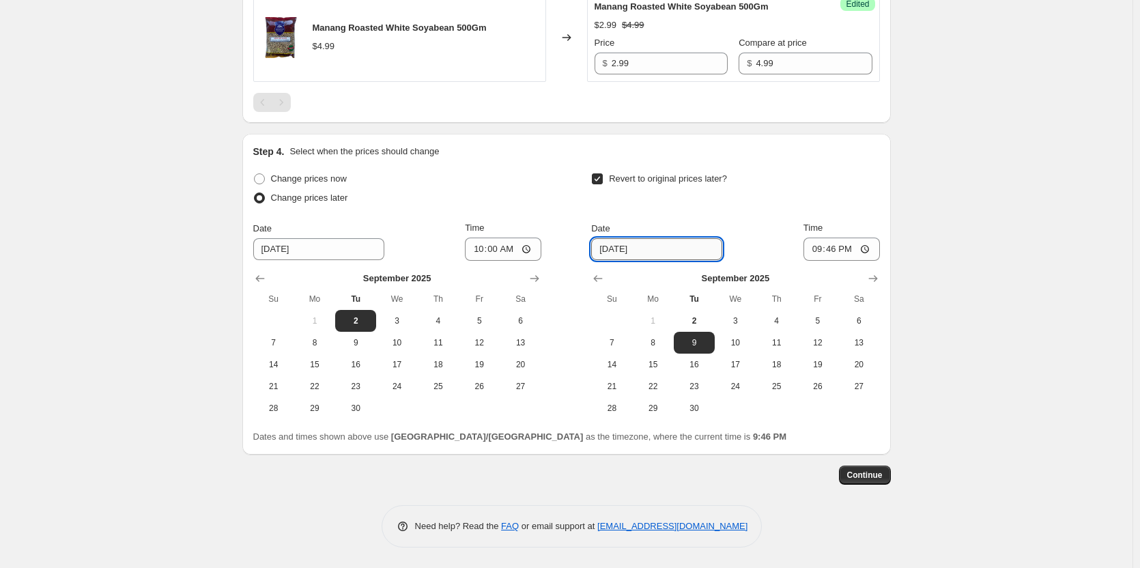
click at [606, 251] on input "9/9/2025" at bounding box center [656, 249] width 131 height 22
click at [698, 343] on span "9" at bounding box center [694, 342] width 30 height 11
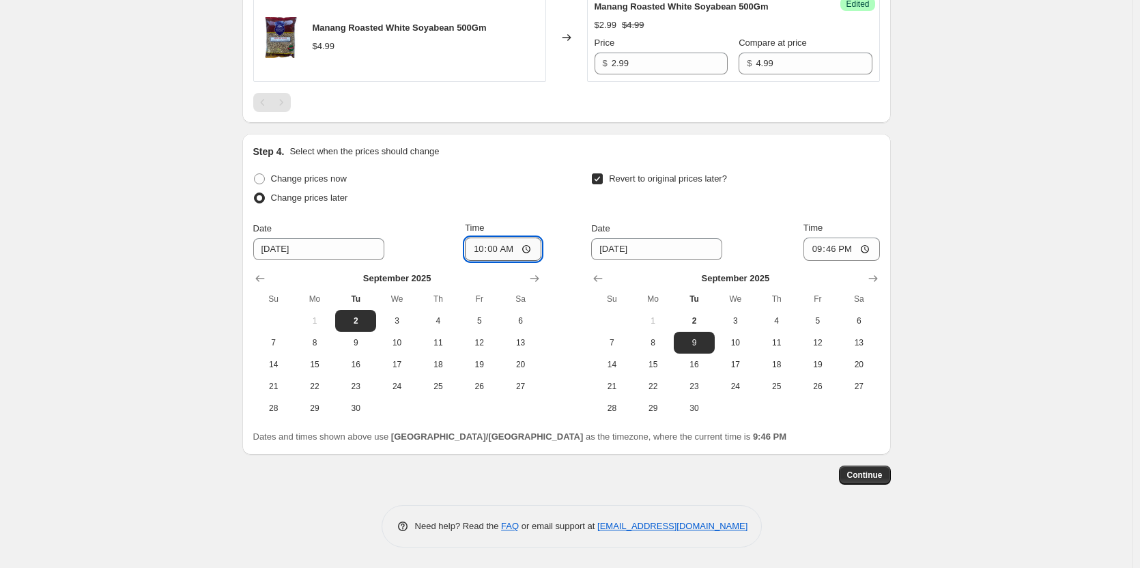
click at [498, 247] on input "10:00" at bounding box center [503, 249] width 76 height 23
type input "22:01"
click at [846, 195] on div "Revert to original prices later?" at bounding box center [735, 189] width 288 height 41
click at [812, 248] on input "21:46" at bounding box center [842, 249] width 76 height 23
type input "22:10"
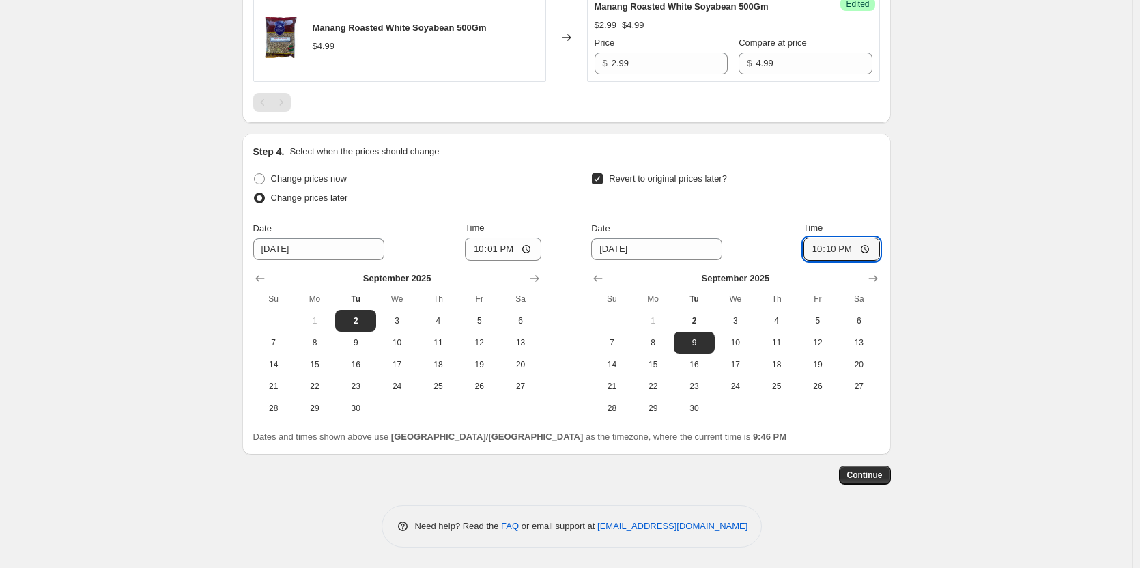
click at [602, 176] on input "Revert to original prices later?" at bounding box center [597, 178] width 11 height 11
checkbox input "false"
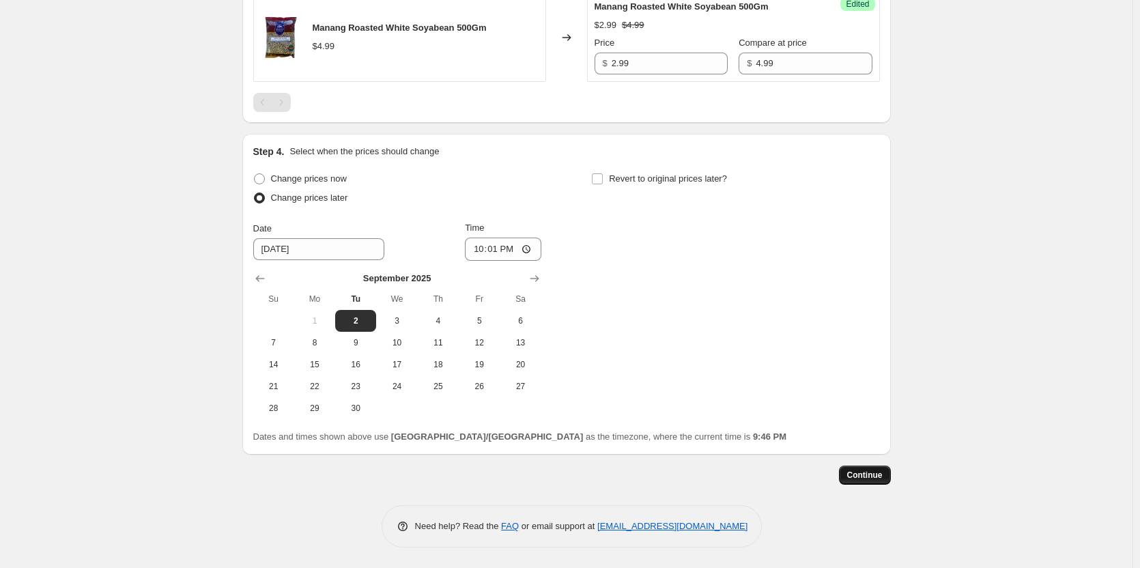
click at [876, 477] on span "Continue" at bounding box center [864, 475] width 35 height 11
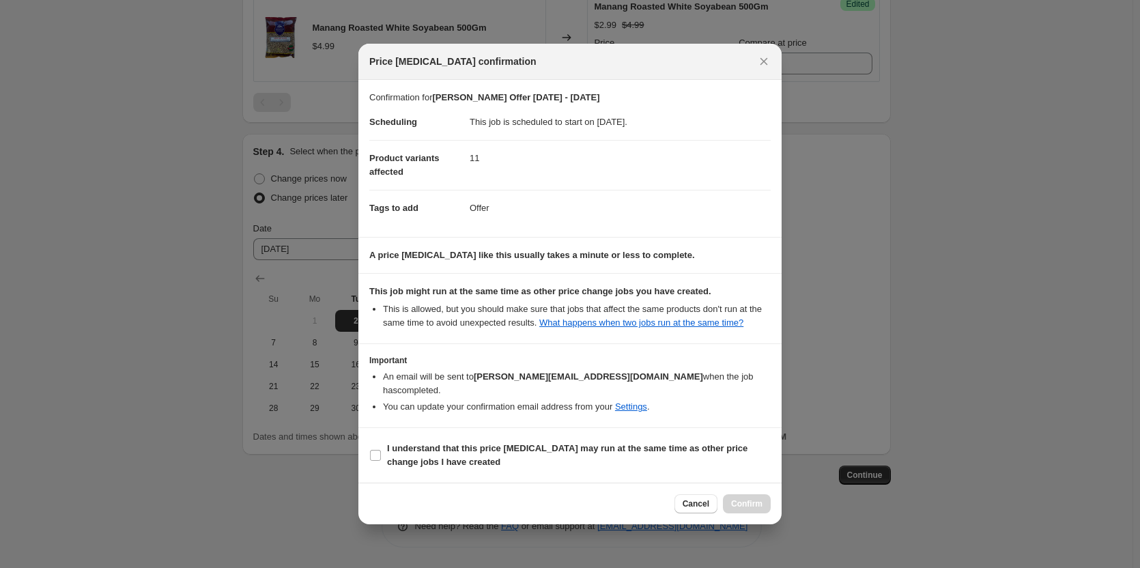
drag, startPoint x: 371, startPoint y: 445, endPoint x: 467, endPoint y: 477, distance: 101.5
click at [371, 450] on input "I understand that this price [MEDICAL_DATA] may run at the same time as other p…" at bounding box center [375, 455] width 11 height 11
checkbox input "true"
click at [750, 501] on span "Confirm" at bounding box center [746, 503] width 31 height 11
